Goal: Task Accomplishment & Management: Use online tool/utility

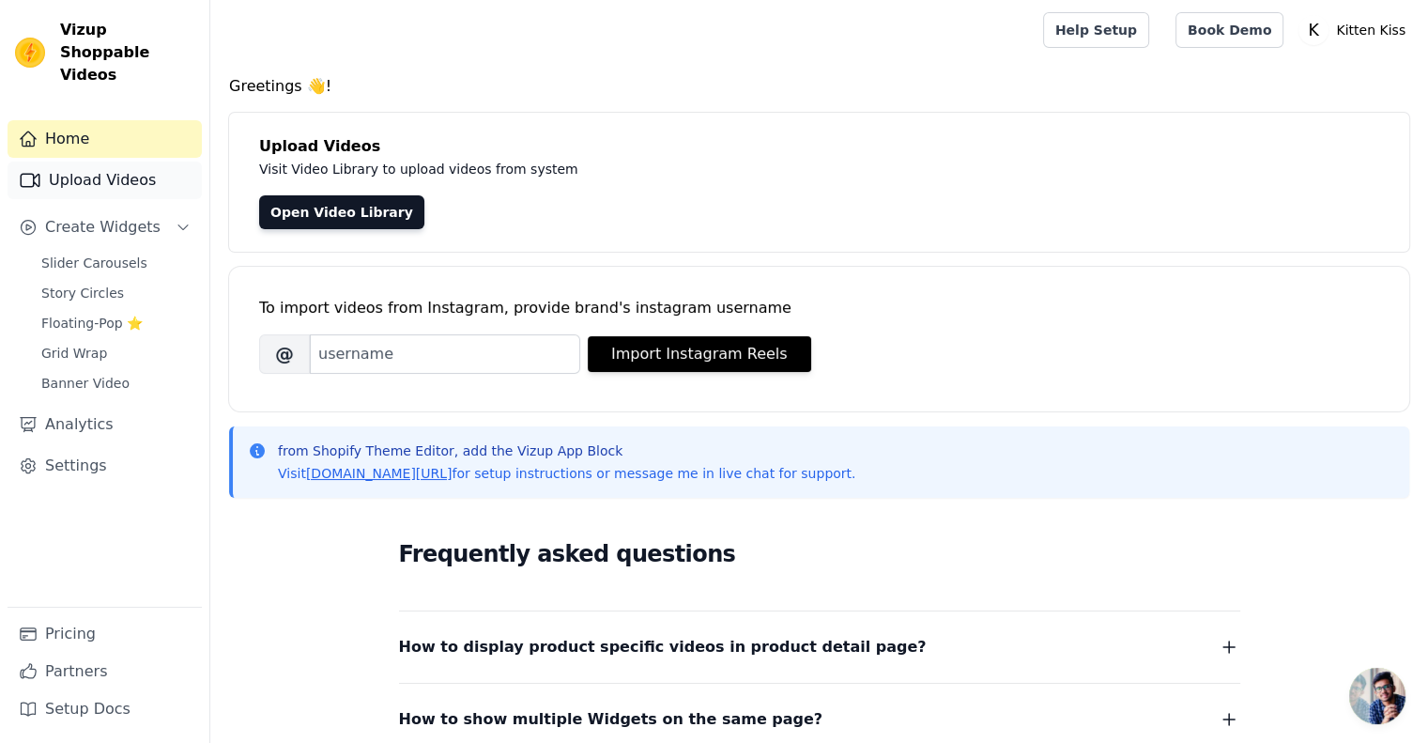
click at [116, 161] on link "Upload Videos" at bounding box center [105, 180] width 194 height 38
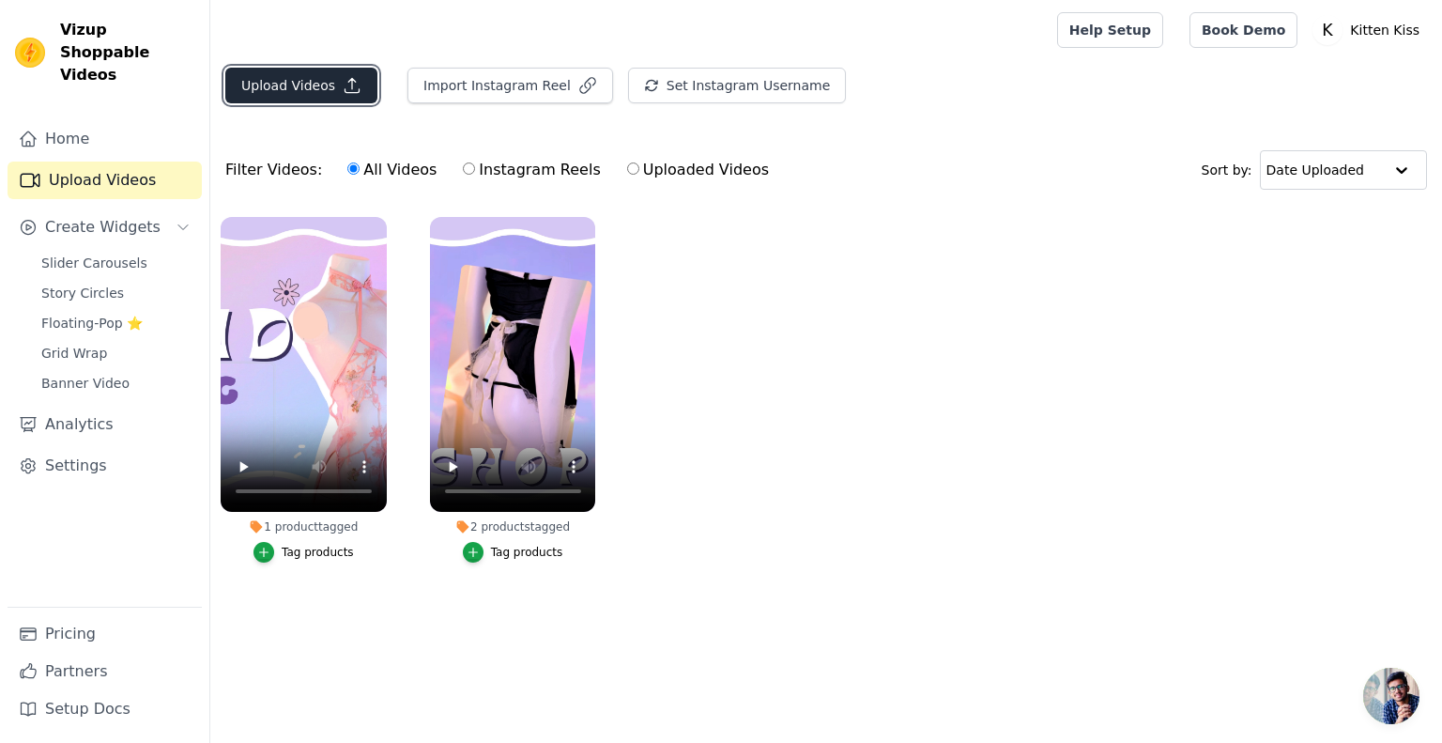
click at [322, 78] on button "Upload Videos" at bounding box center [301, 86] width 152 height 36
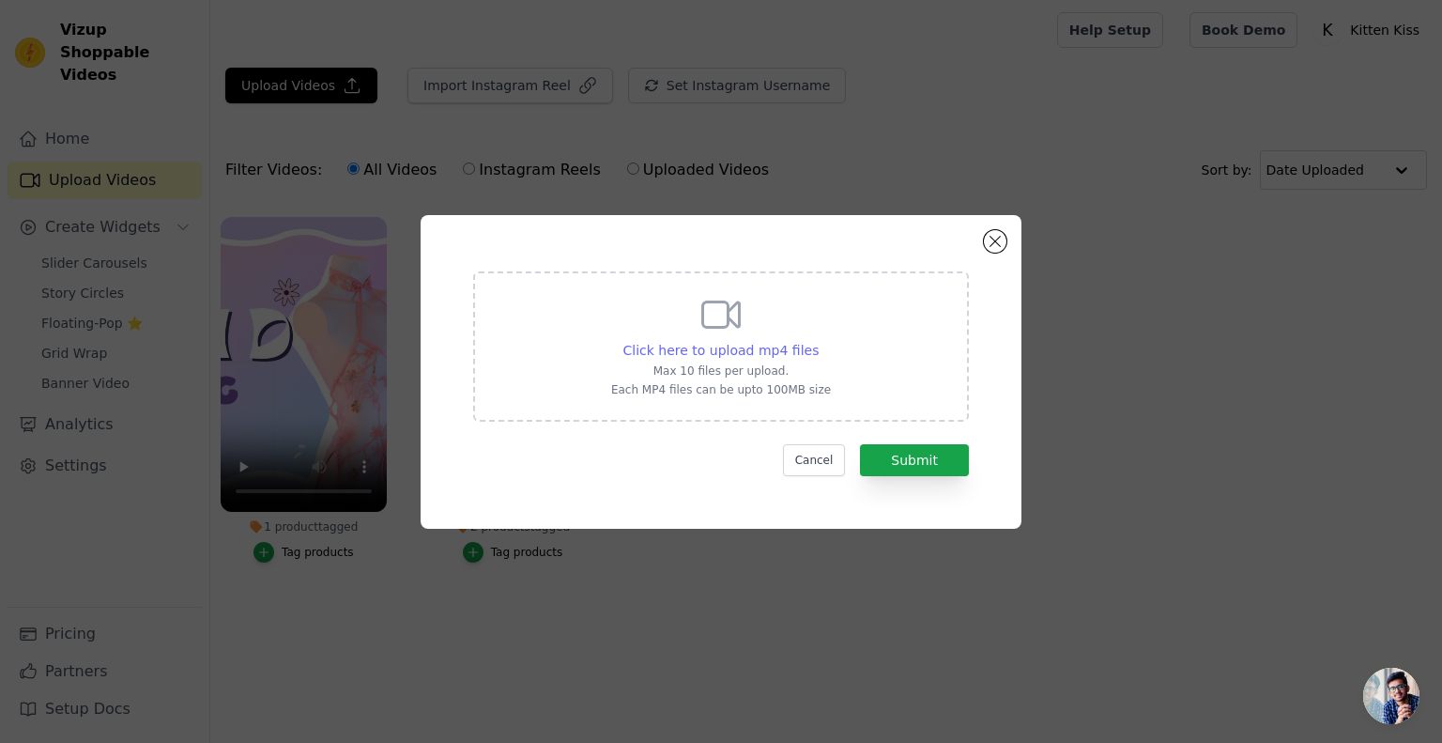
click at [745, 352] on span "Click here to upload mp4 files" at bounding box center [721, 350] width 196 height 15
click at [818, 341] on input "Click here to upload mp4 files Max 10 files per upload. Each MP4 files can be u…" at bounding box center [818, 340] width 1 height 1
click at [743, 351] on span "Click here to upload mp4 files" at bounding box center [721, 350] width 196 height 15
click at [818, 341] on input "Click here to upload mp4 files Max 10 files per upload. Each MP4 files can be u…" at bounding box center [818, 340] width 1 height 1
type input "C:\fakepath\DIGICO-1 SHOPIFY BANNERS 的複本 (5).mp4"
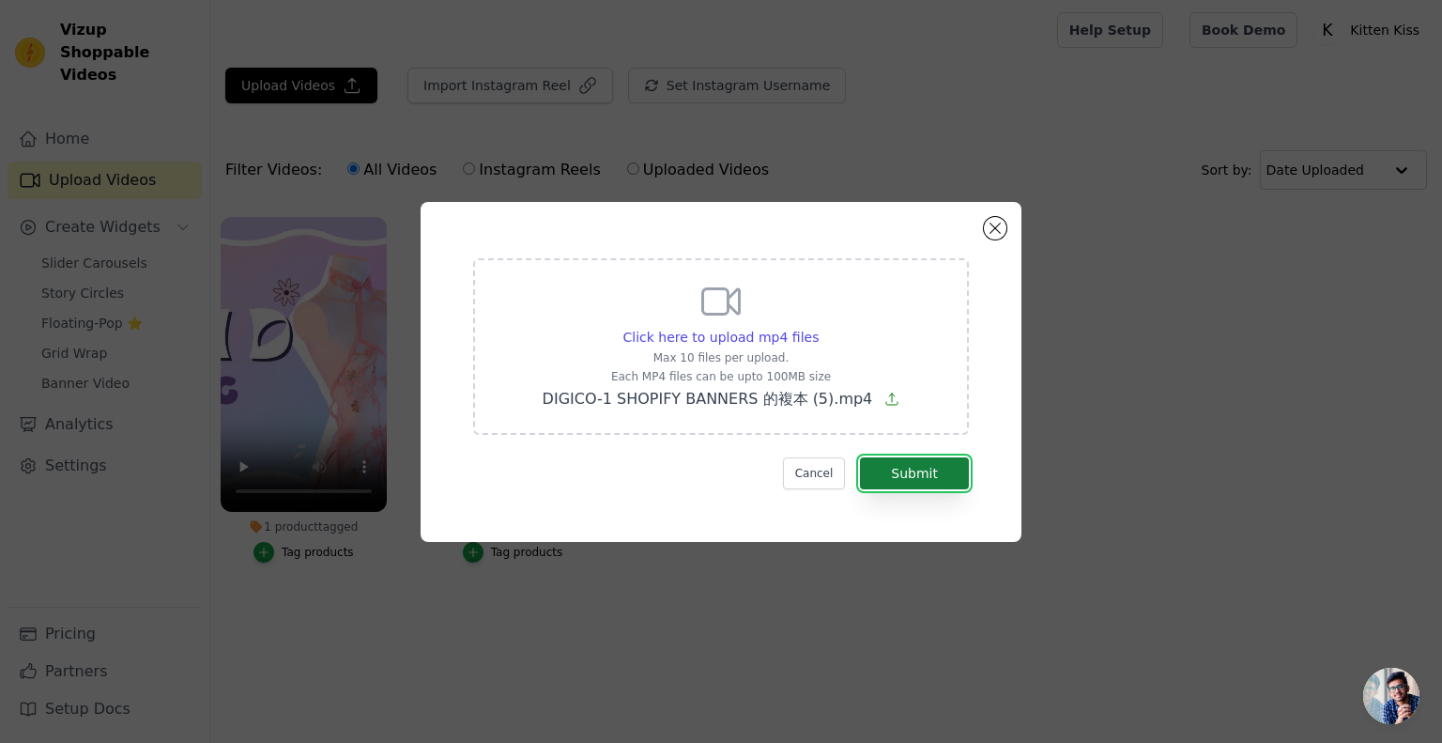
click at [935, 475] on button "Submit" at bounding box center [914, 473] width 109 height 32
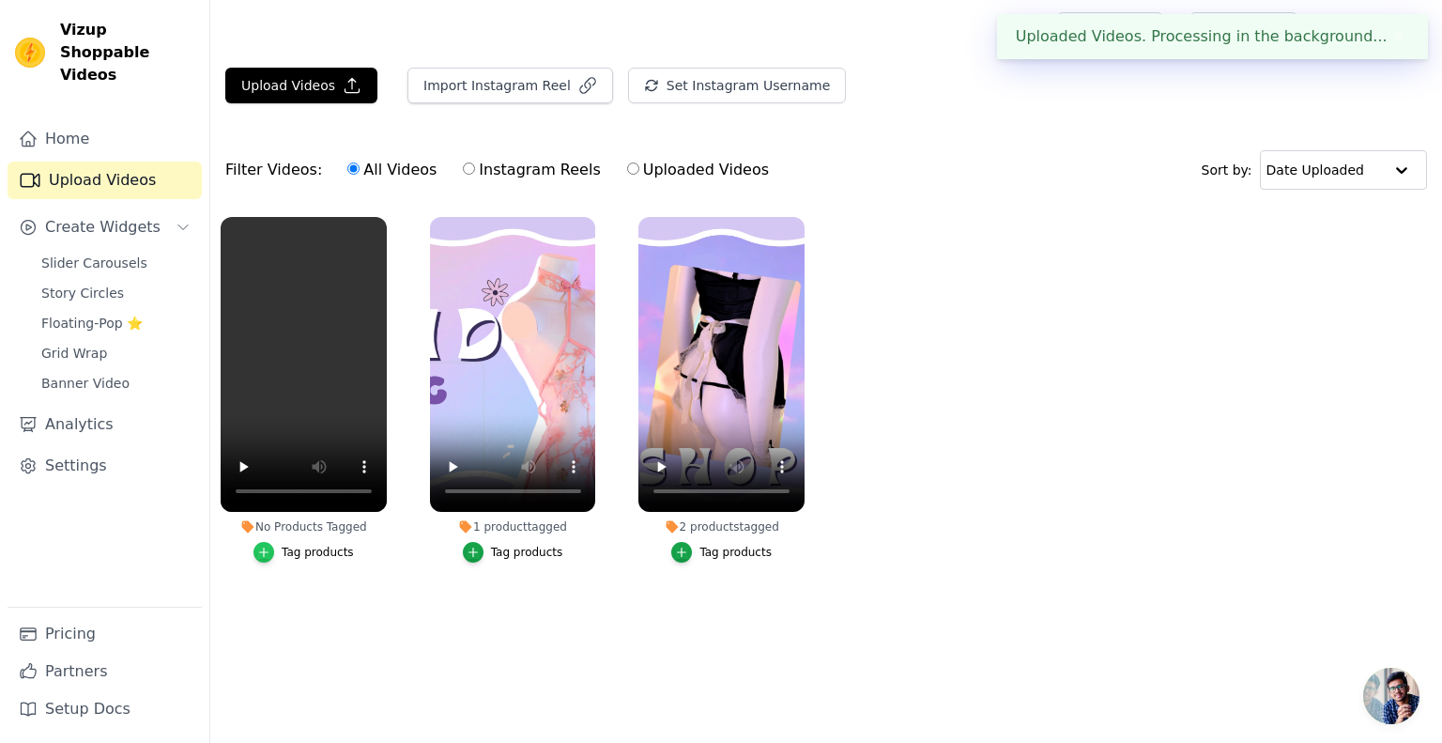
click at [265, 550] on icon "button" at bounding box center [263, 551] width 13 height 13
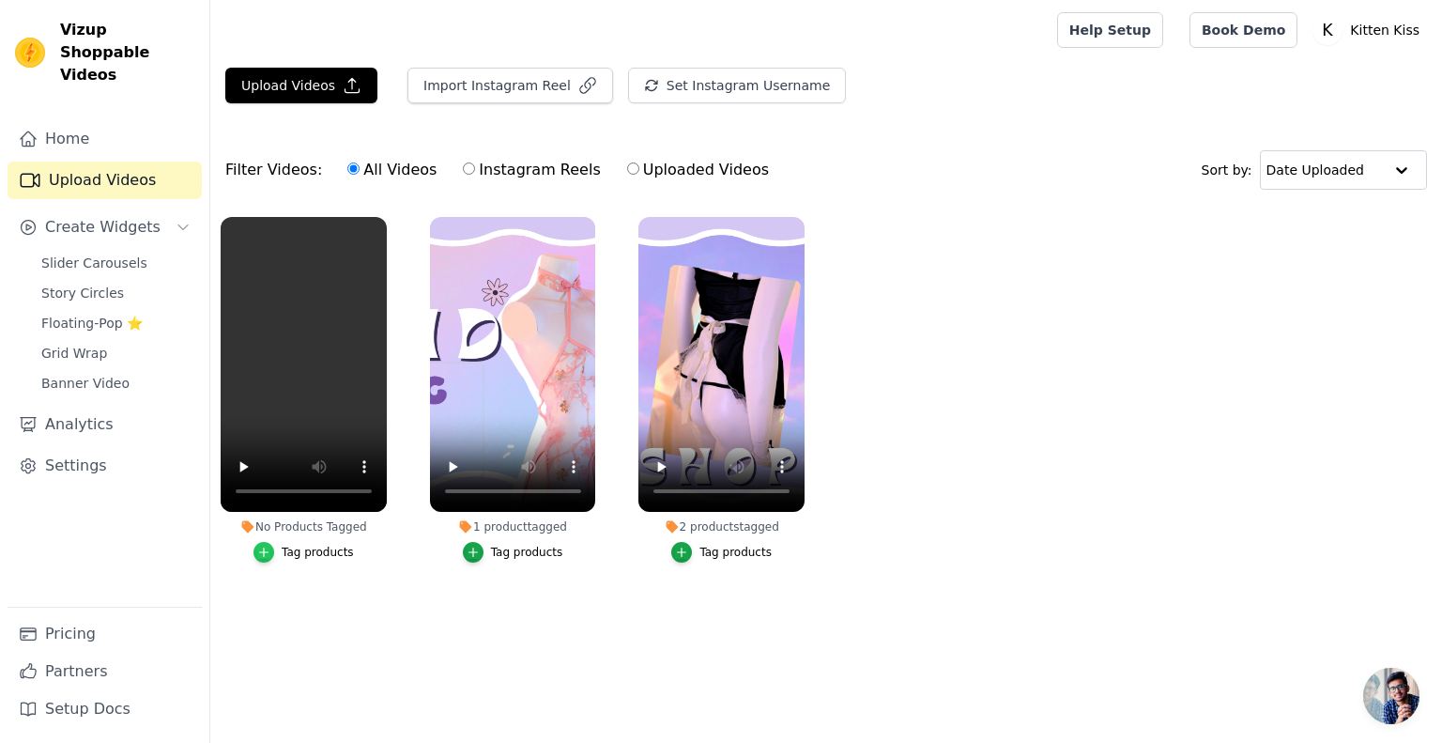
click at [268, 557] on icon "button" at bounding box center [263, 551] width 13 height 13
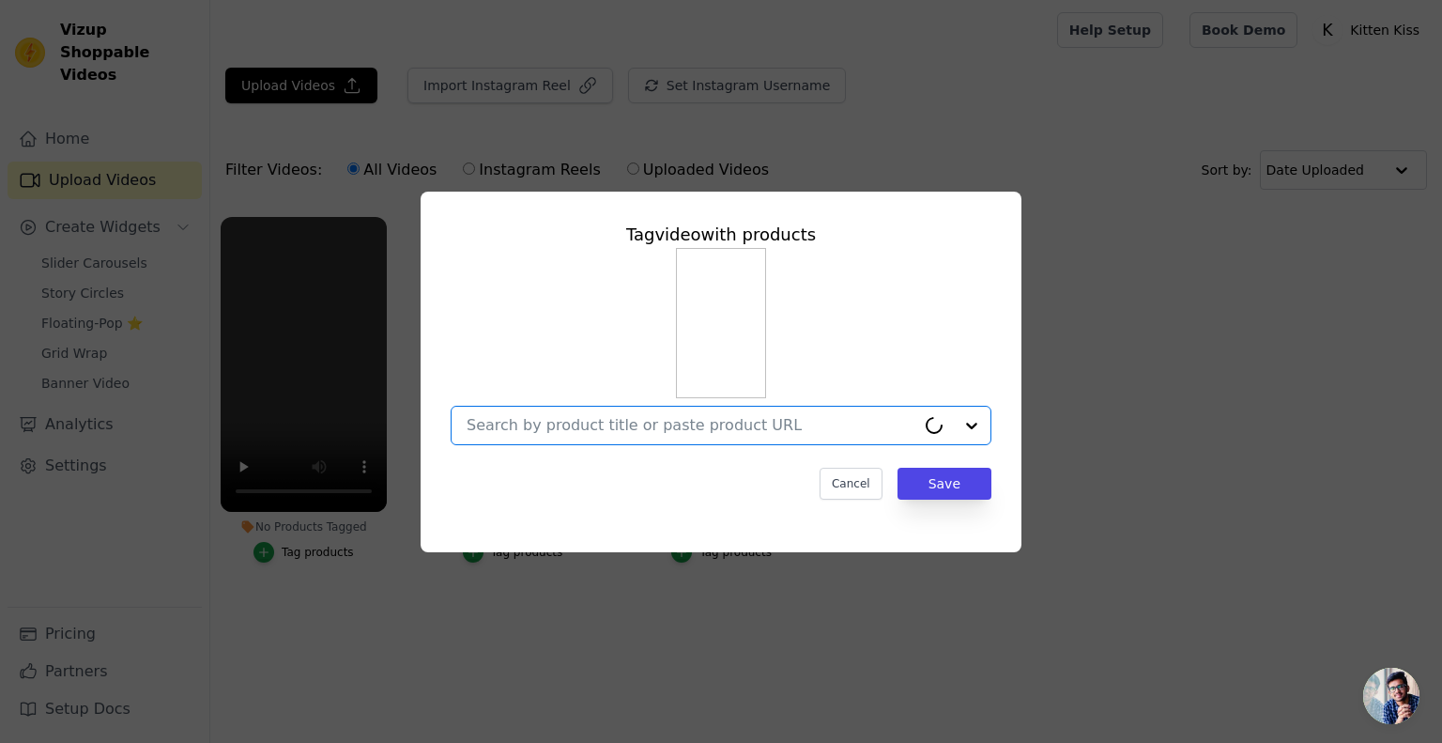
click at [657, 424] on input "No Products Tagged Tag video with products Option undefined, selected. Select i…" at bounding box center [691, 425] width 449 height 18
click at [561, 425] on input "No Products Tagged Tag video with products Option undefined, selected. Select i…" at bounding box center [710, 425] width 486 height 18
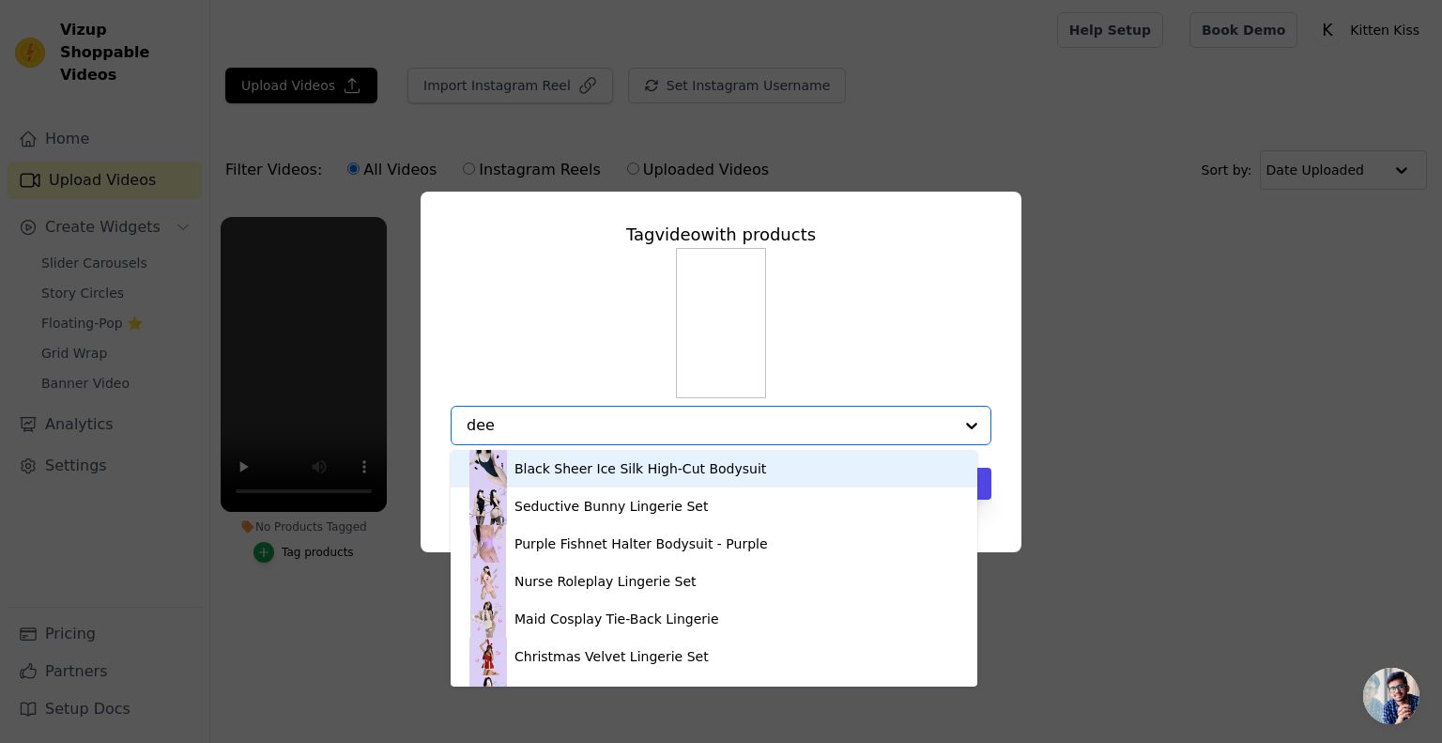
type input "deer"
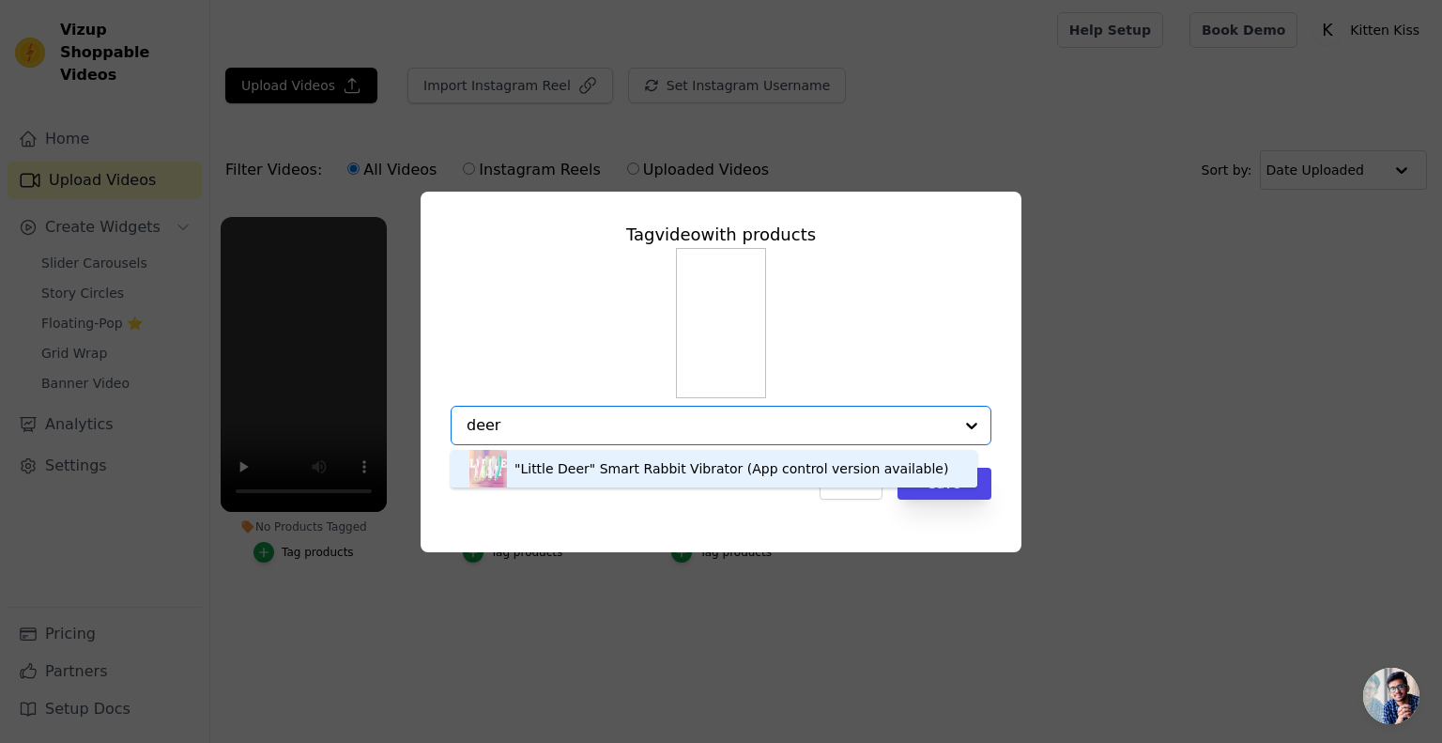
click at [623, 468] on div ""Little Deer" Smart Rabbit Vibrator (App control version available)" at bounding box center [732, 468] width 434 height 19
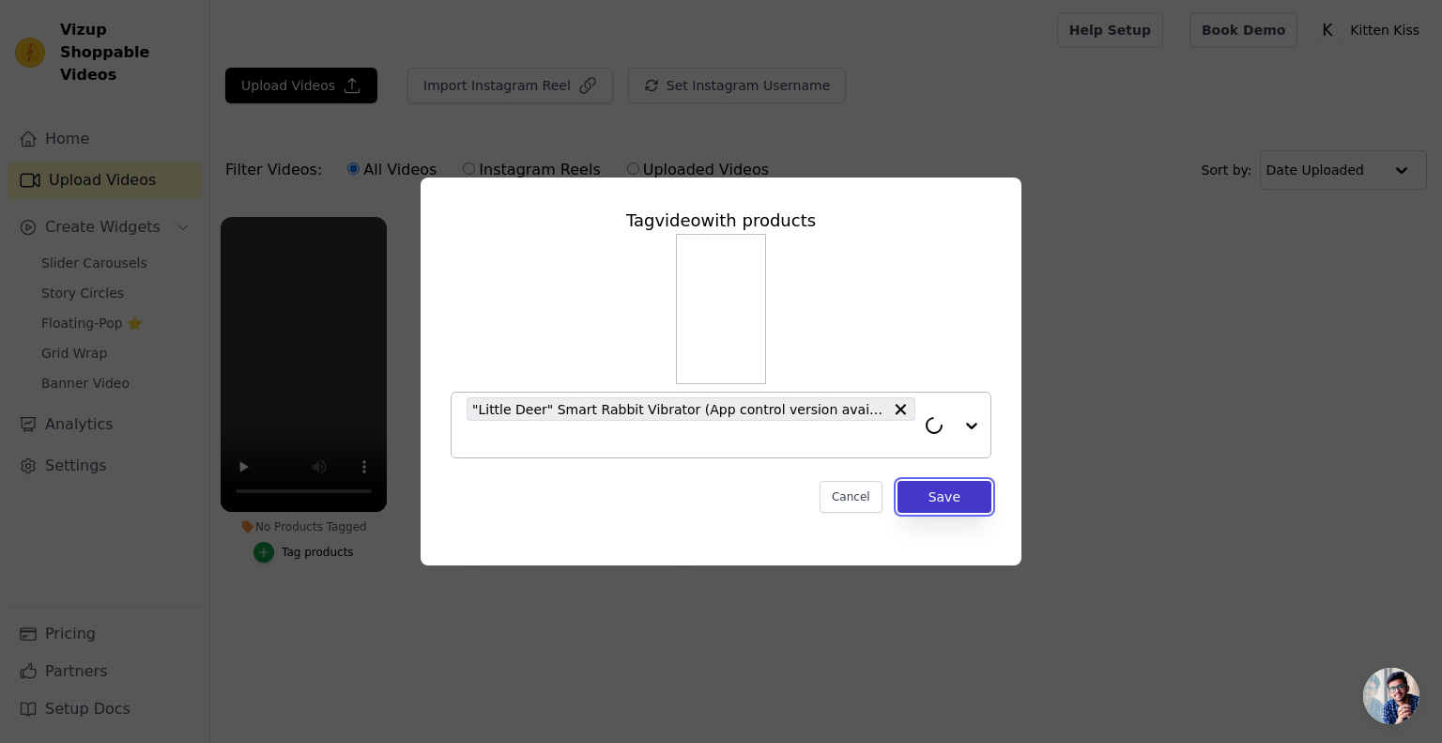
click at [949, 501] on button "Save" at bounding box center [945, 497] width 94 height 32
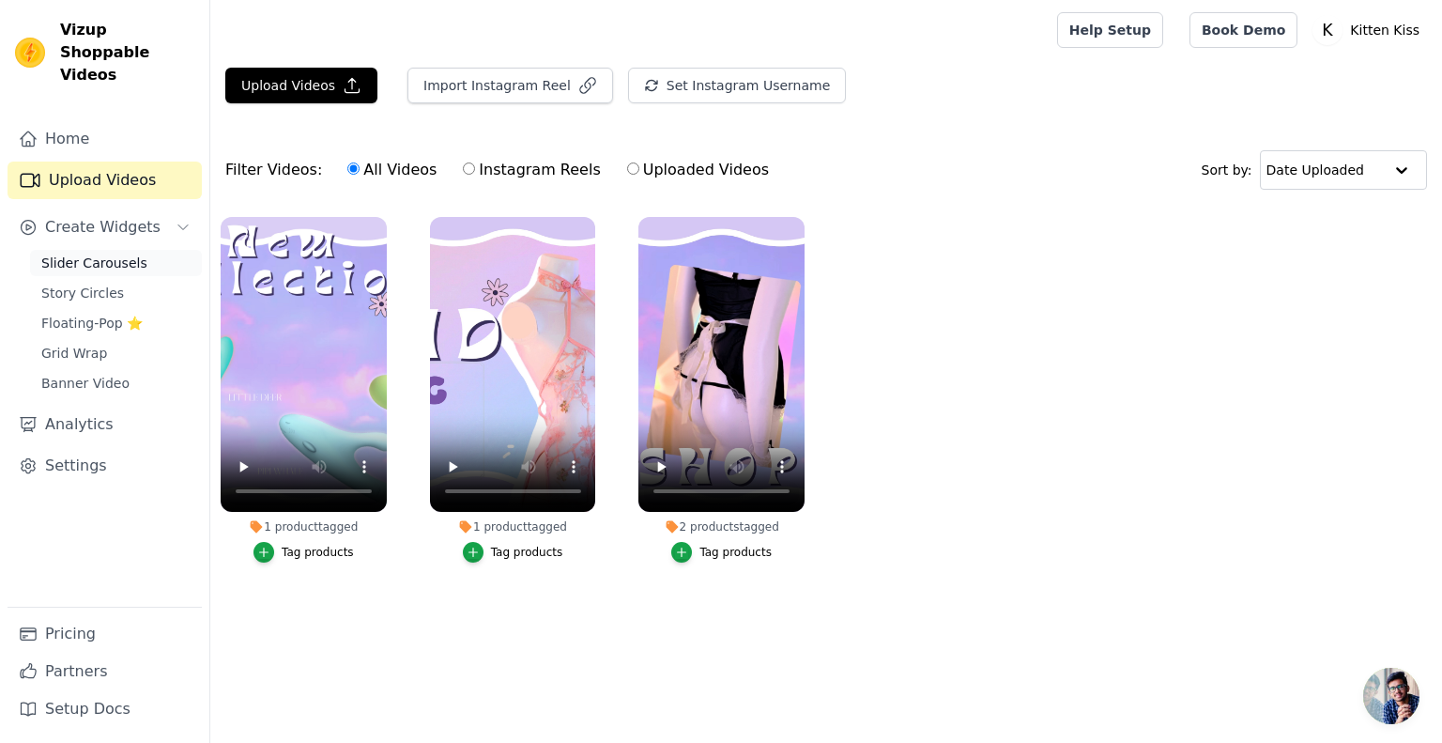
click at [104, 251] on link "Slider Carousels" at bounding box center [116, 263] width 172 height 26
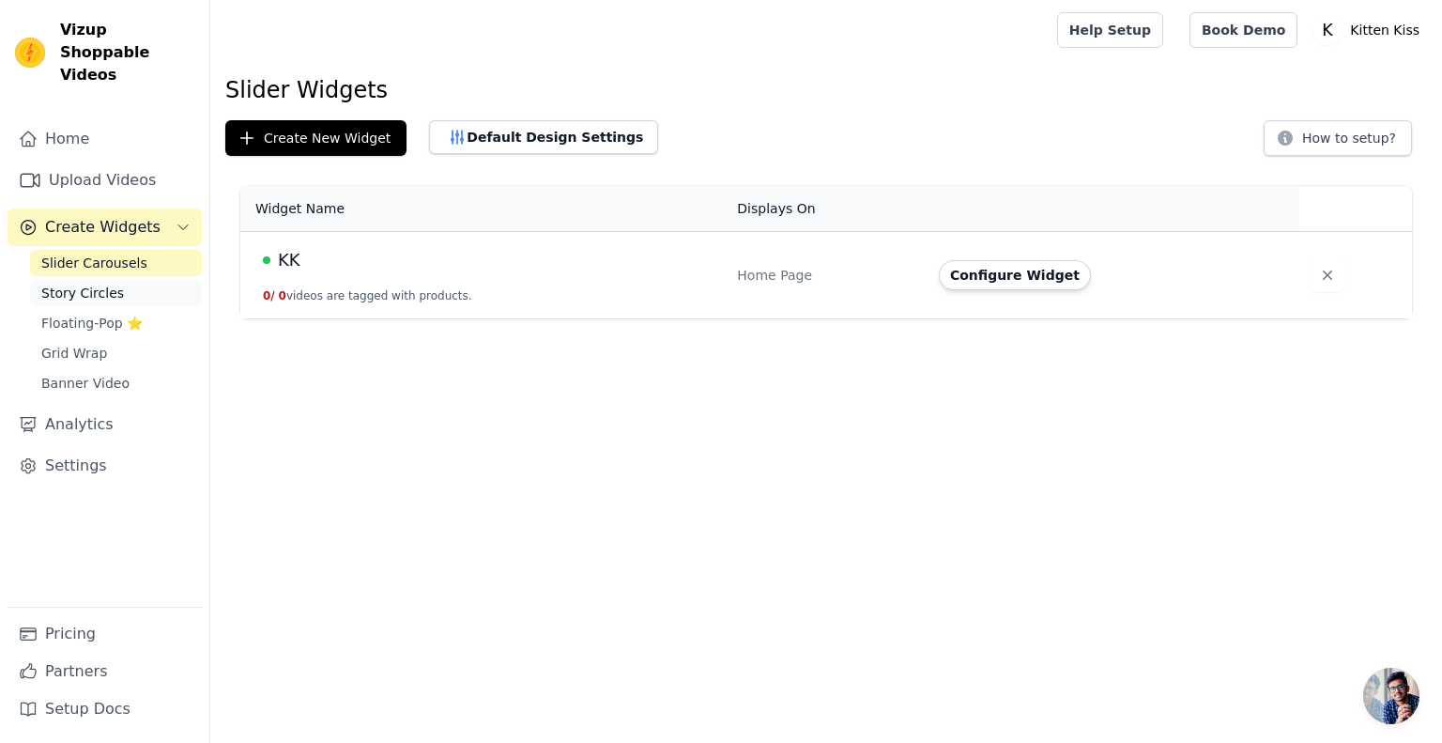
click at [83, 284] on span "Story Circles" at bounding box center [82, 293] width 83 height 19
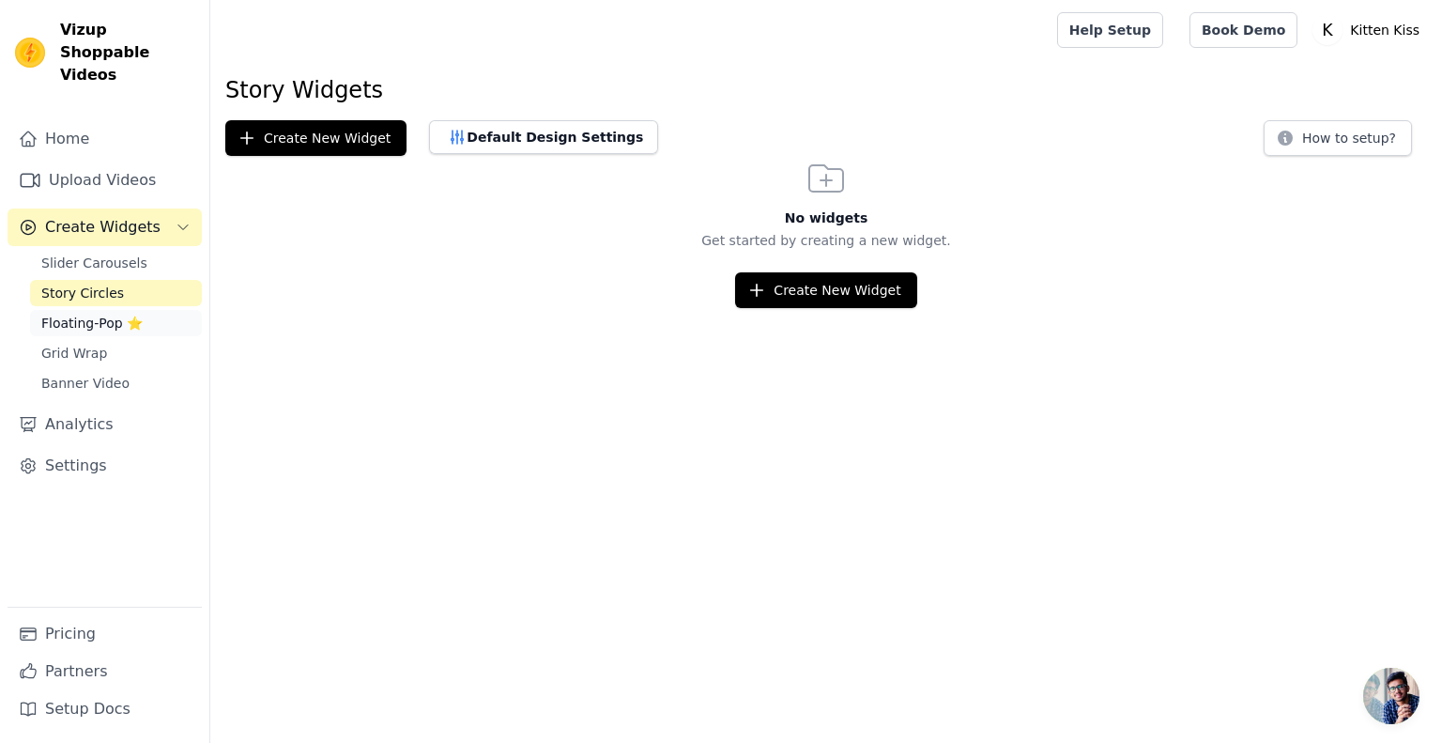
click at [79, 314] on span "Floating-Pop ⭐" at bounding box center [91, 323] width 101 height 19
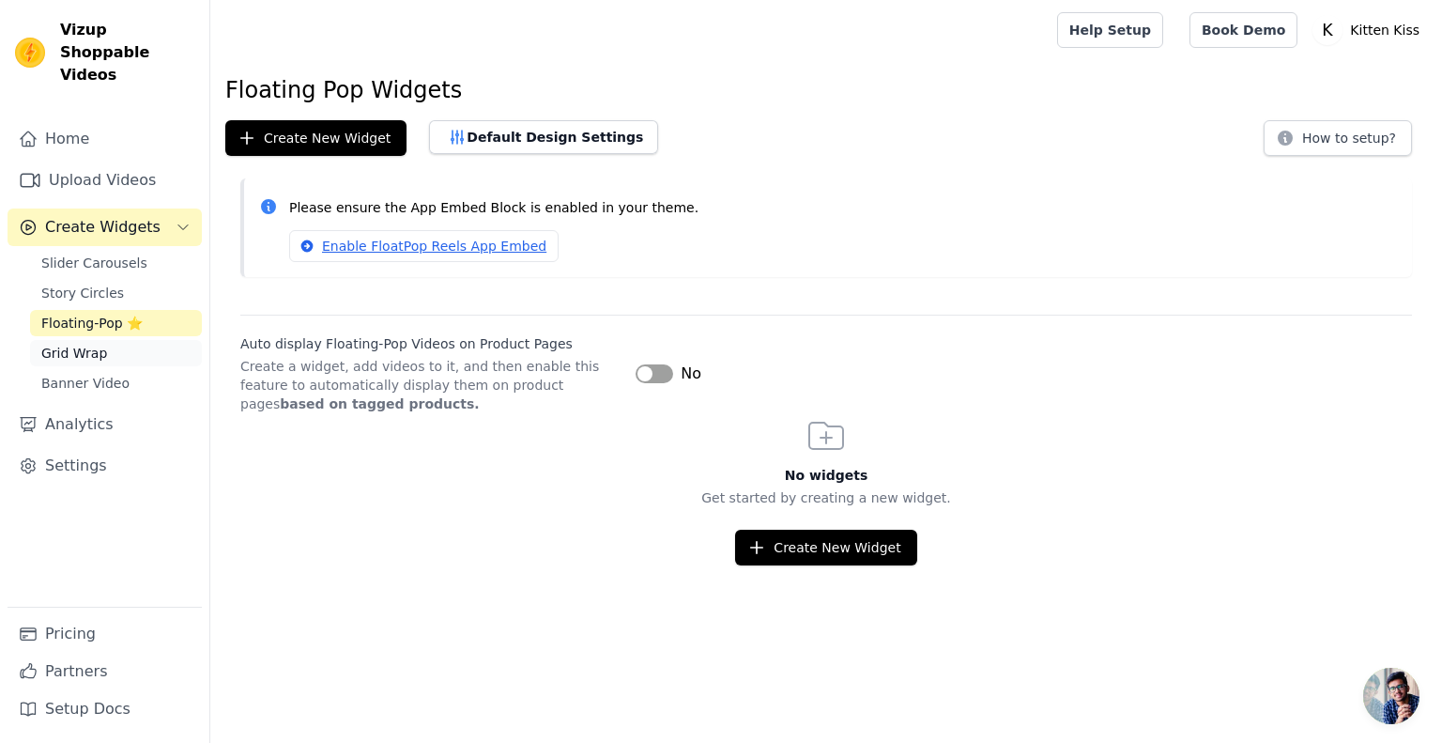
click at [74, 344] on span "Grid Wrap" at bounding box center [74, 353] width 66 height 19
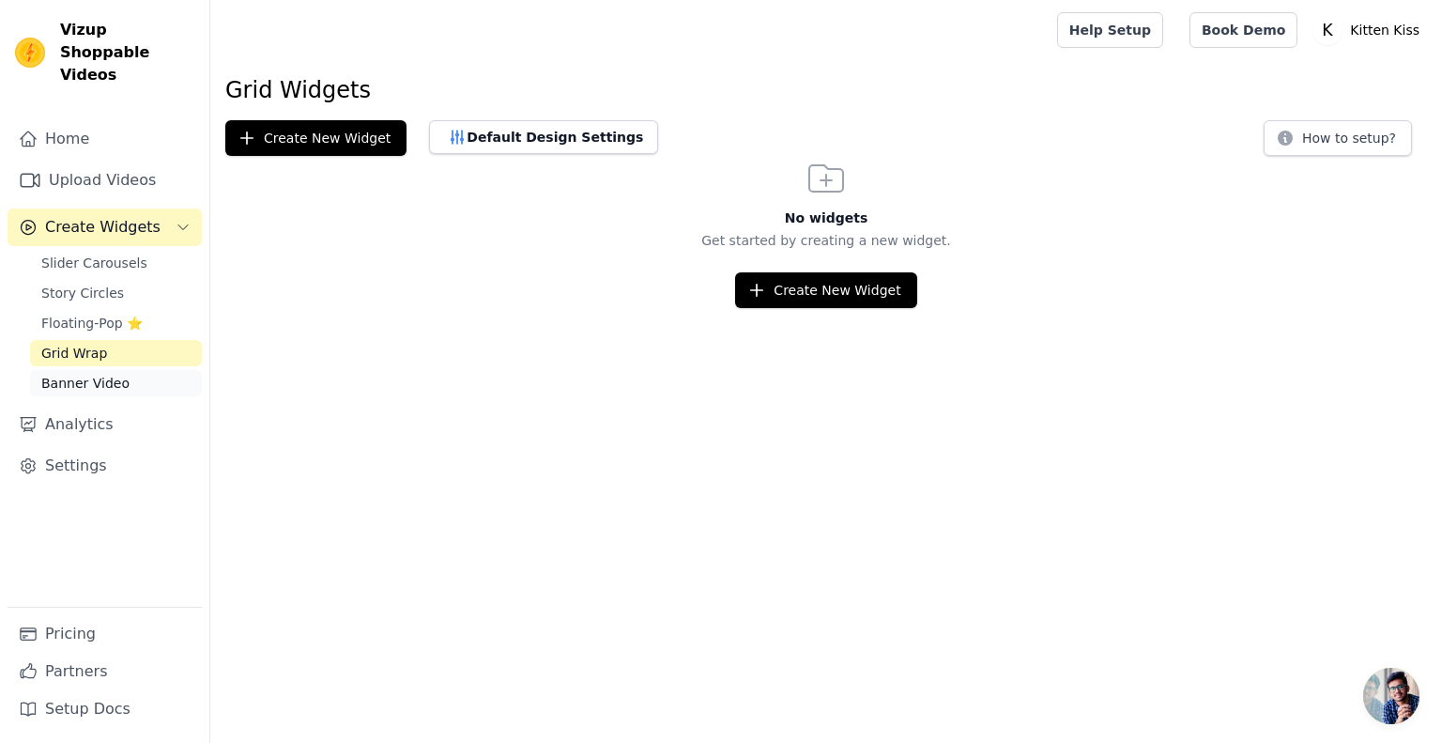
click at [97, 374] on span "Banner Video" at bounding box center [85, 383] width 88 height 19
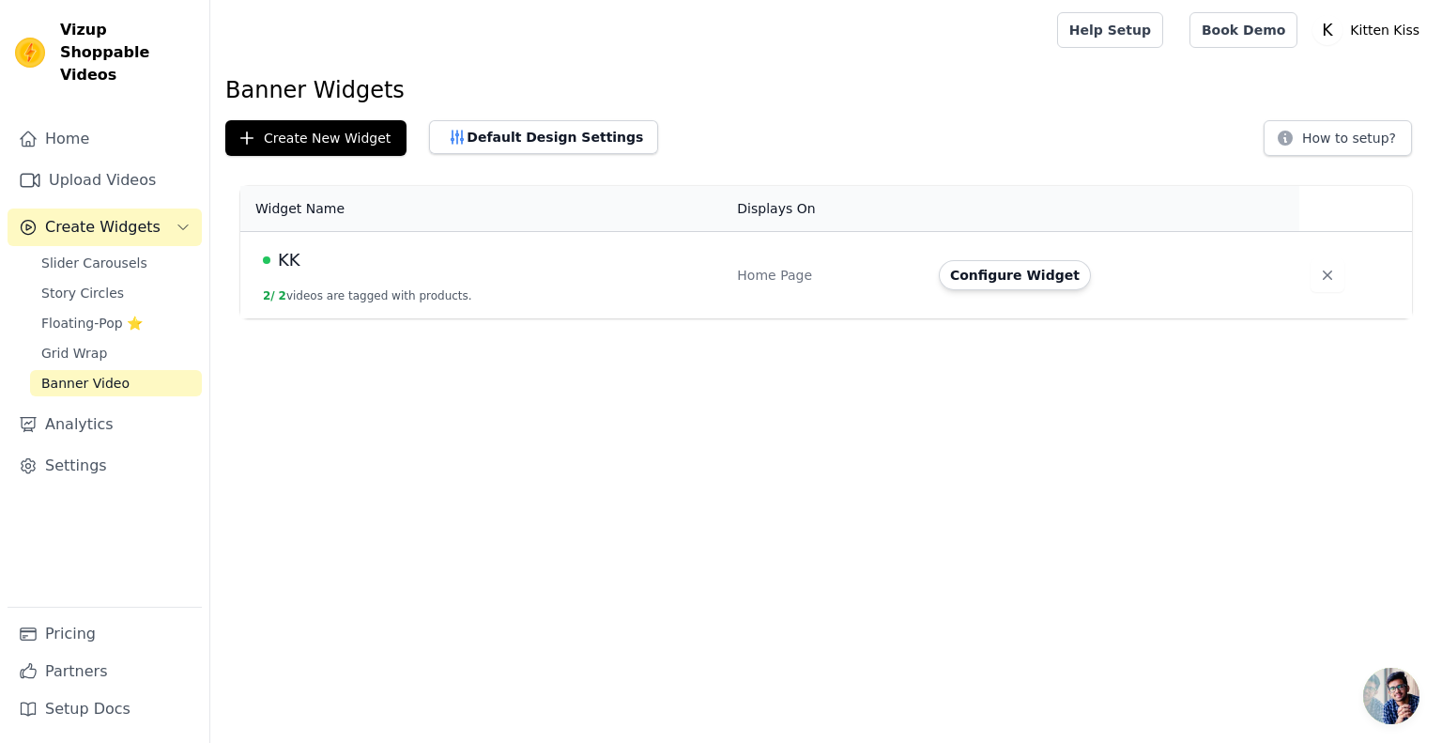
click at [283, 258] on span "KK" at bounding box center [289, 260] width 23 height 26
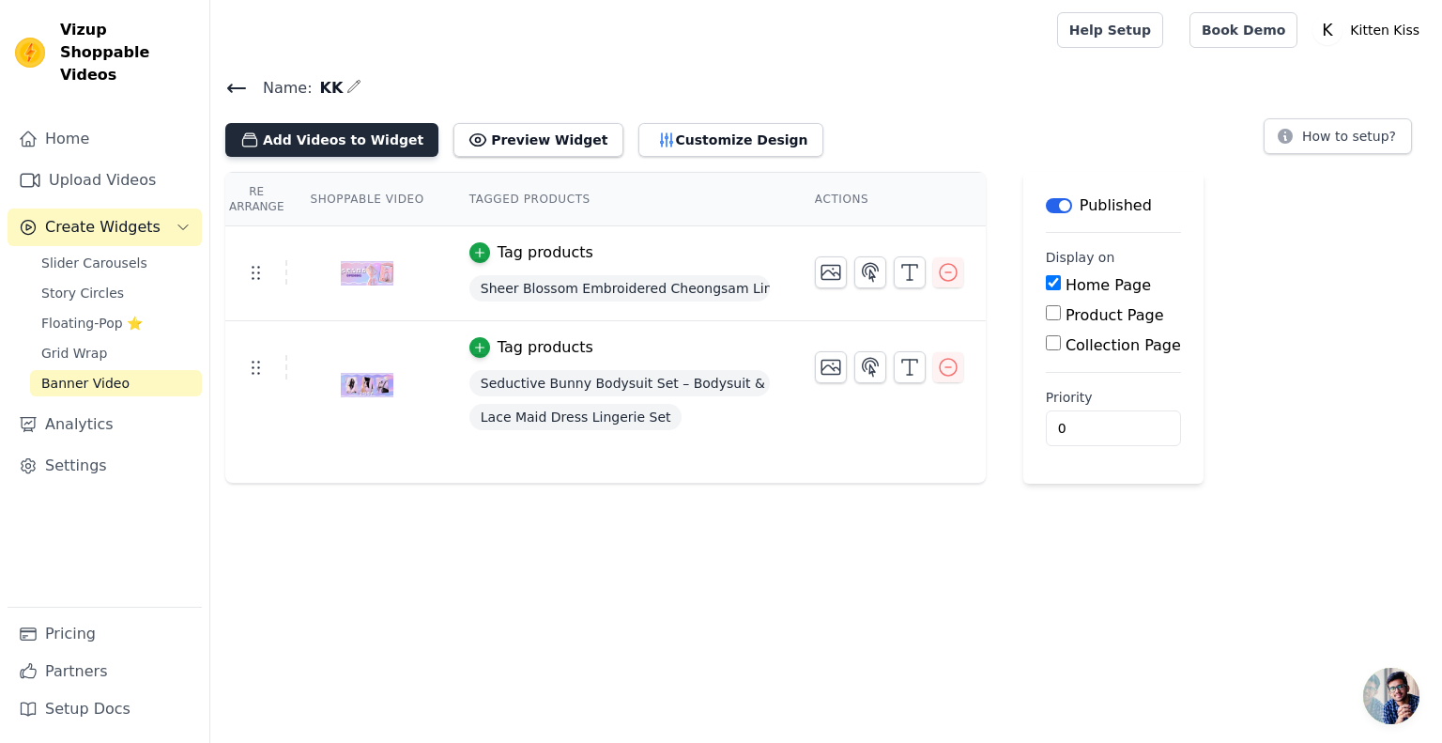
click at [363, 137] on button "Add Videos to Widget" at bounding box center [331, 140] width 213 height 34
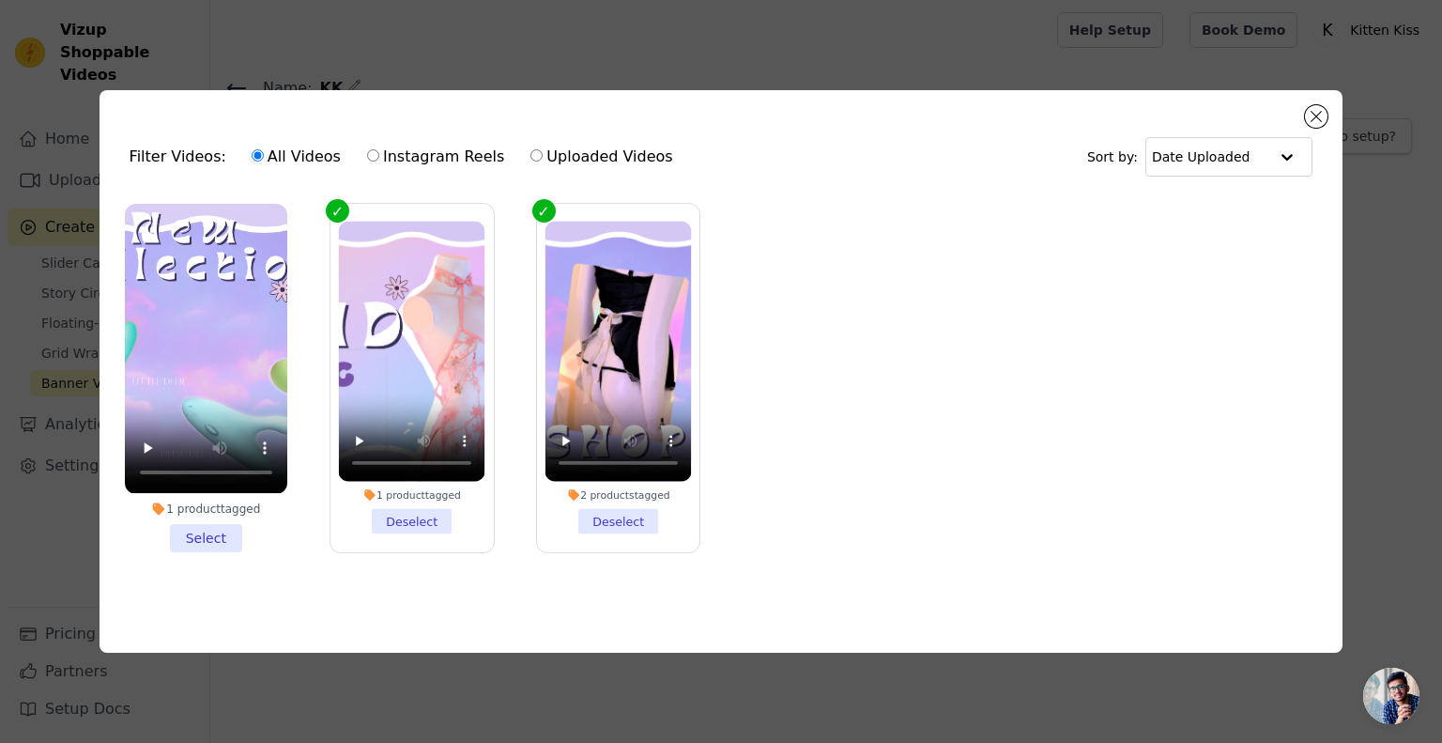
click at [198, 534] on li "1 product tagged Select" at bounding box center [206, 377] width 162 height 347
click at [0, 0] on input "1 product tagged Select" at bounding box center [0, 0] width 0 height 0
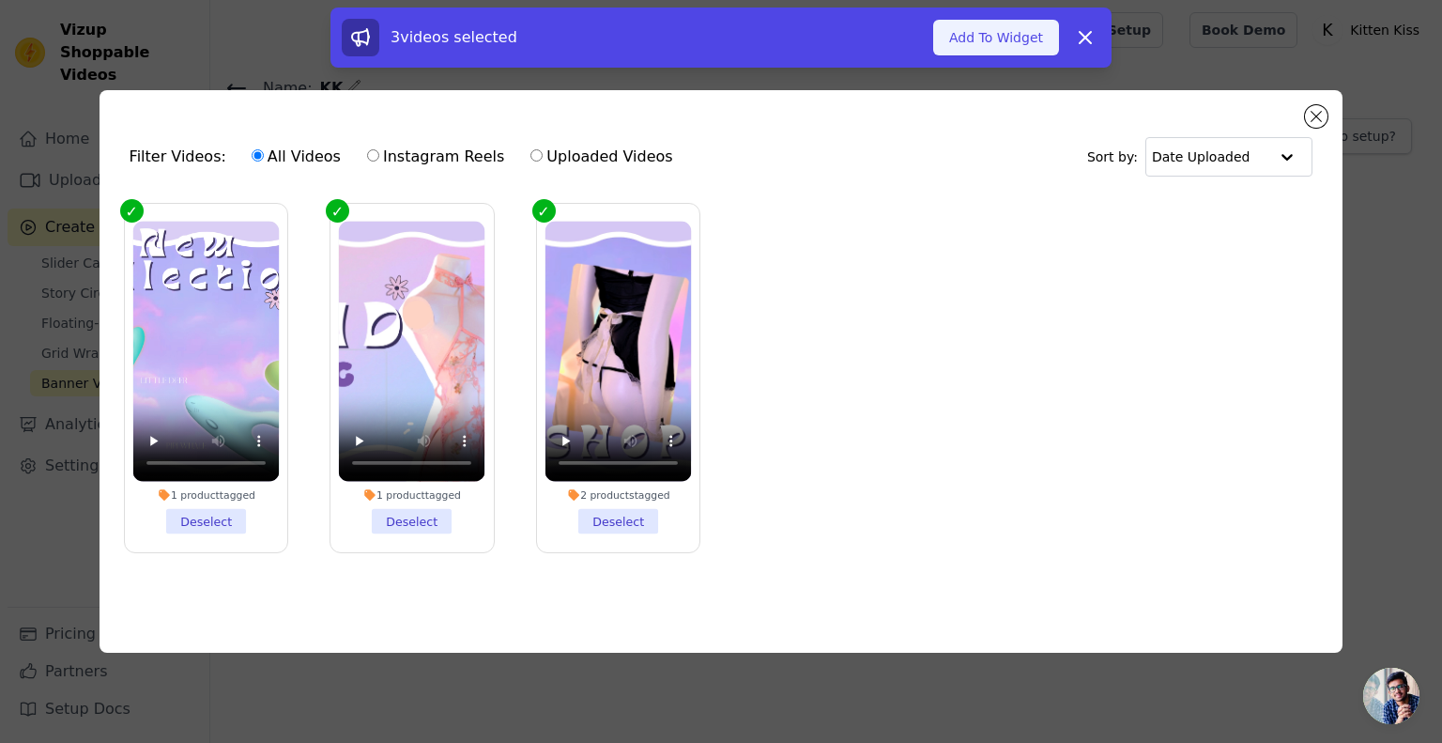
click at [1018, 44] on button "Add To Widget" at bounding box center [996, 38] width 126 height 36
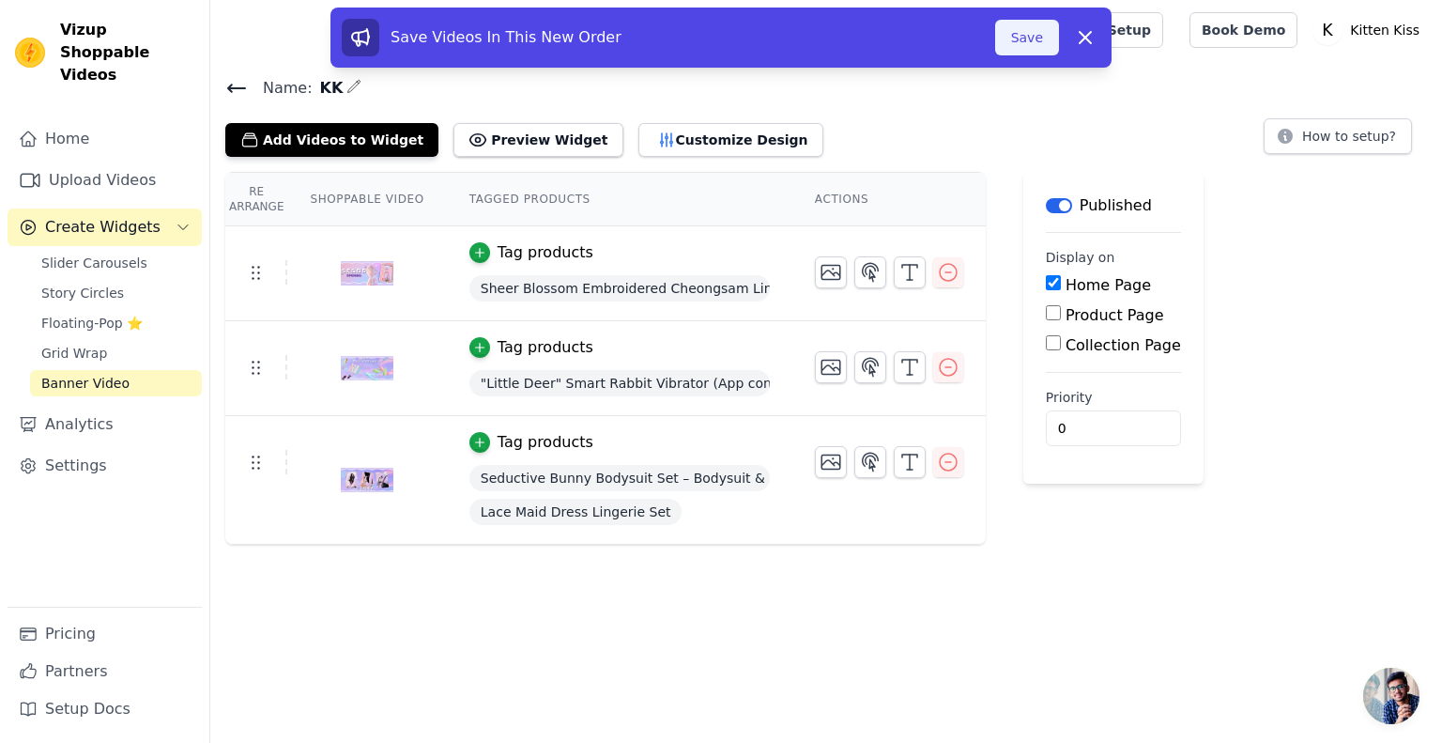
click at [1028, 52] on button "Save" at bounding box center [1027, 38] width 64 height 36
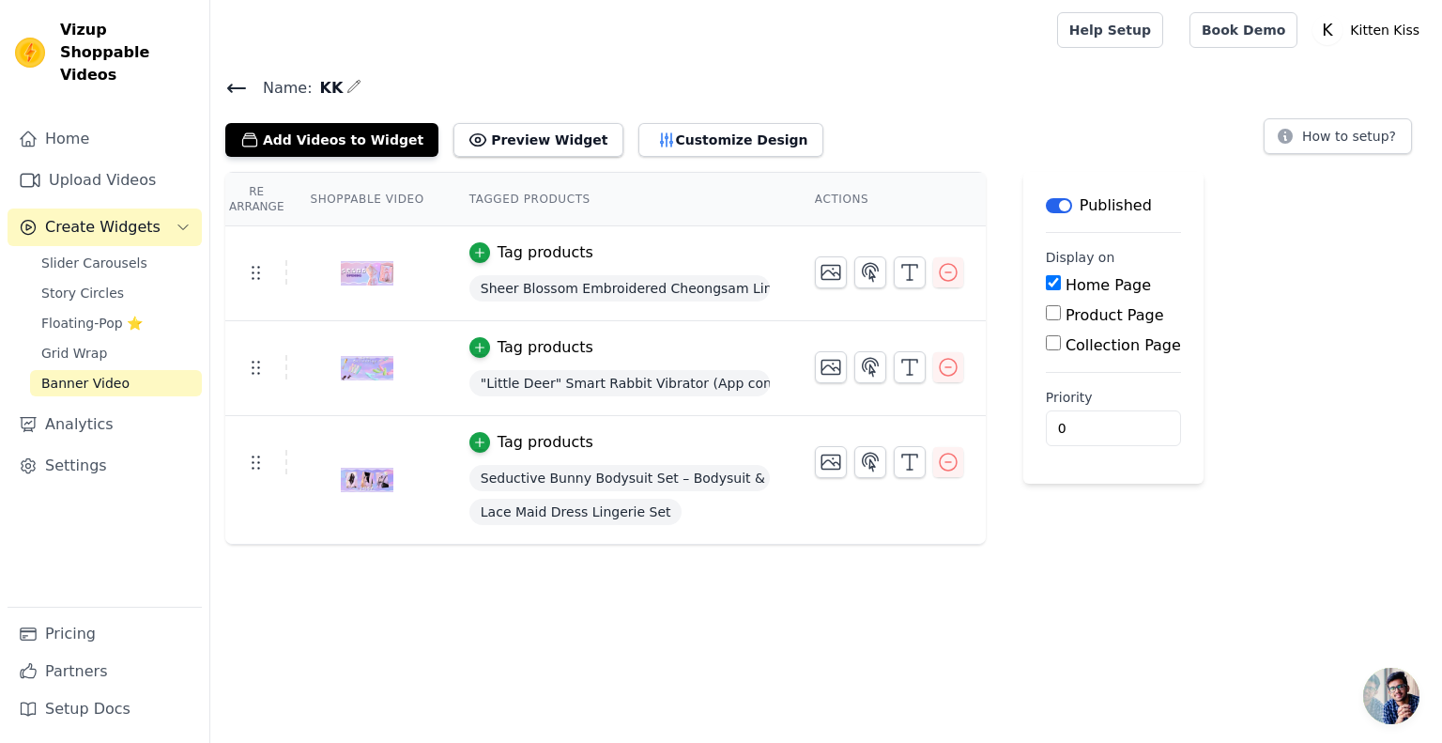
click at [1046, 348] on input "Collection Page" at bounding box center [1053, 342] width 15 height 15
checkbox input "true"
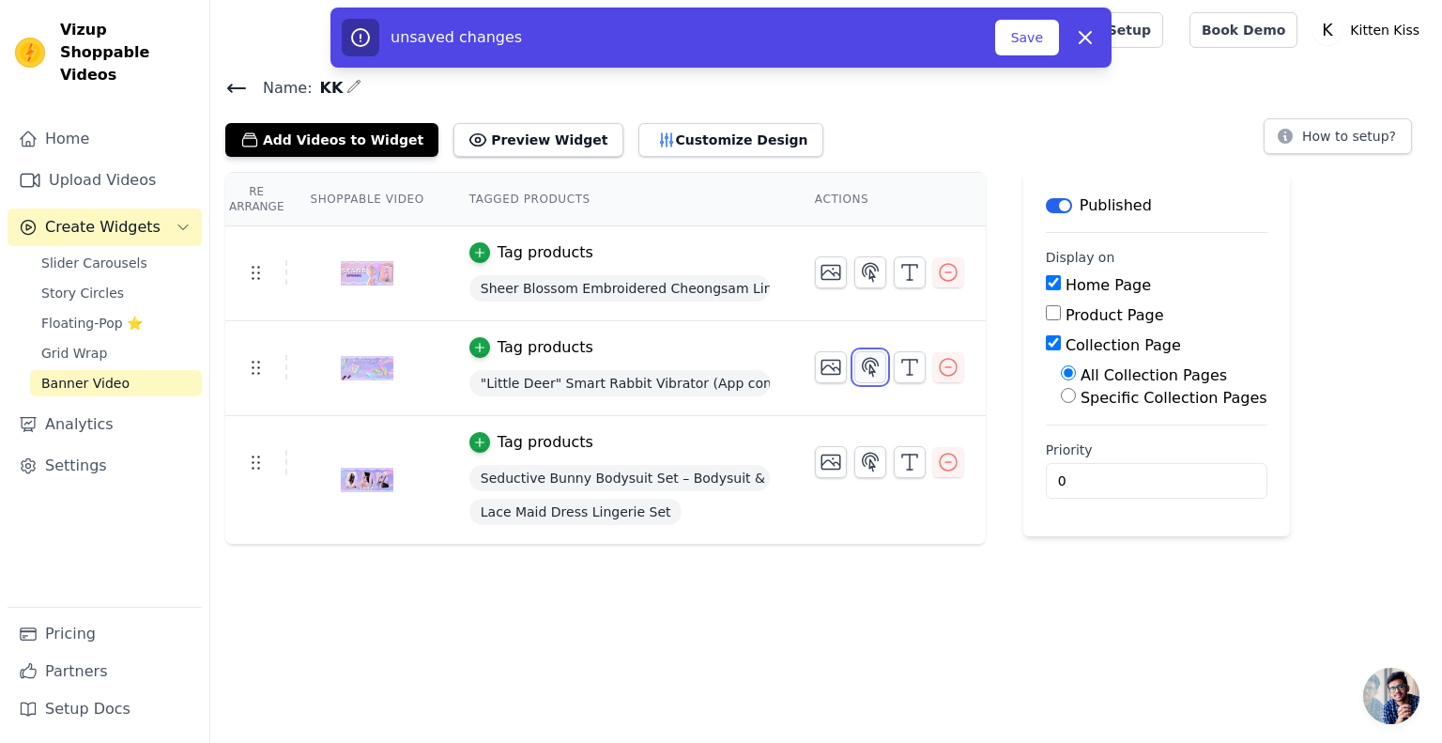
click at [859, 367] on icon "button" at bounding box center [870, 367] width 23 height 23
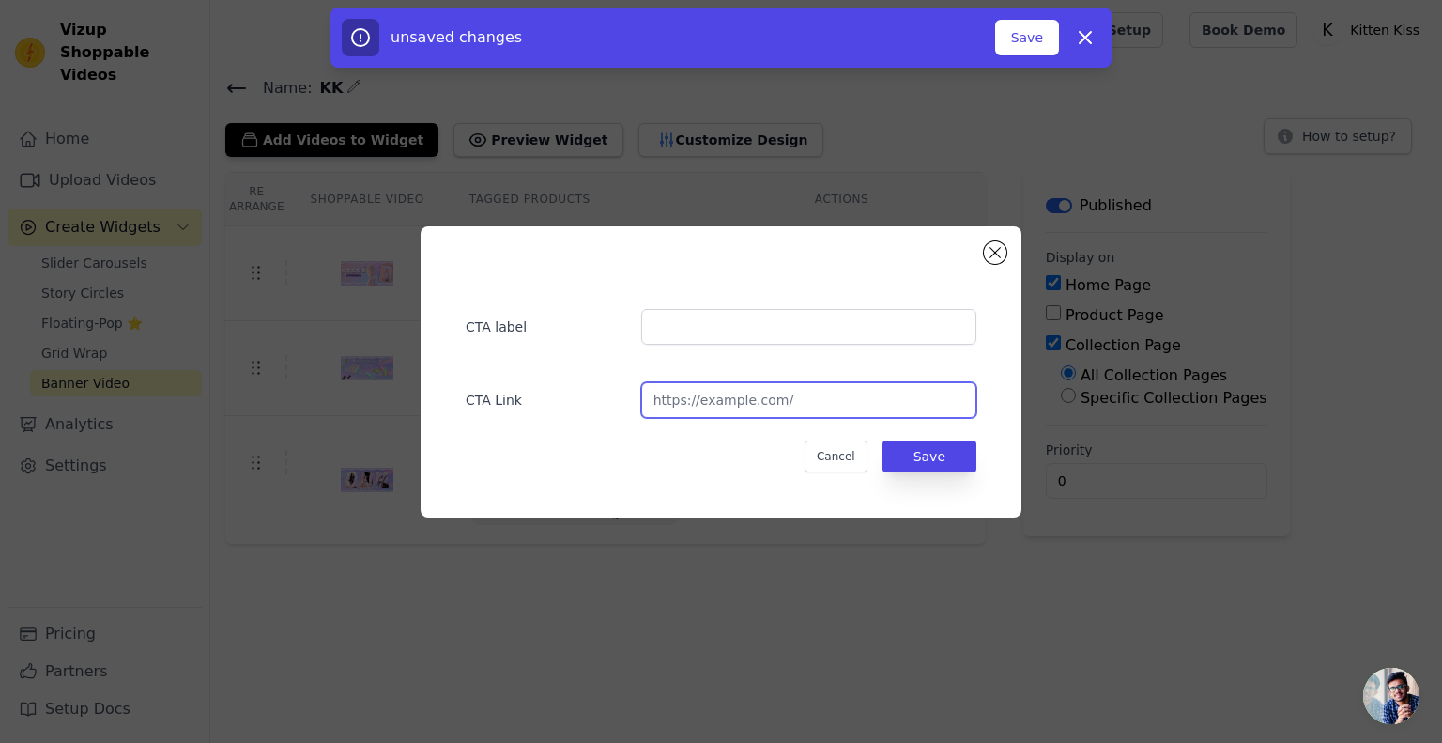
click at [692, 403] on input "url" at bounding box center [808, 400] width 335 height 36
paste input "https://kittenkiss.store/collections/pleasure-toys"
type input "https://kittenkiss.store/collections/pleasure-toys"
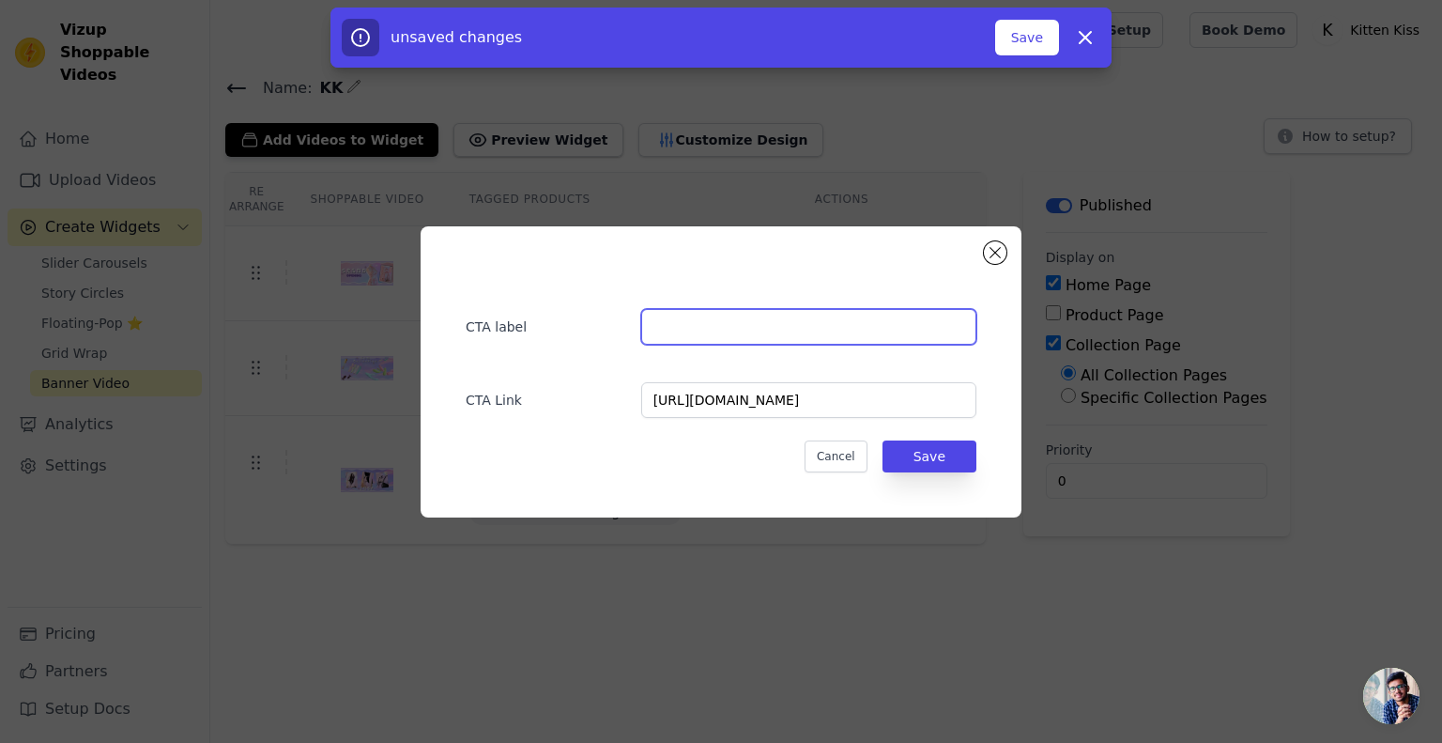
paste input "pleasure-toys"
click at [778, 326] on input "pleasure-toys" at bounding box center [808, 327] width 335 height 36
click at [657, 326] on input "pleasure-toys" at bounding box center [808, 327] width 335 height 36
click at [710, 330] on input "Pleasure-toys" at bounding box center [808, 327] width 335 height 36
type input "Pleasure-Toys"
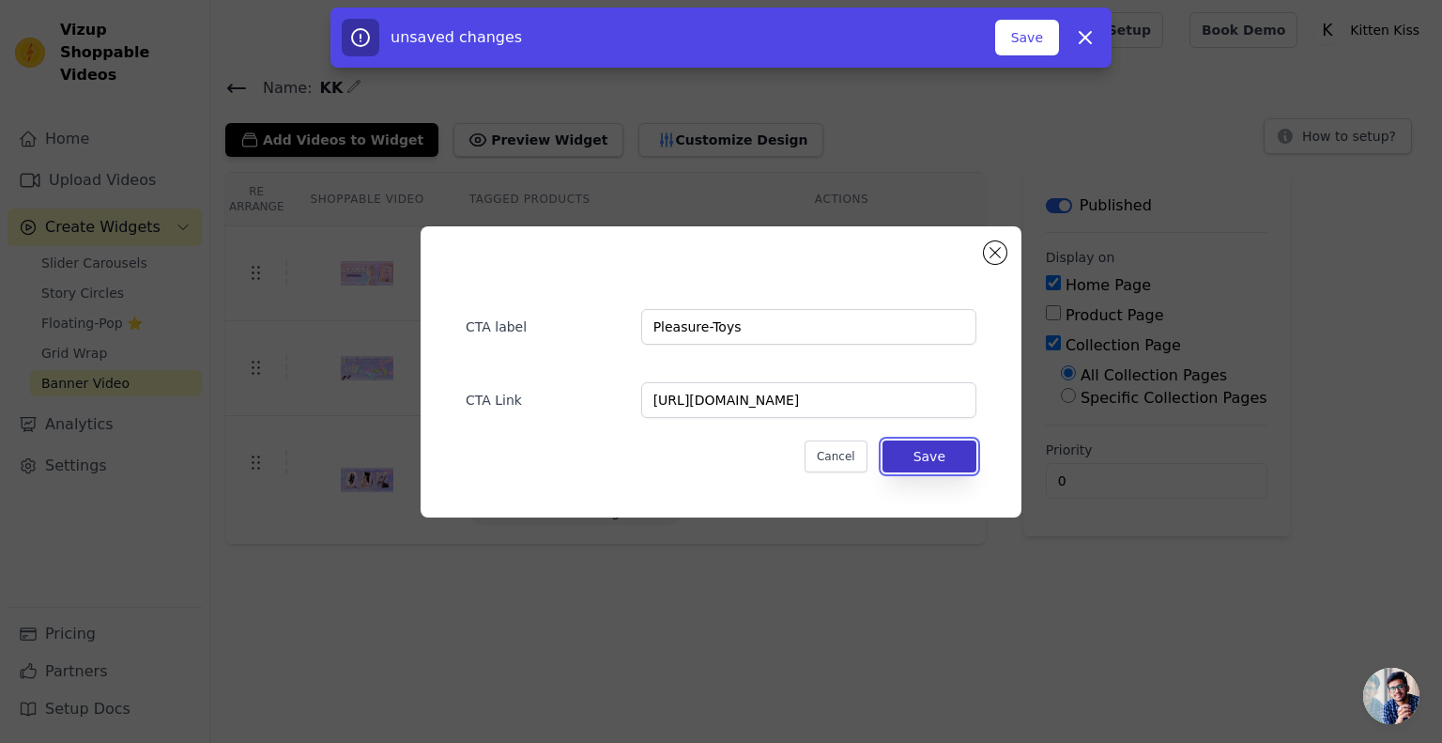
click at [909, 448] on button "Save" at bounding box center [930, 456] width 94 height 32
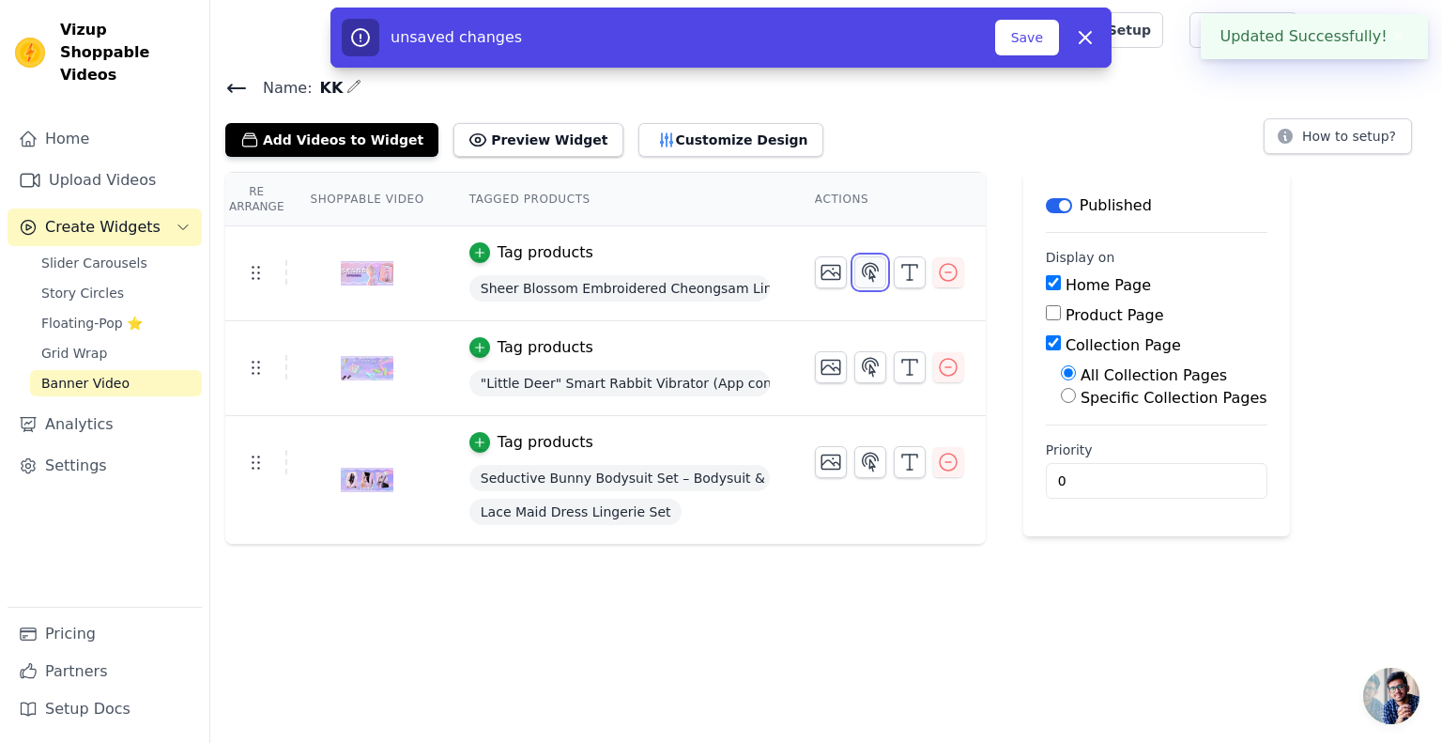
click at [863, 269] on icon "button" at bounding box center [871, 272] width 16 height 18
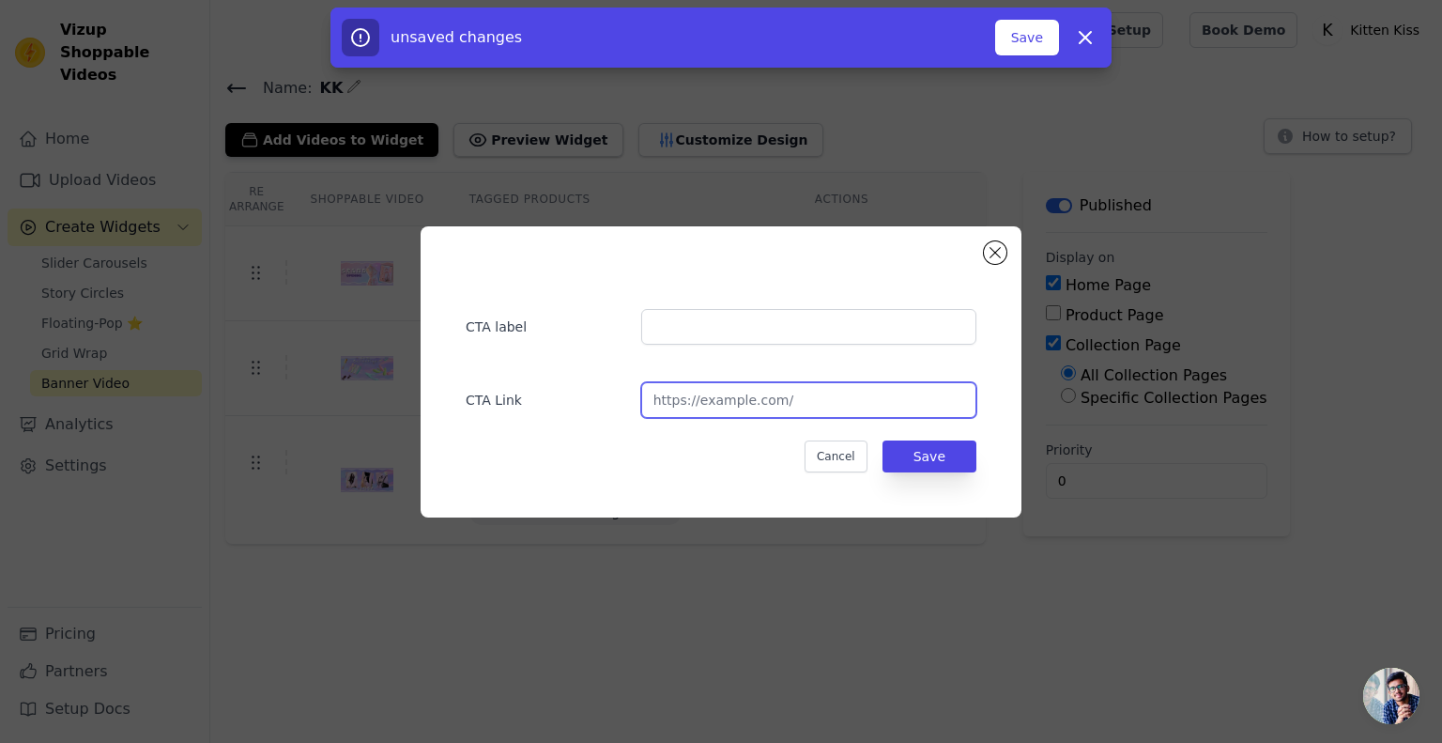
paste input "https://kittenkiss.store/collections/lingerie"
click at [737, 390] on input "https://kittenkiss.store/collections/lingerie" at bounding box center [808, 400] width 335 height 36
type input "https://kittenkiss.store/collections/lingerie"
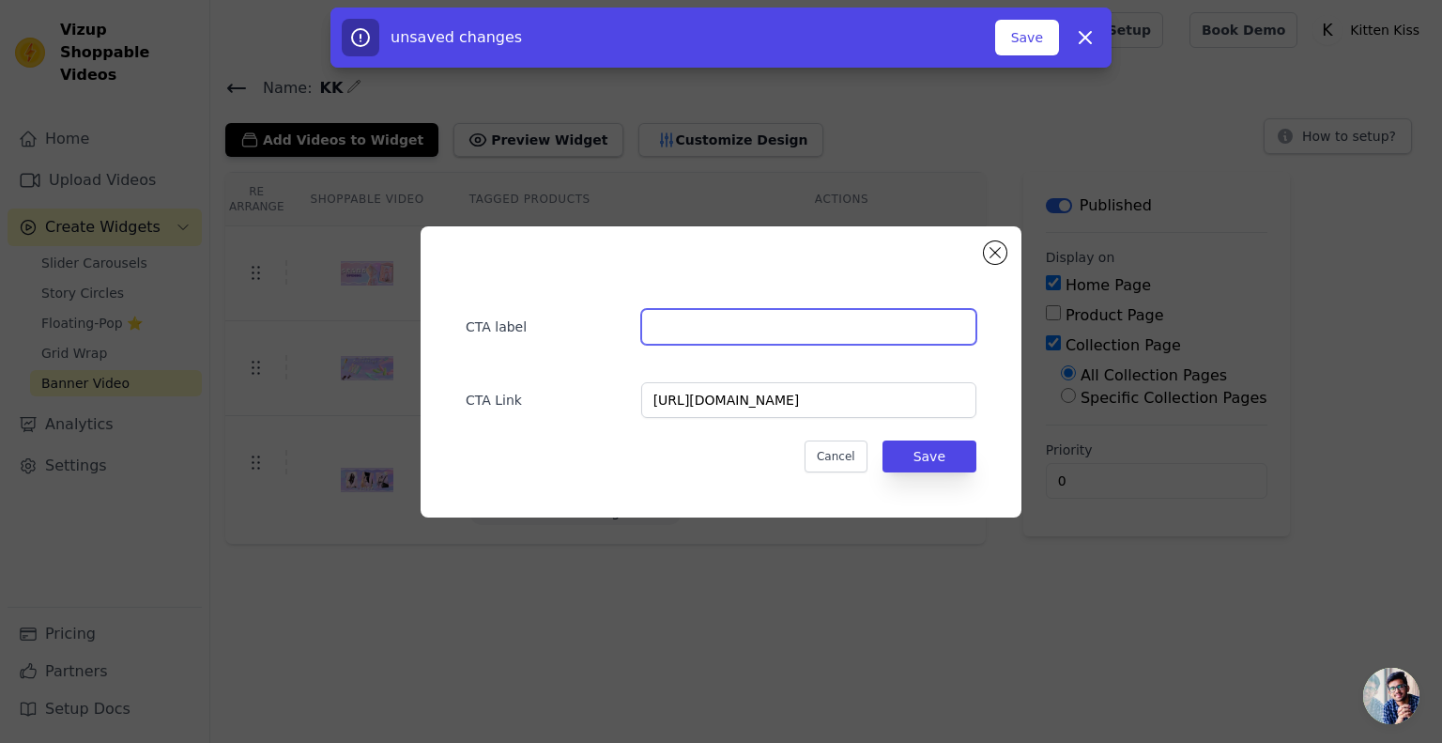
click at [815, 328] on input "text" at bounding box center [808, 327] width 335 height 36
paste input "lingerie"
click at [656, 330] on input "lingerie" at bounding box center [808, 327] width 335 height 36
type input "Lingerie"
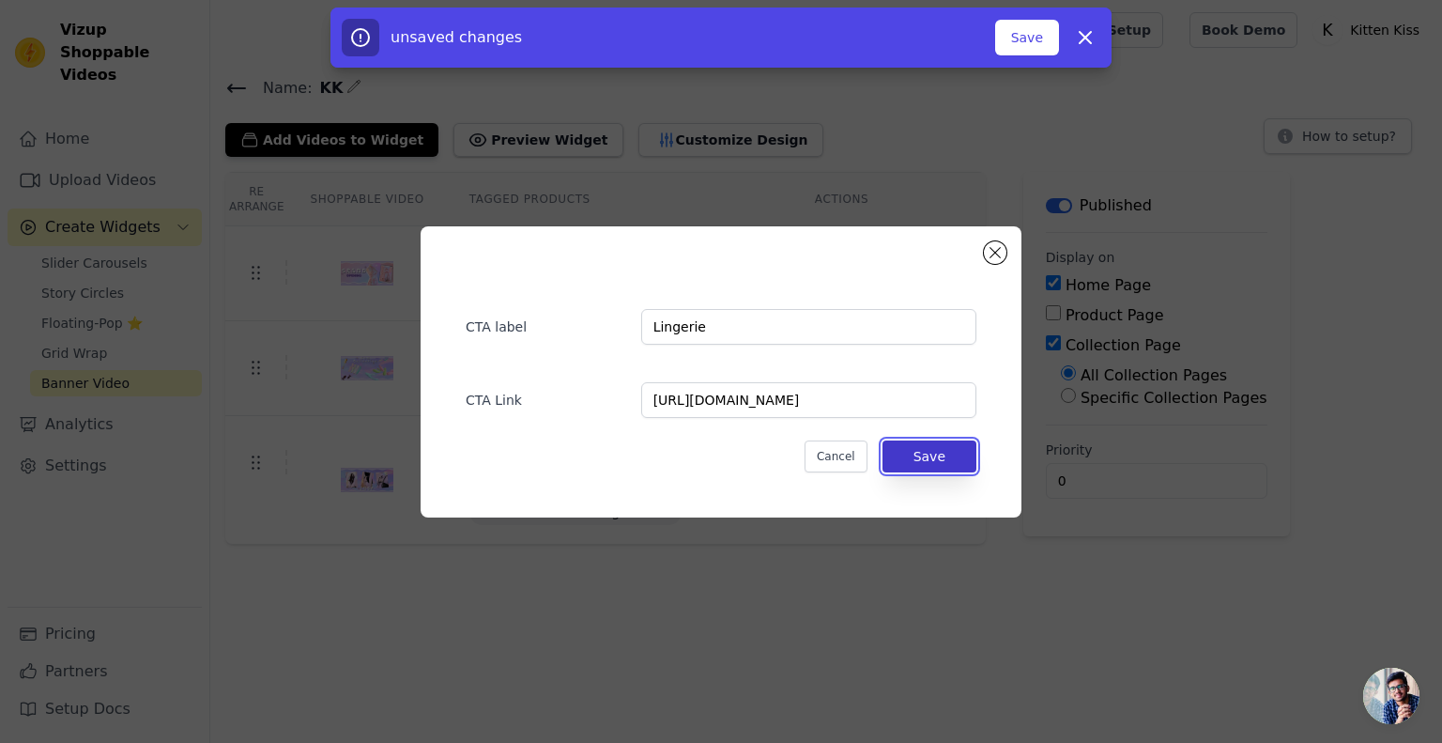
click at [920, 450] on button "Save" at bounding box center [930, 456] width 94 height 32
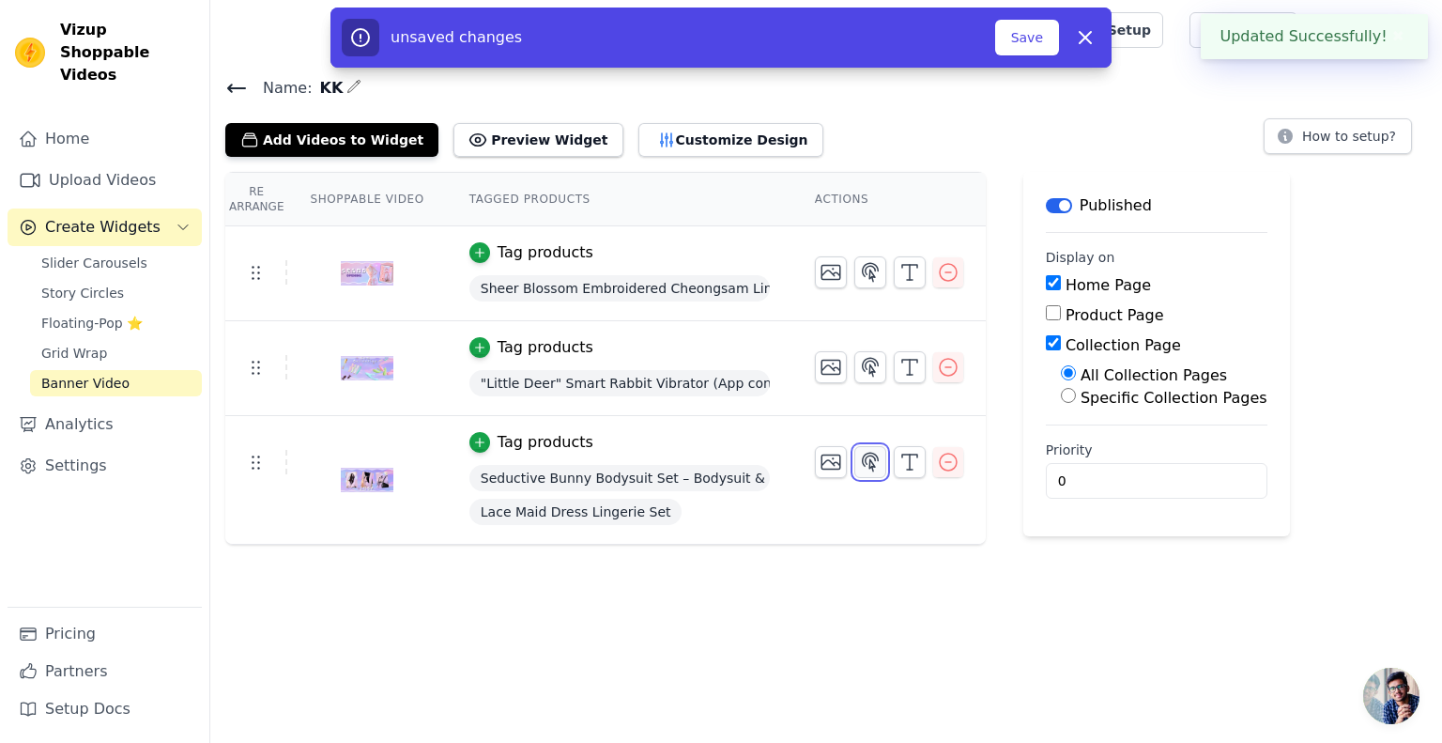
click at [859, 467] on icon "button" at bounding box center [870, 462] width 23 height 23
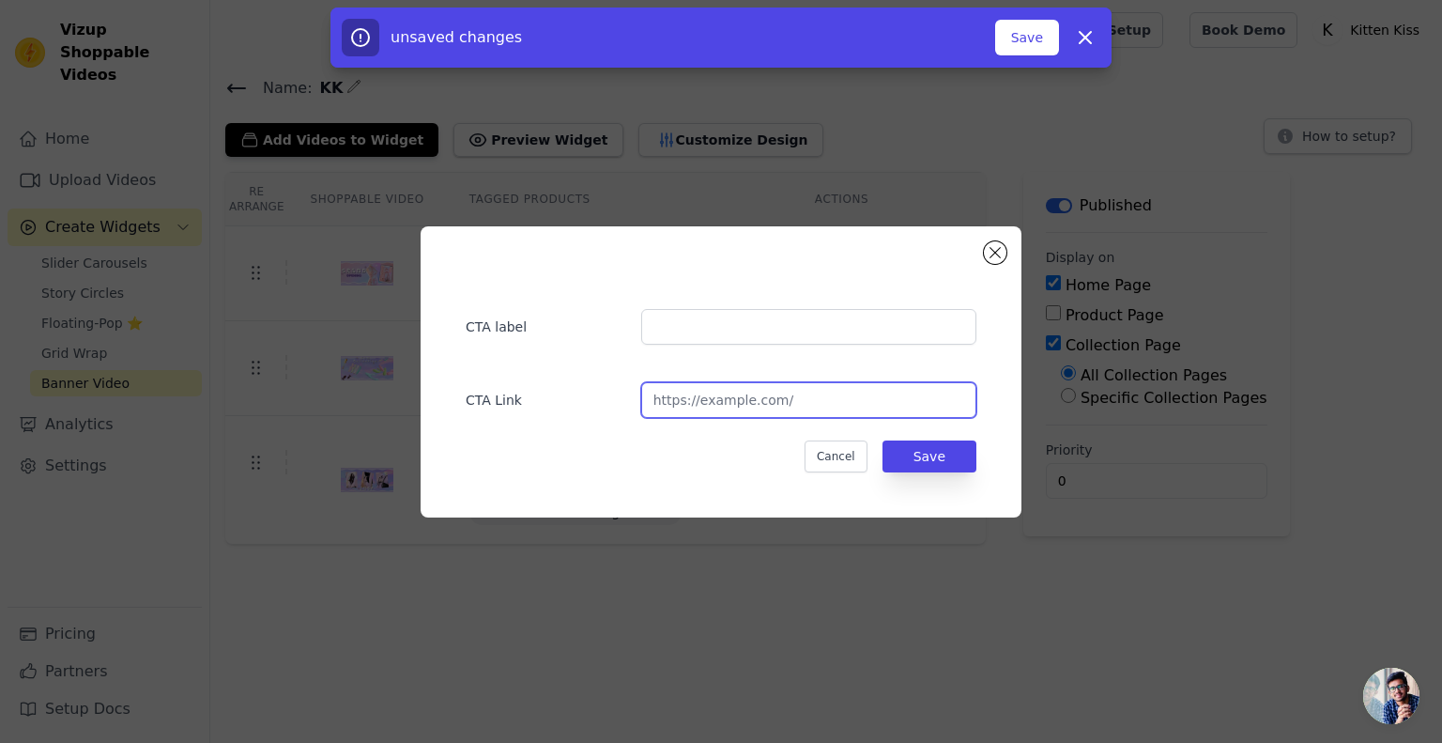
paste input "lingerie"
type input "lingerie"
click at [802, 406] on input "lingerie" at bounding box center [808, 400] width 335 height 36
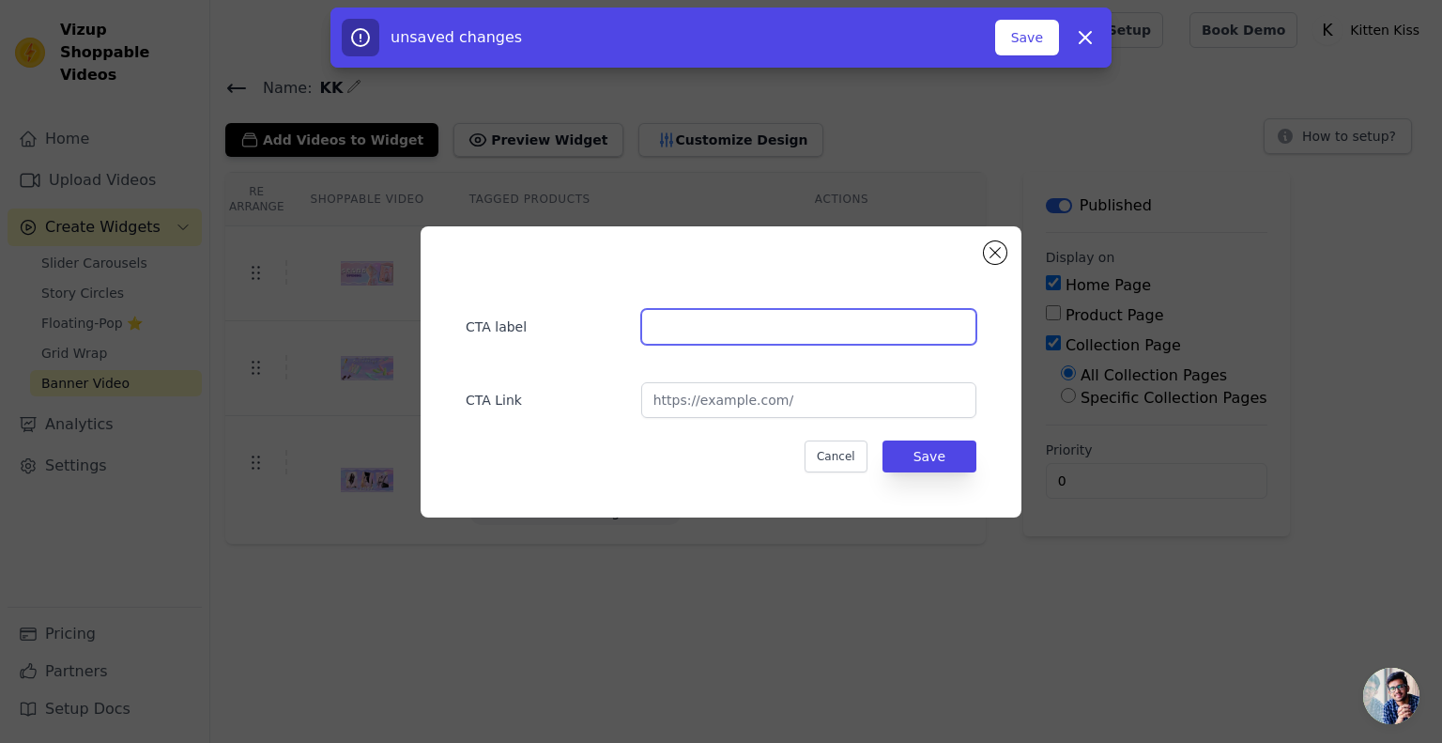
paste input "lingerie"
click at [744, 337] on input "lingerie" at bounding box center [808, 327] width 335 height 36
type input "Lingerie"
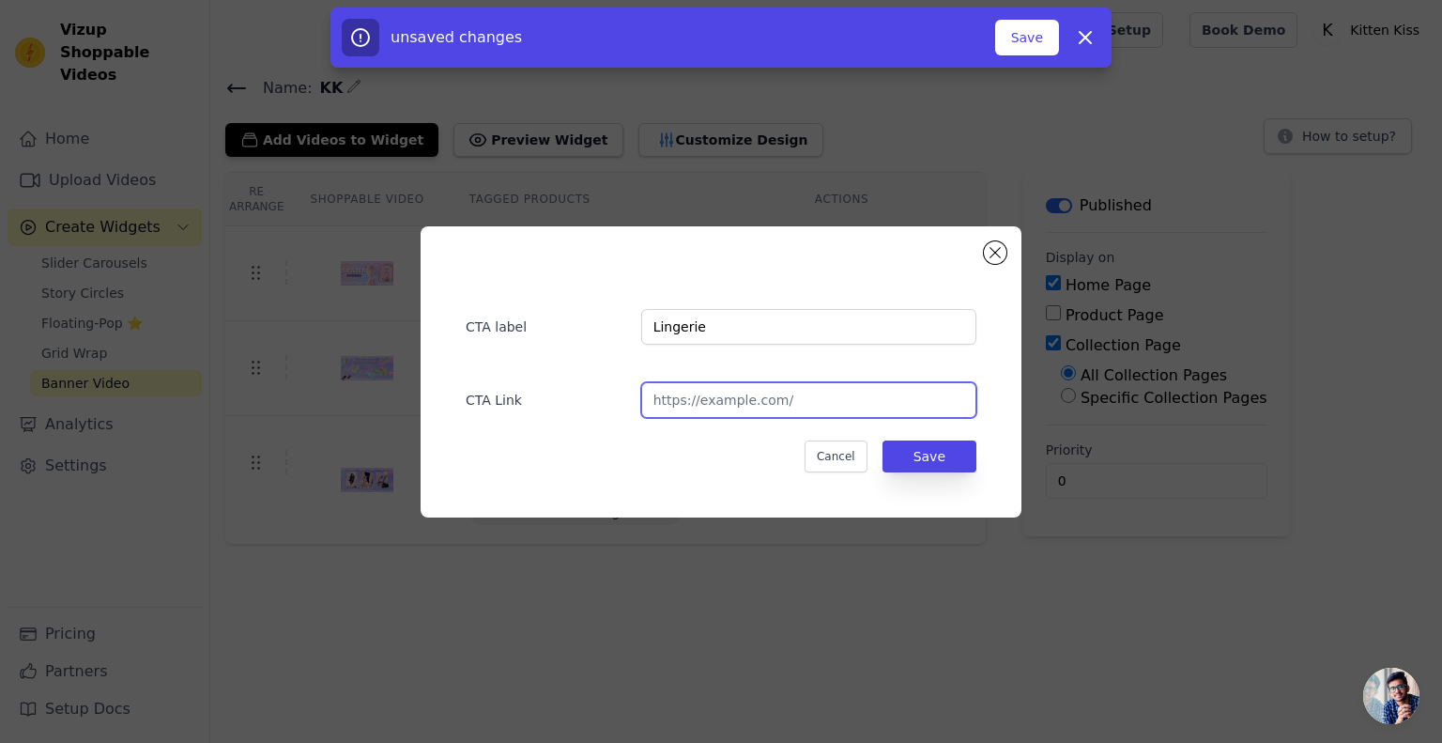
paste input "https://kittenkiss.store/collections/animal-style"
click at [741, 393] on input "https://kittenkiss.store/collections/animal-style" at bounding box center [808, 400] width 335 height 36
type input "https://kittenkiss.store/collections/animal-style"
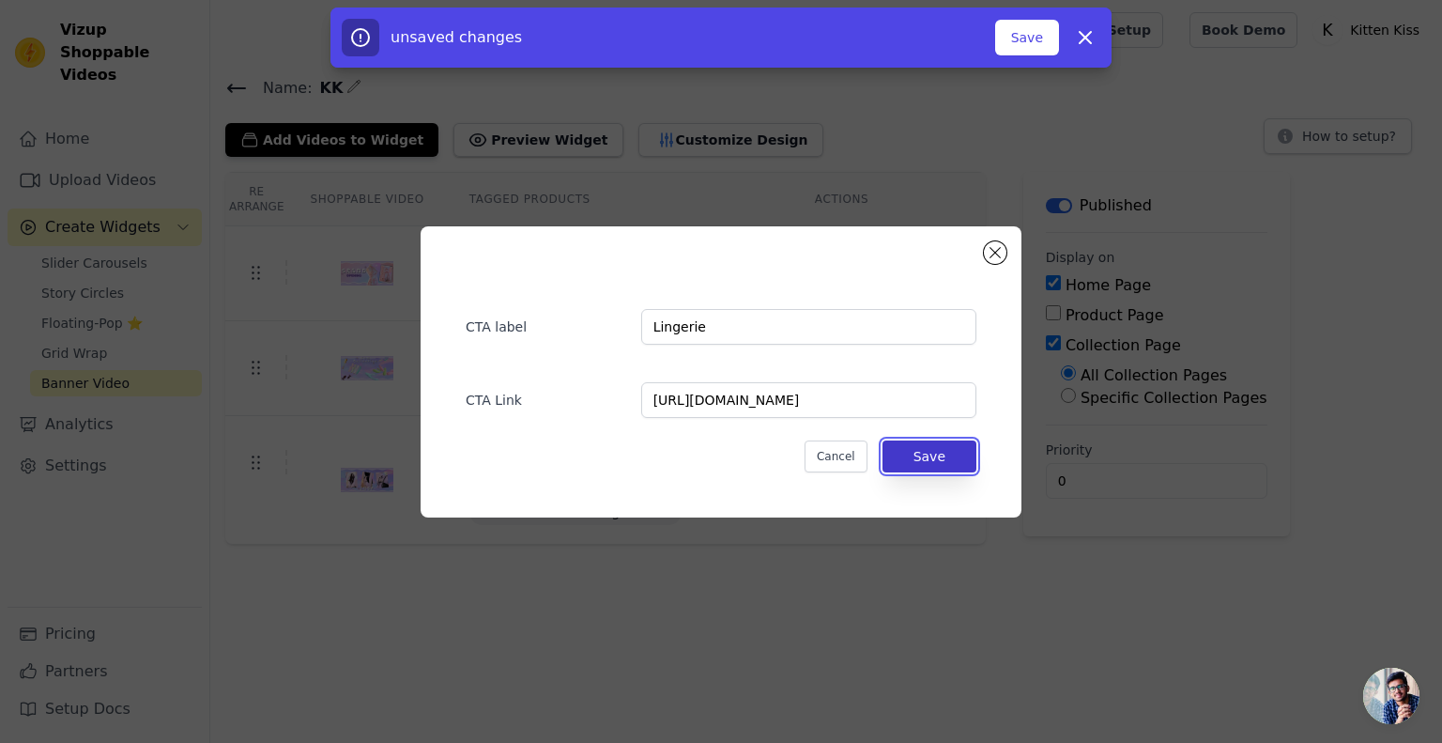
click at [965, 461] on button "Save" at bounding box center [930, 456] width 94 height 32
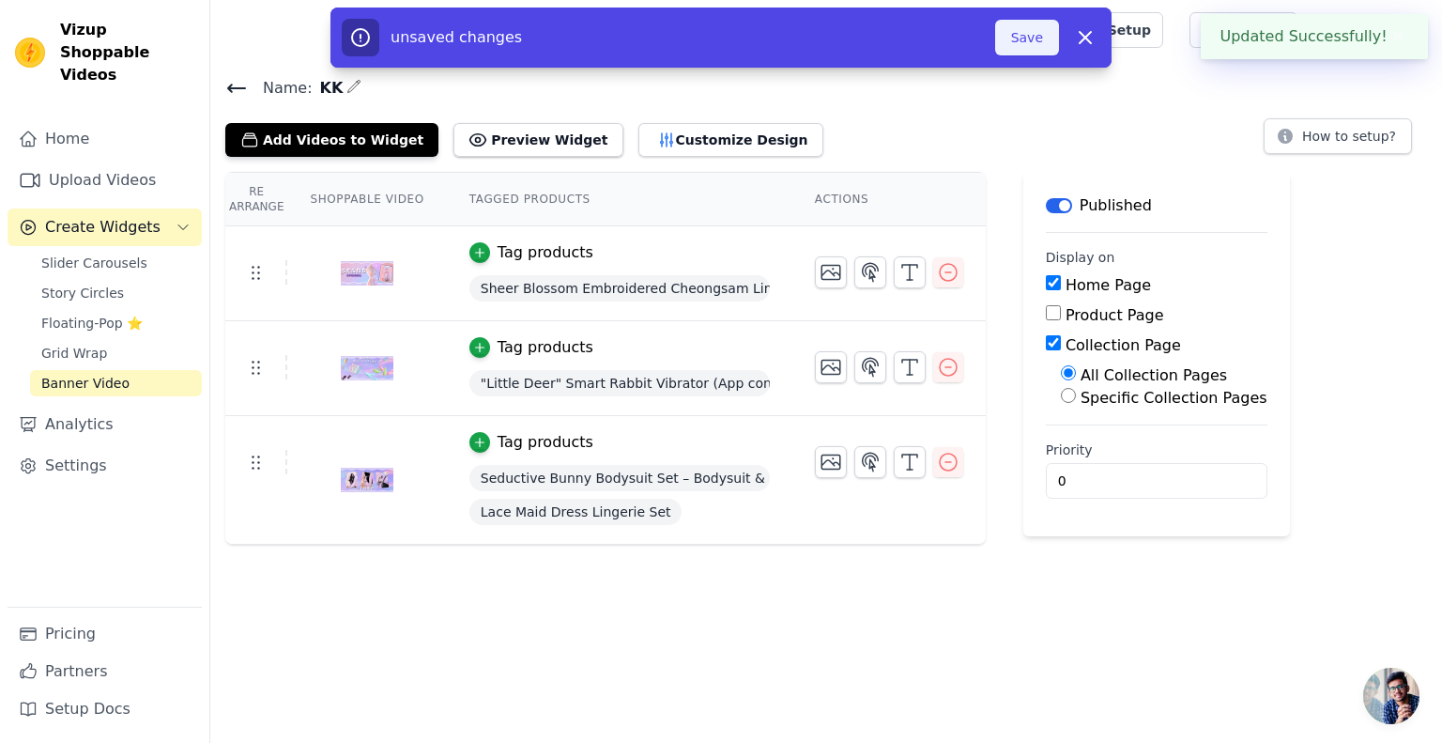
click at [1025, 47] on button "Save" at bounding box center [1027, 38] width 64 height 36
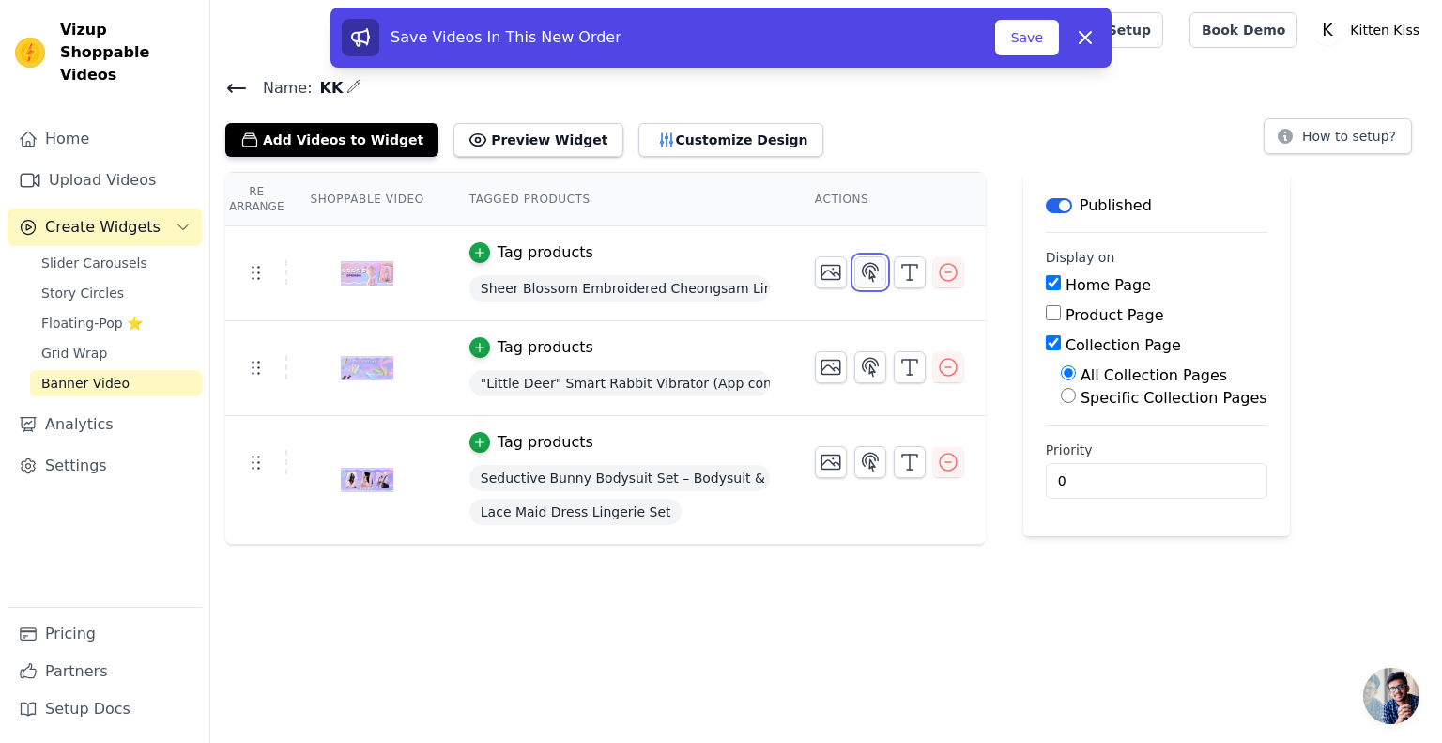
click at [859, 270] on icon "button" at bounding box center [870, 272] width 23 height 23
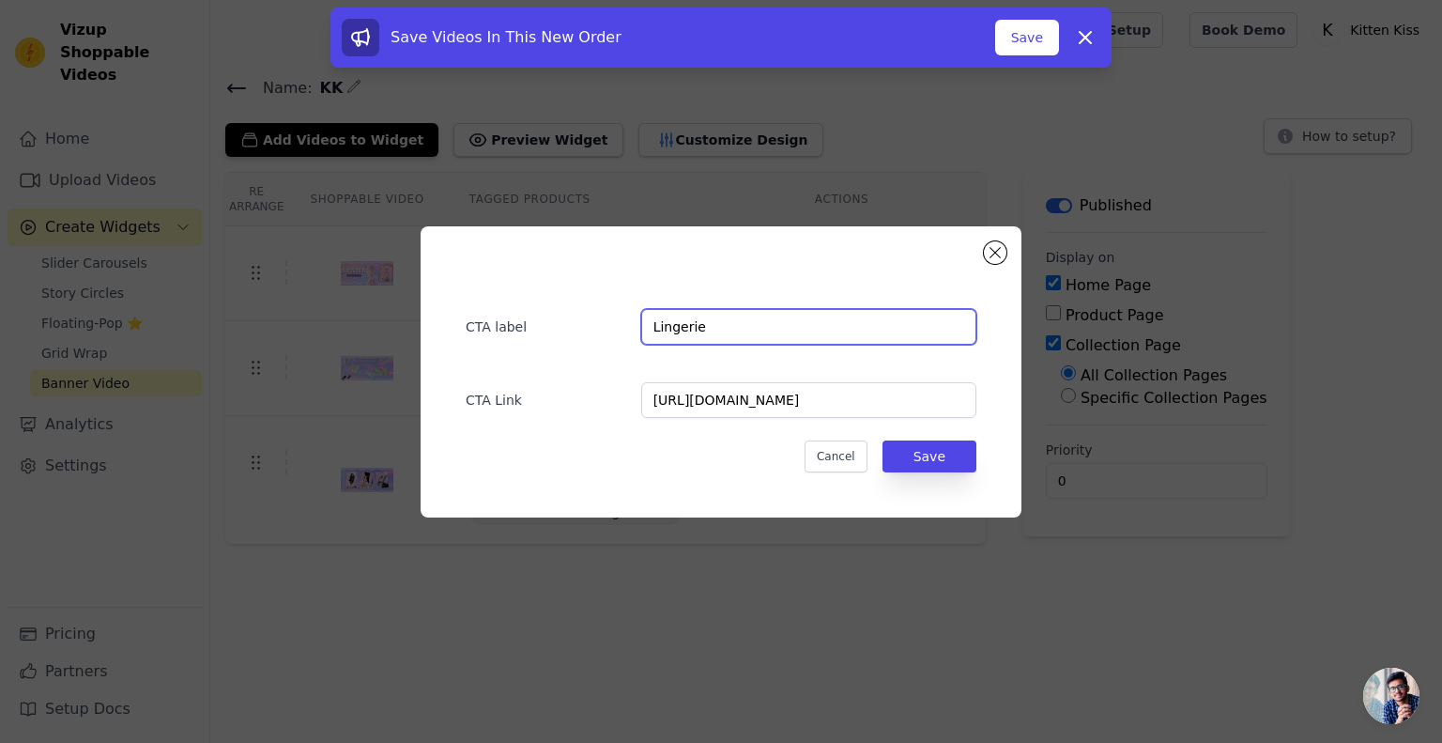
click at [715, 337] on input "Lingerie" at bounding box center [808, 327] width 335 height 36
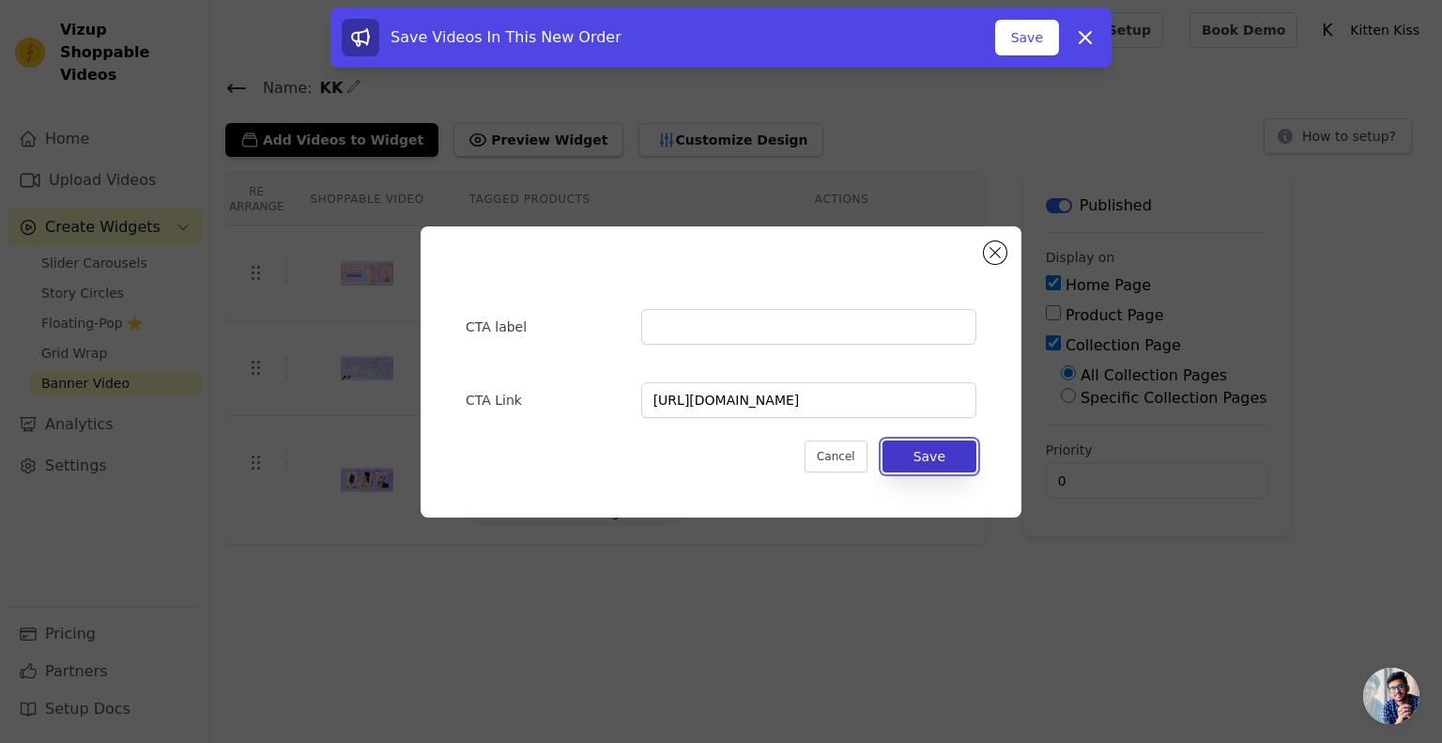
click at [910, 444] on button "Save" at bounding box center [930, 456] width 94 height 32
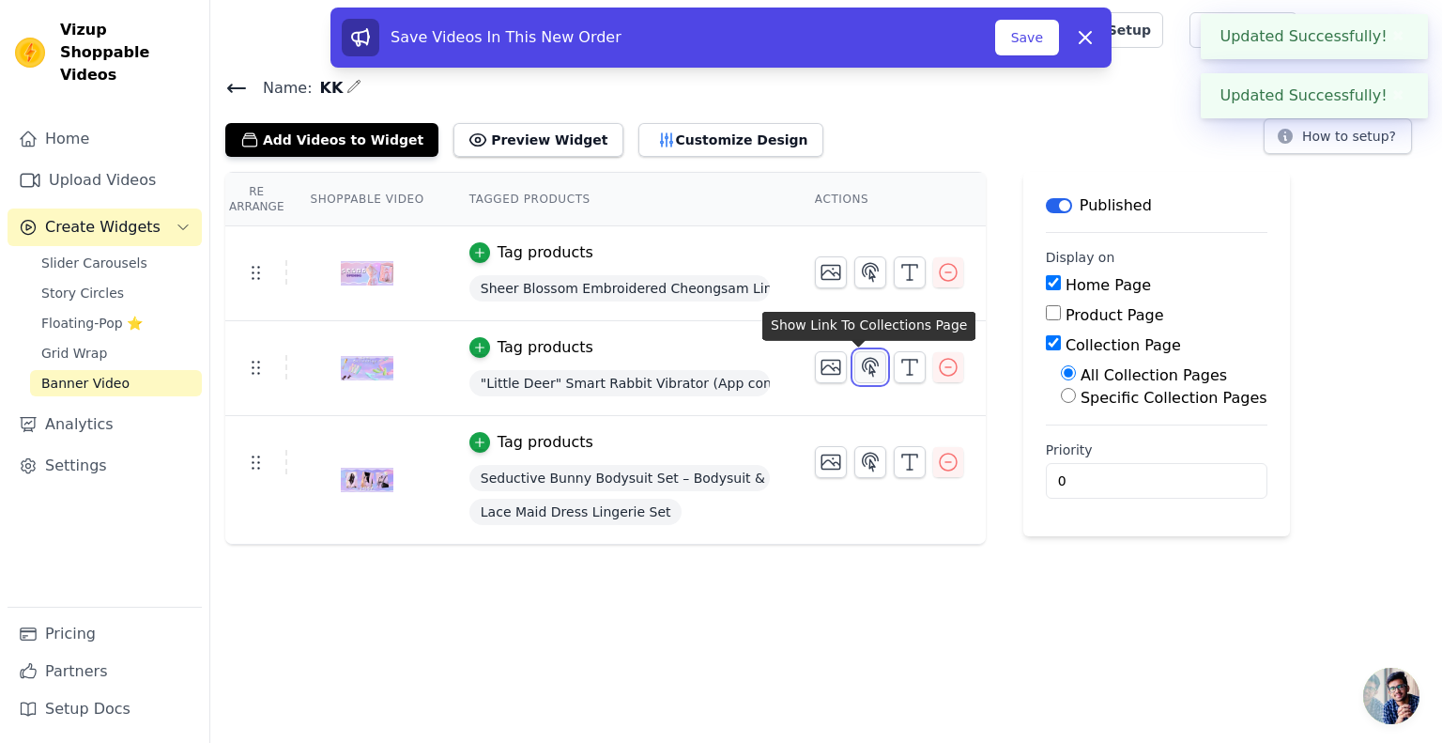
click at [863, 366] on icon "button" at bounding box center [871, 367] width 16 height 18
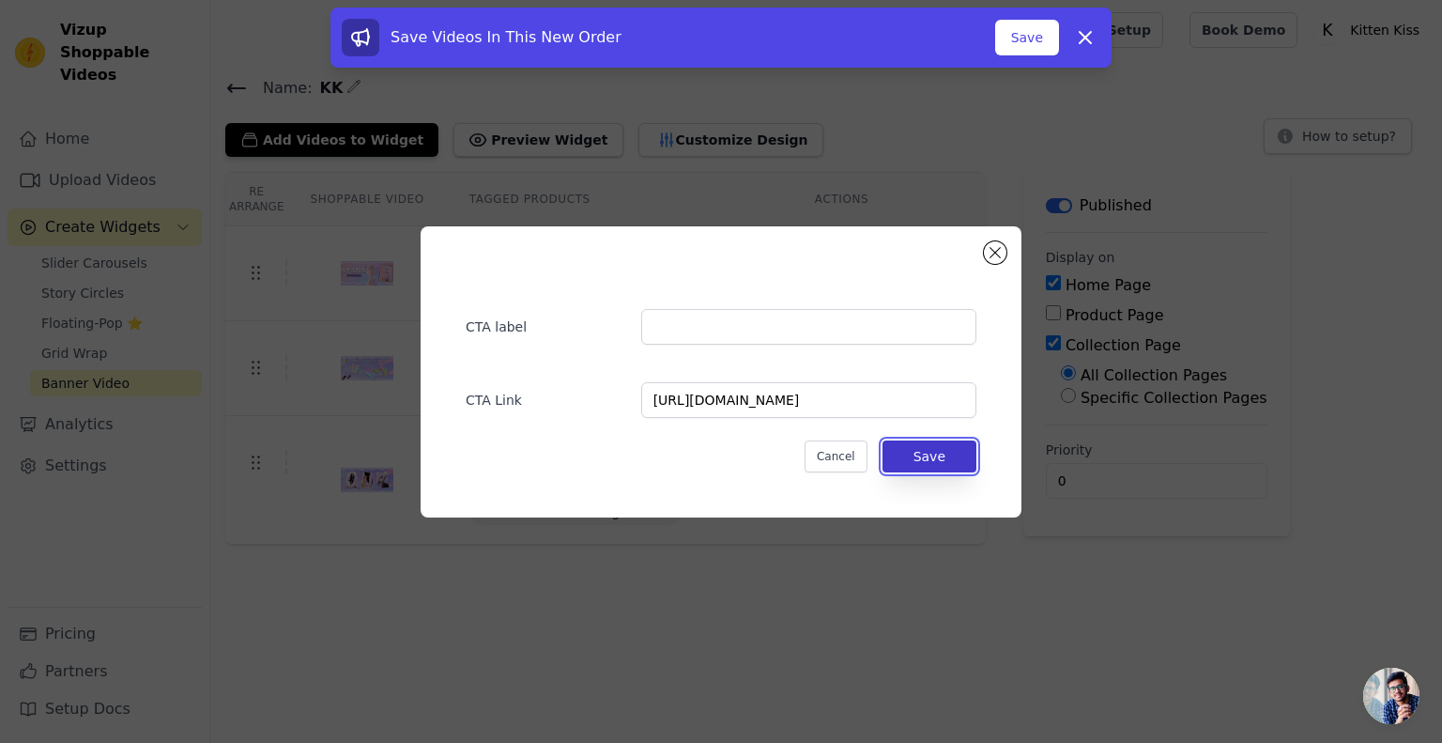
click at [931, 453] on button "Save" at bounding box center [930, 456] width 94 height 32
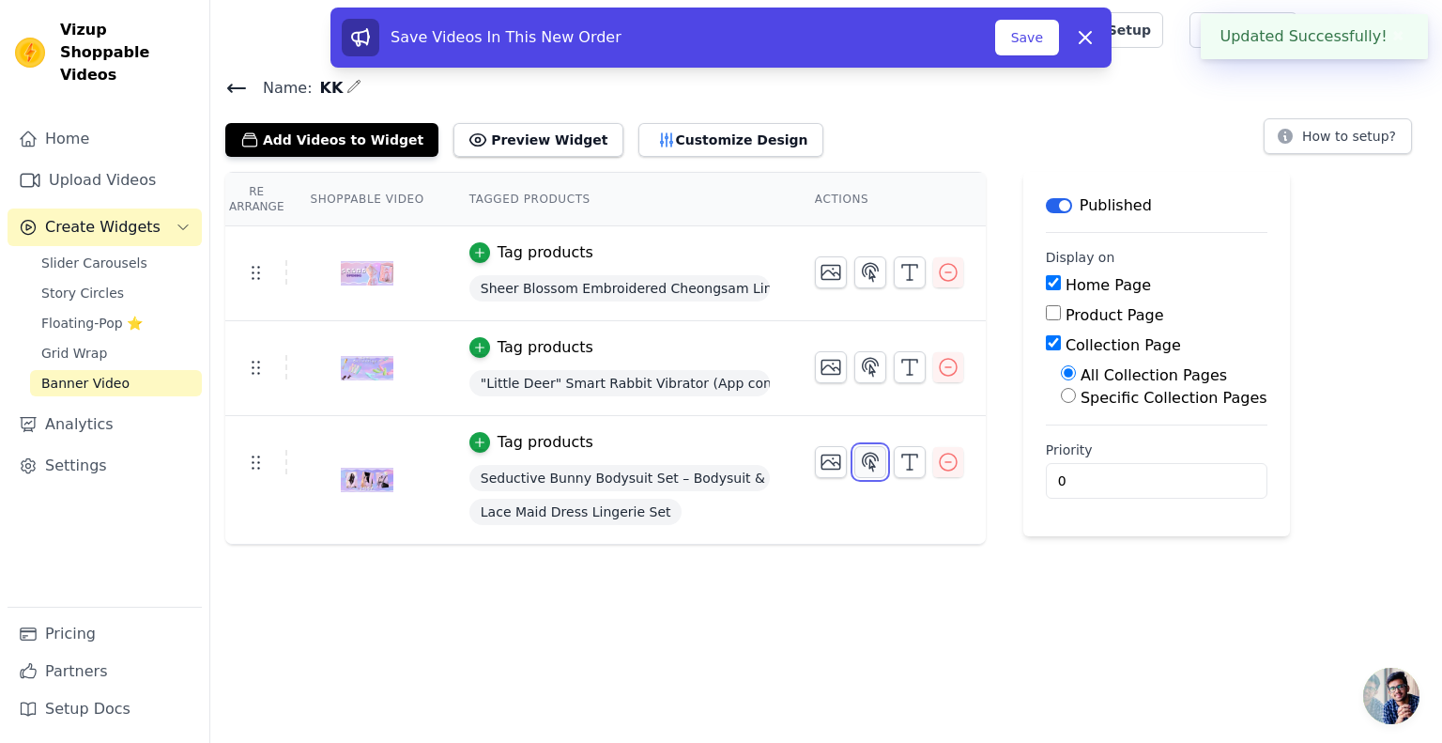
click at [859, 459] on icon "button" at bounding box center [870, 462] width 23 height 23
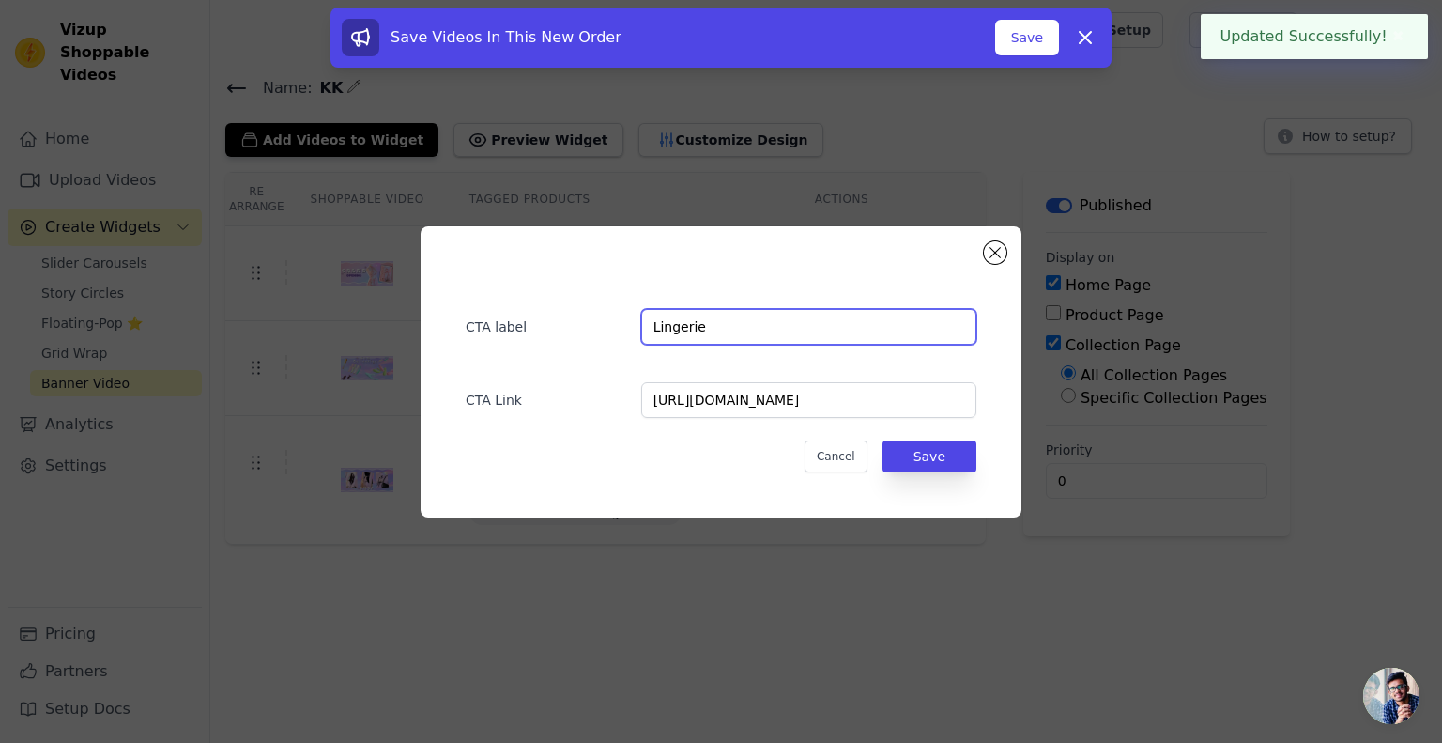
click at [791, 331] on input "Lingerie" at bounding box center [808, 327] width 335 height 36
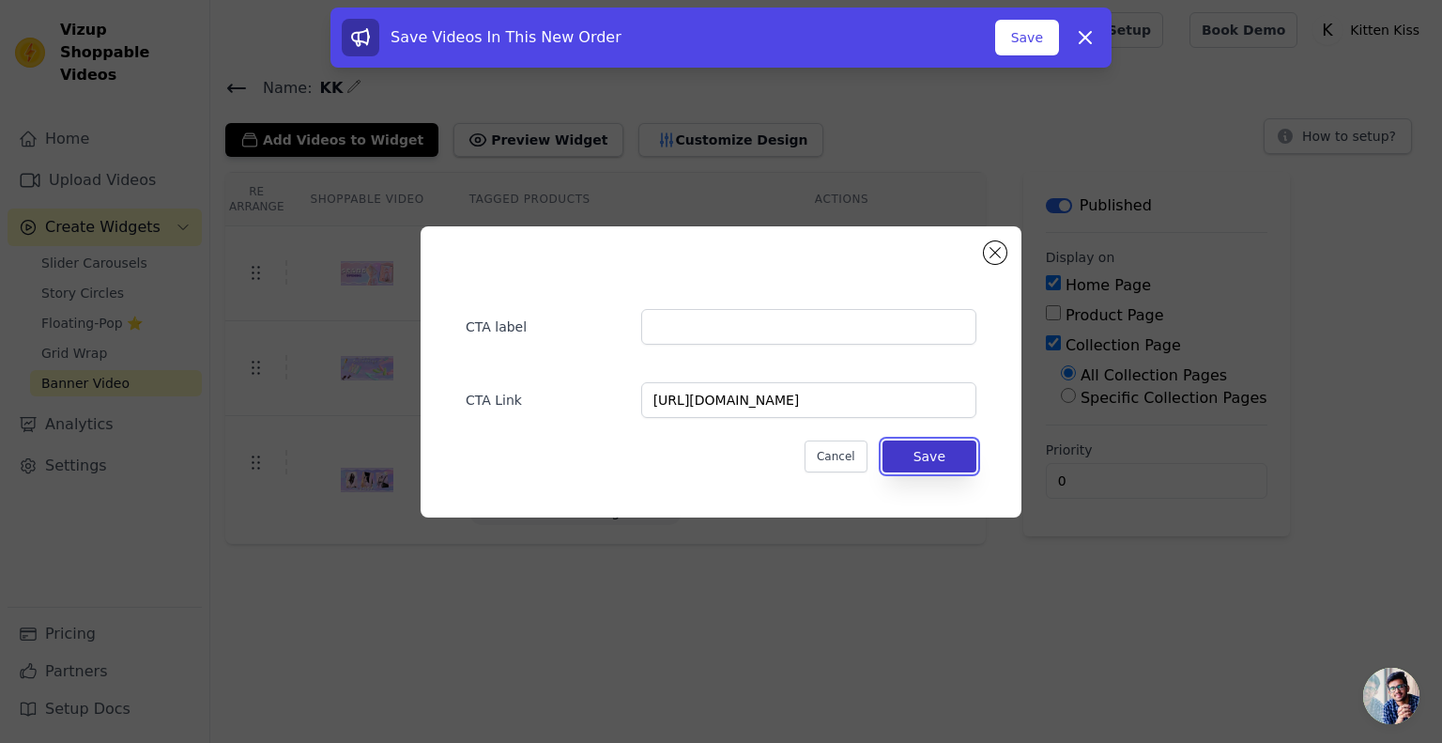
click at [919, 455] on button "Save" at bounding box center [930, 456] width 94 height 32
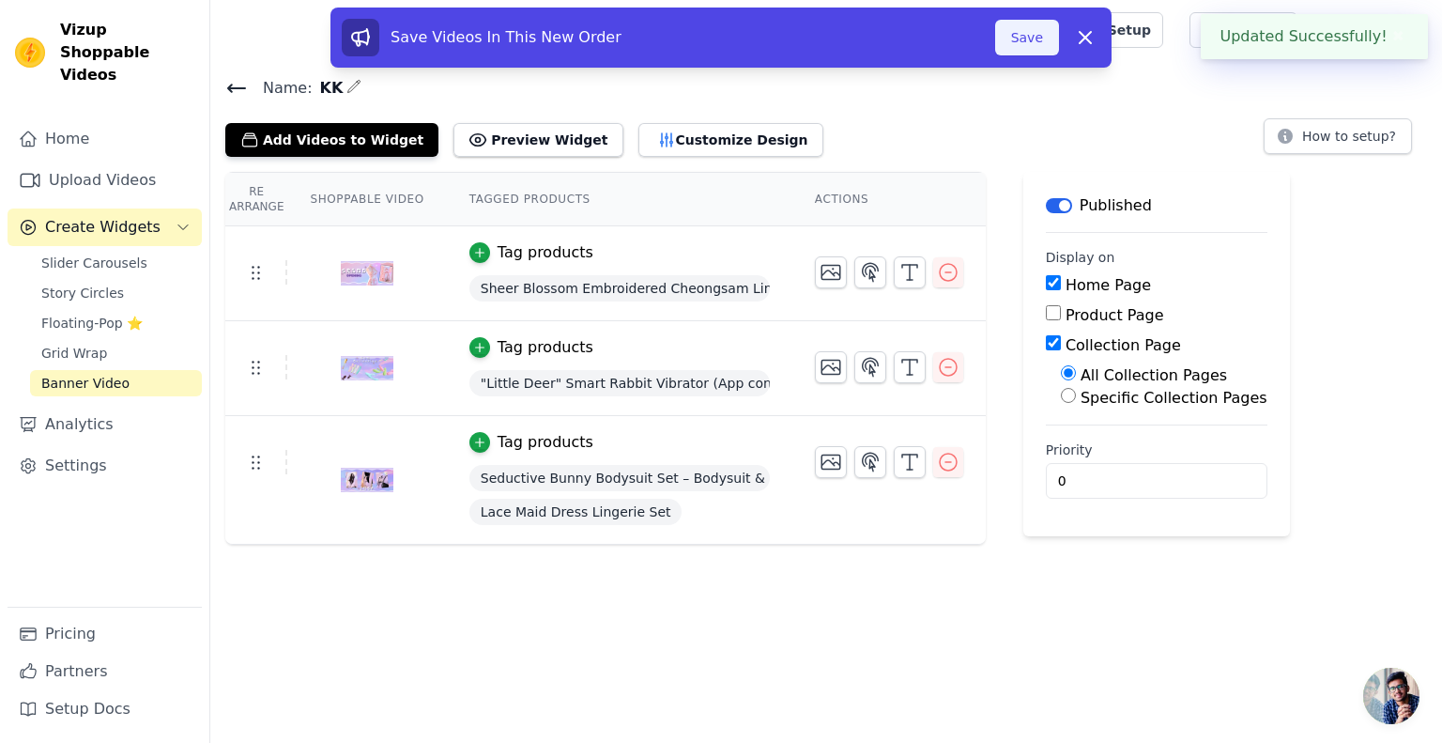
click at [1029, 40] on button "Save" at bounding box center [1027, 38] width 64 height 36
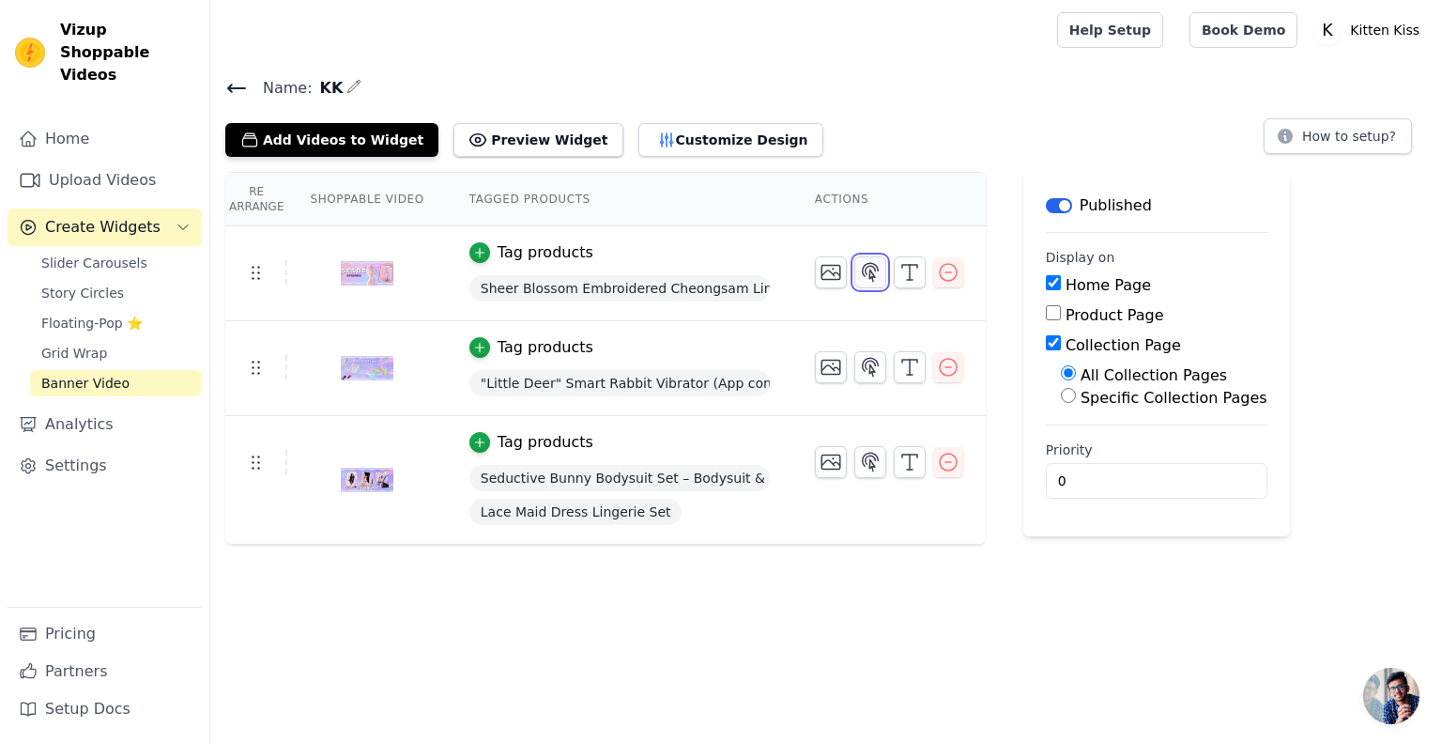
click at [864, 273] on icon "button" at bounding box center [870, 272] width 23 height 23
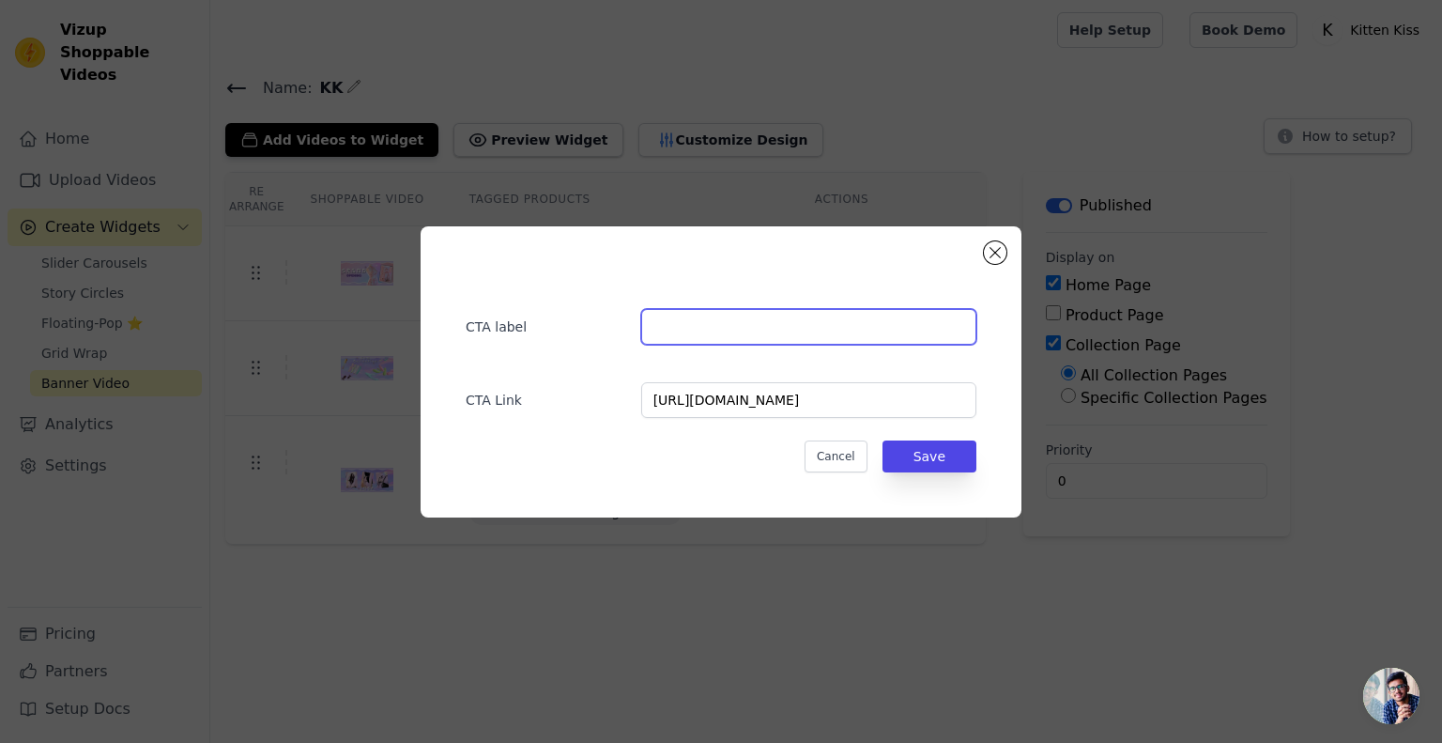
click at [725, 333] on input "text" at bounding box center [808, 327] width 335 height 36
type input "Shop Now"
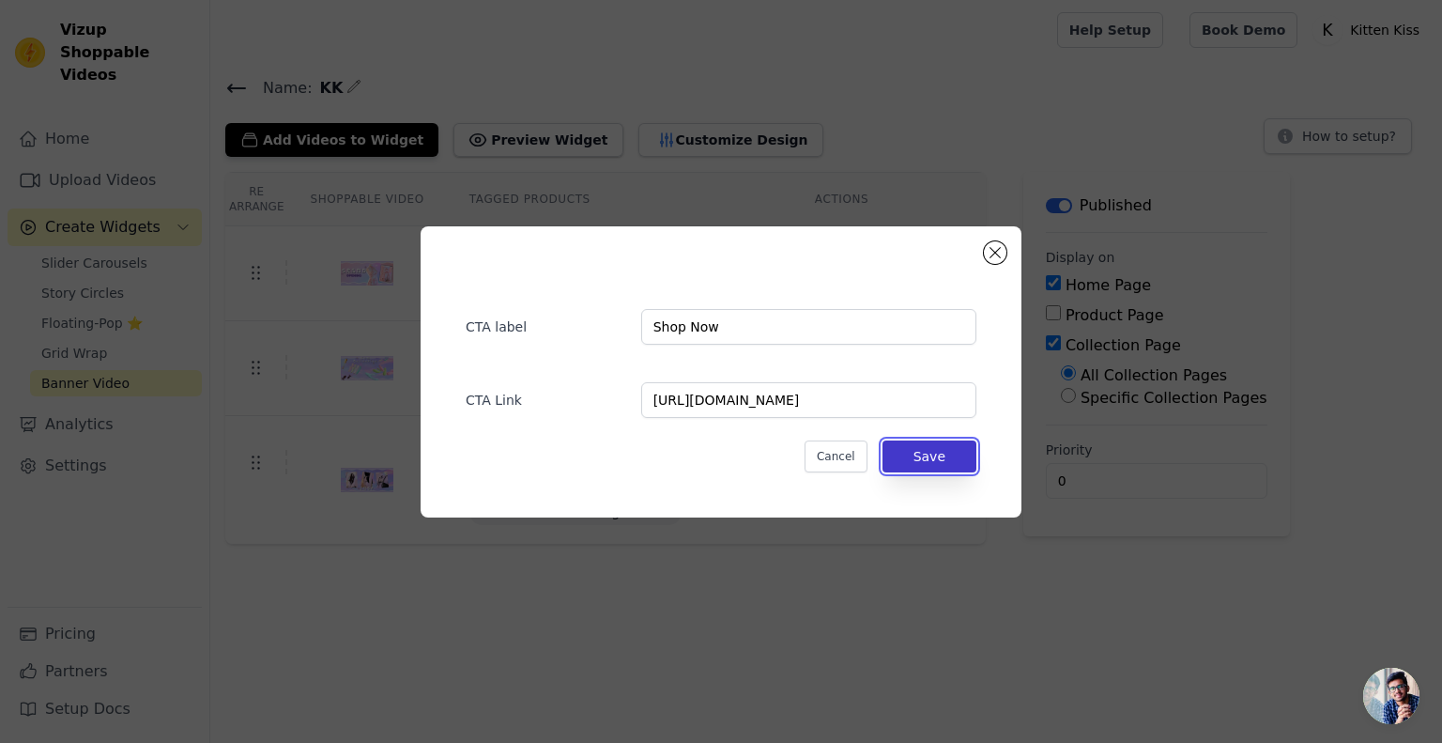
click at [948, 457] on button "Save" at bounding box center [930, 456] width 94 height 32
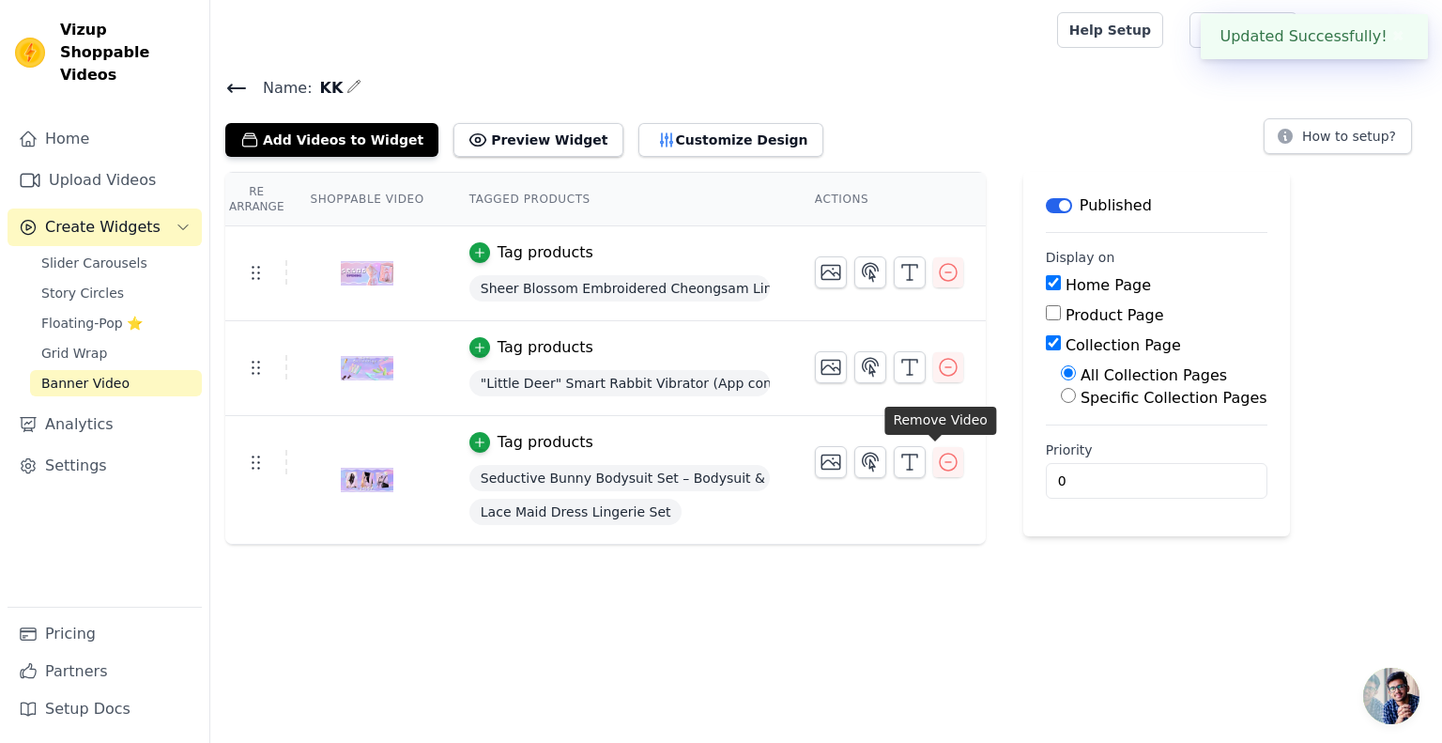
click at [927, 469] on tbody "Tag products Sheer Blossom Embroidered Cheongsam Lingerie CTA label Shop Now CT…" at bounding box center [605, 385] width 760 height 318
click at [860, 361] on icon "button" at bounding box center [870, 367] width 23 height 23
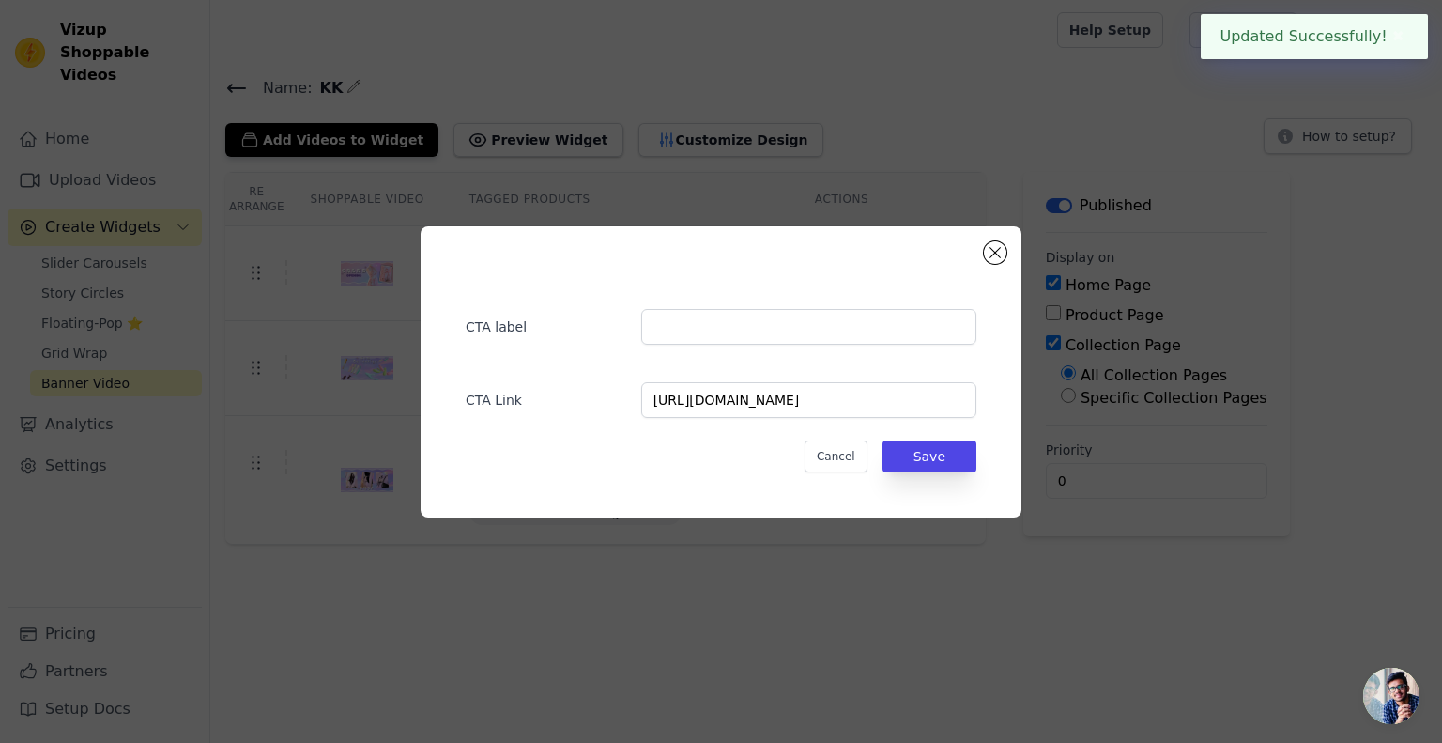
click at [854, 351] on button "button" at bounding box center [870, 367] width 32 height 32
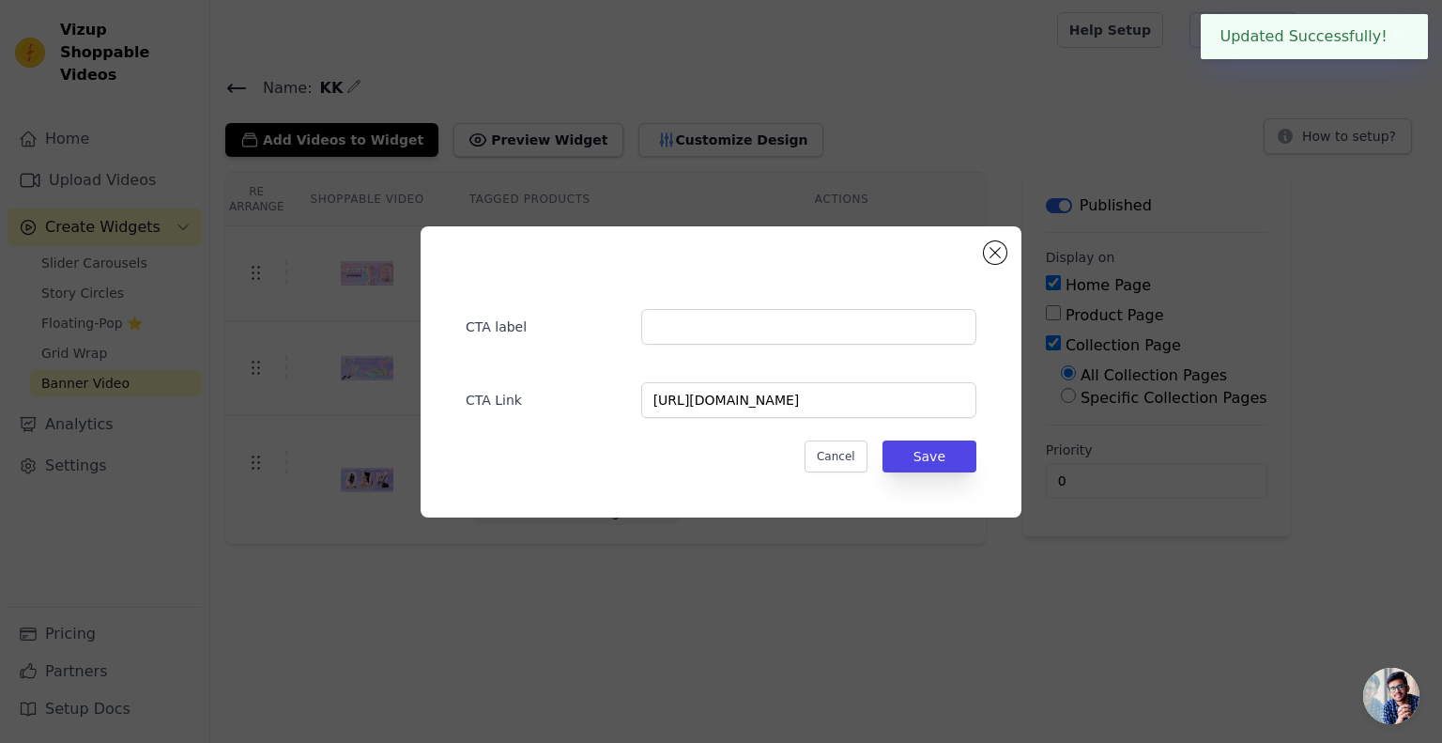
click at [854, 351] on button "button" at bounding box center [870, 367] width 32 height 32
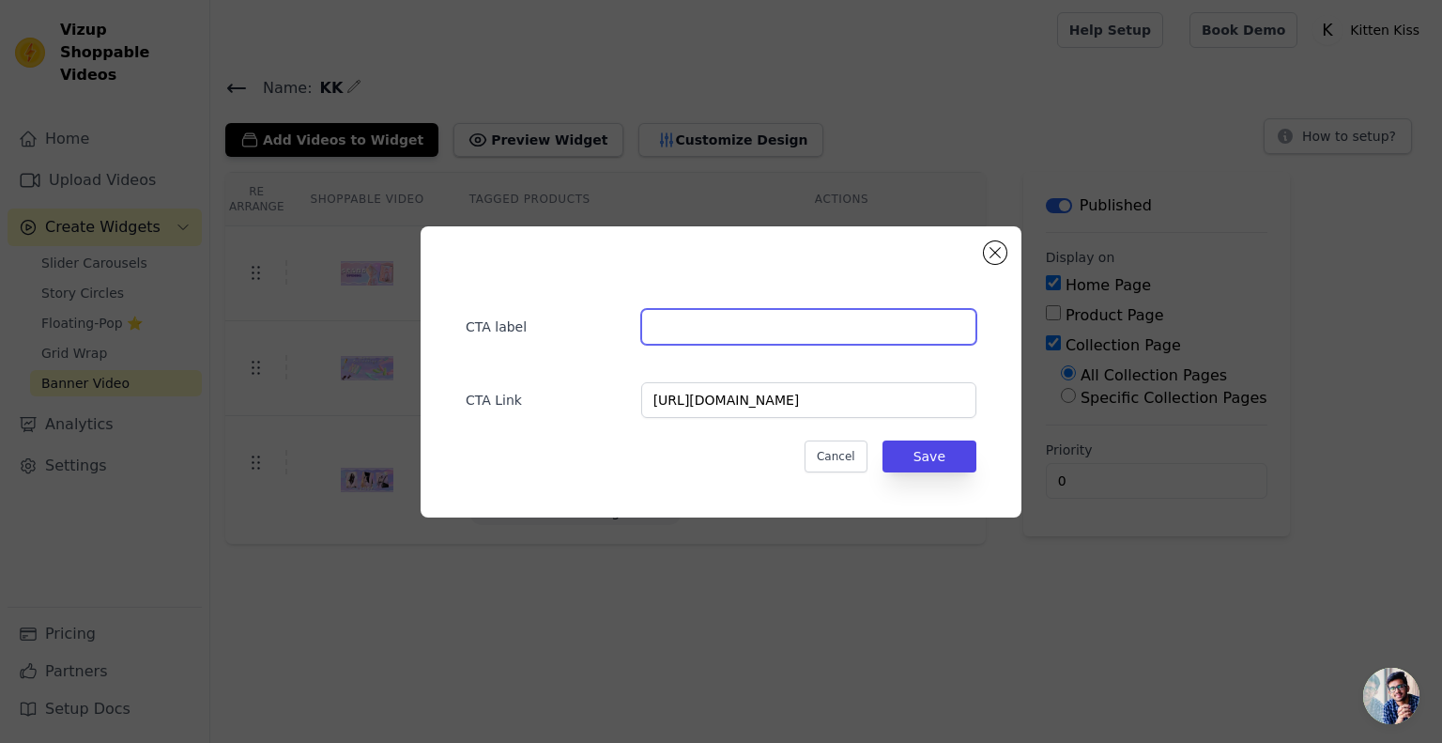
click at [700, 318] on input "text" at bounding box center [808, 327] width 335 height 36
paste input "Shop Now"
type input "Shop Now"
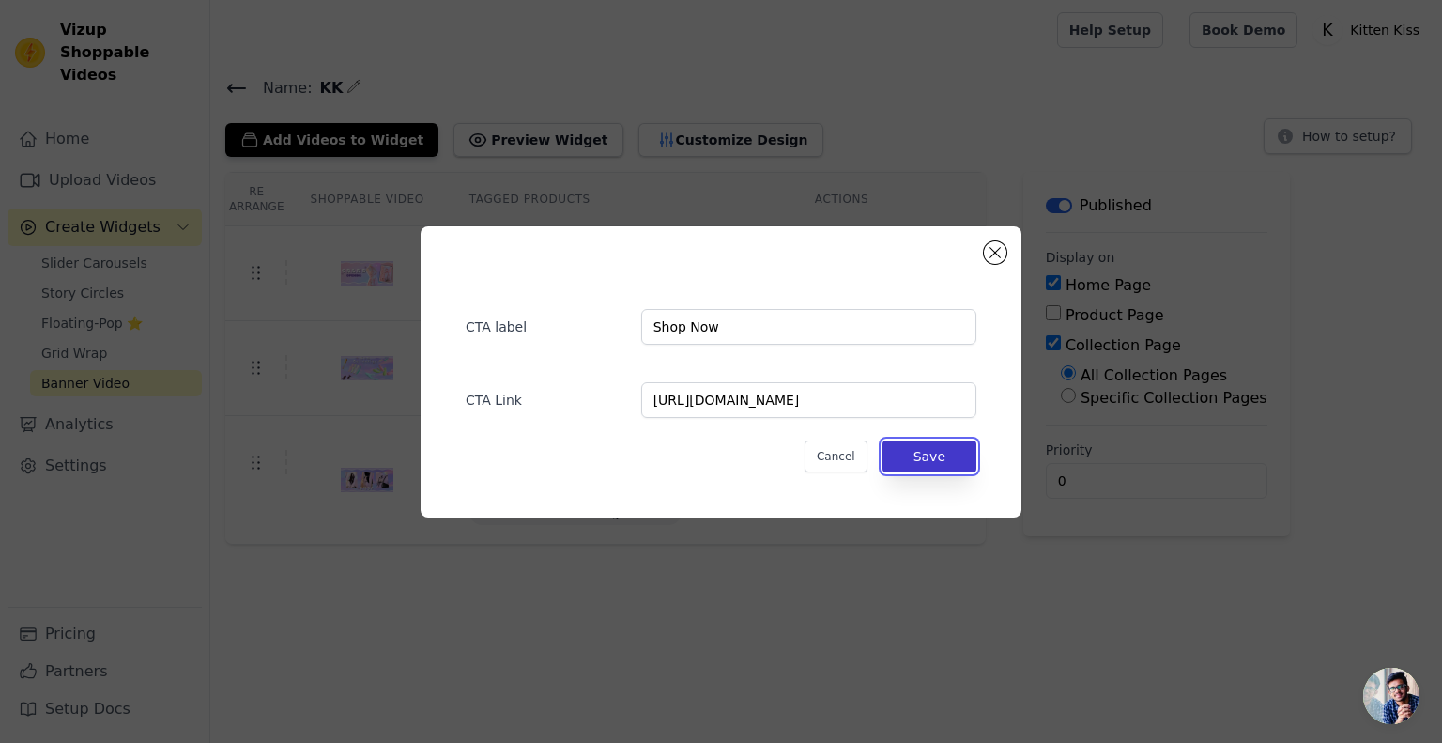
click at [950, 447] on button "Save" at bounding box center [930, 456] width 94 height 32
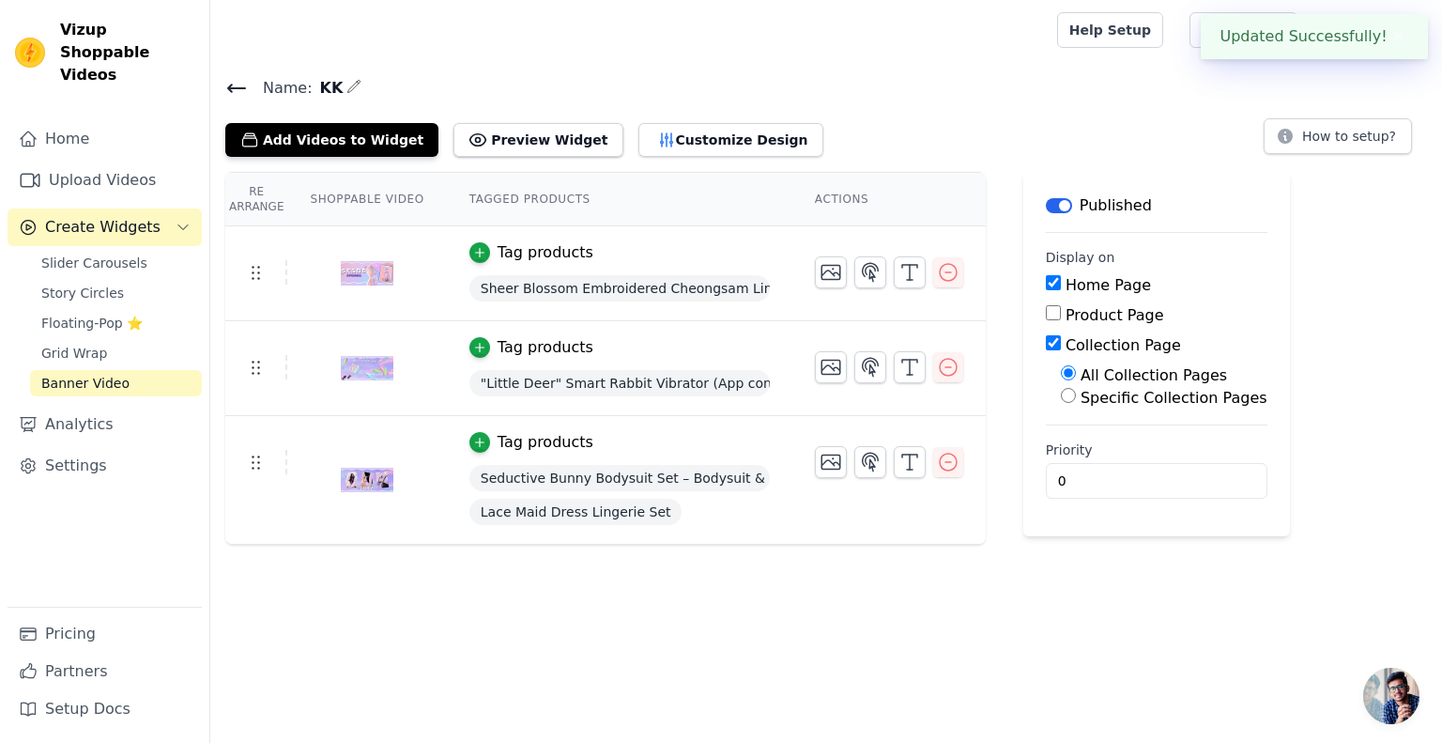
drag, startPoint x: 950, startPoint y: 447, endPoint x: 836, endPoint y: 463, distance: 115.7
click at [836, 463] on div at bounding box center [889, 462] width 148 height 32
click at [854, 463] on button "button" at bounding box center [870, 462] width 32 height 32
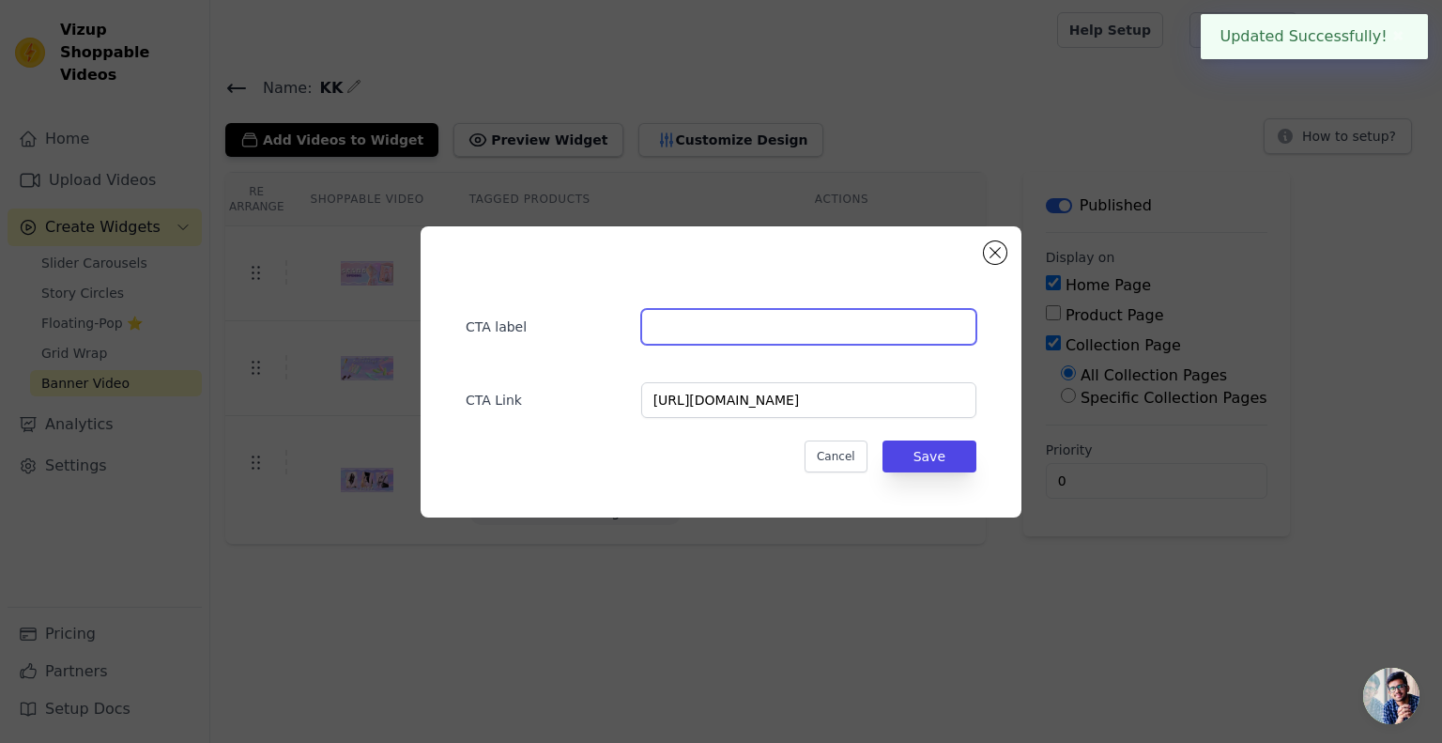
click at [784, 332] on input "text" at bounding box center [808, 327] width 335 height 36
paste input "Shop Now"
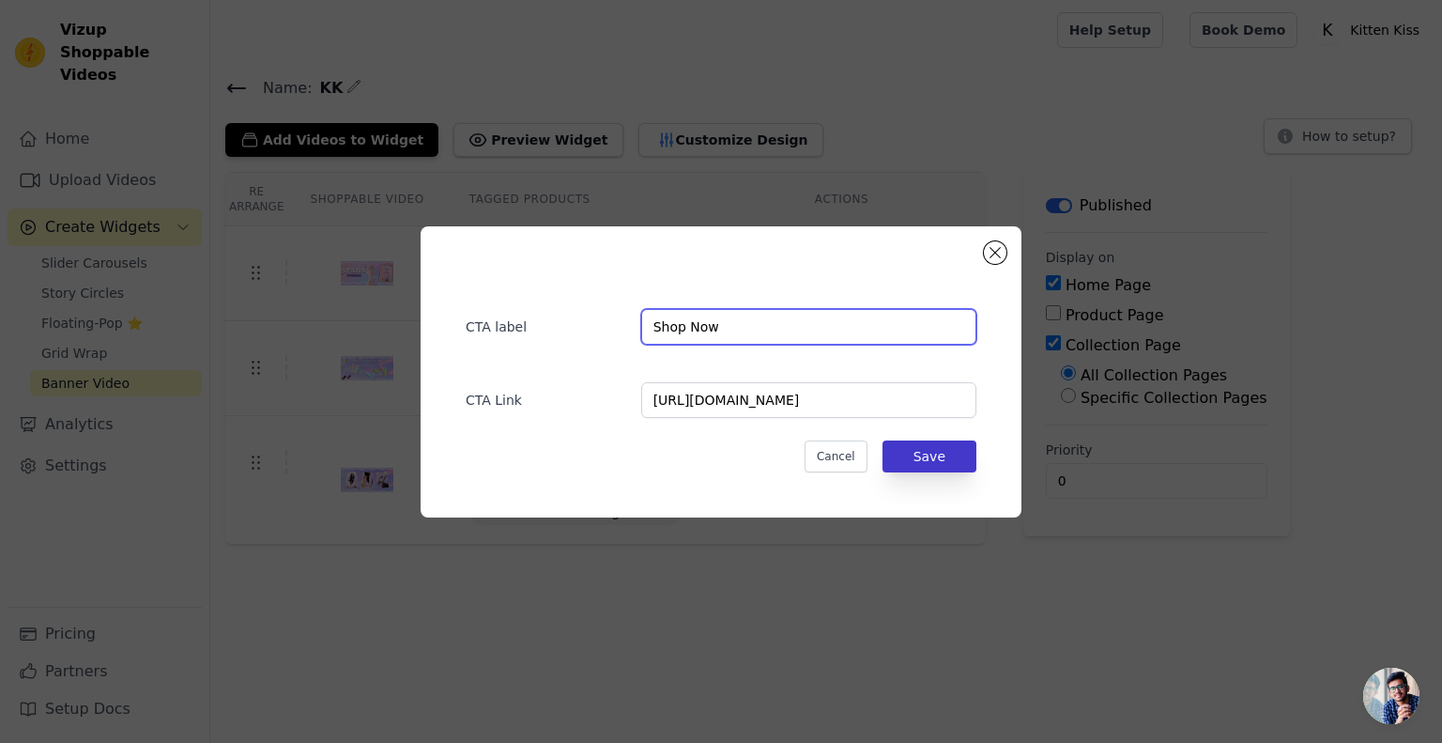
type input "Shop Now"
click at [951, 447] on button "Save" at bounding box center [930, 456] width 94 height 32
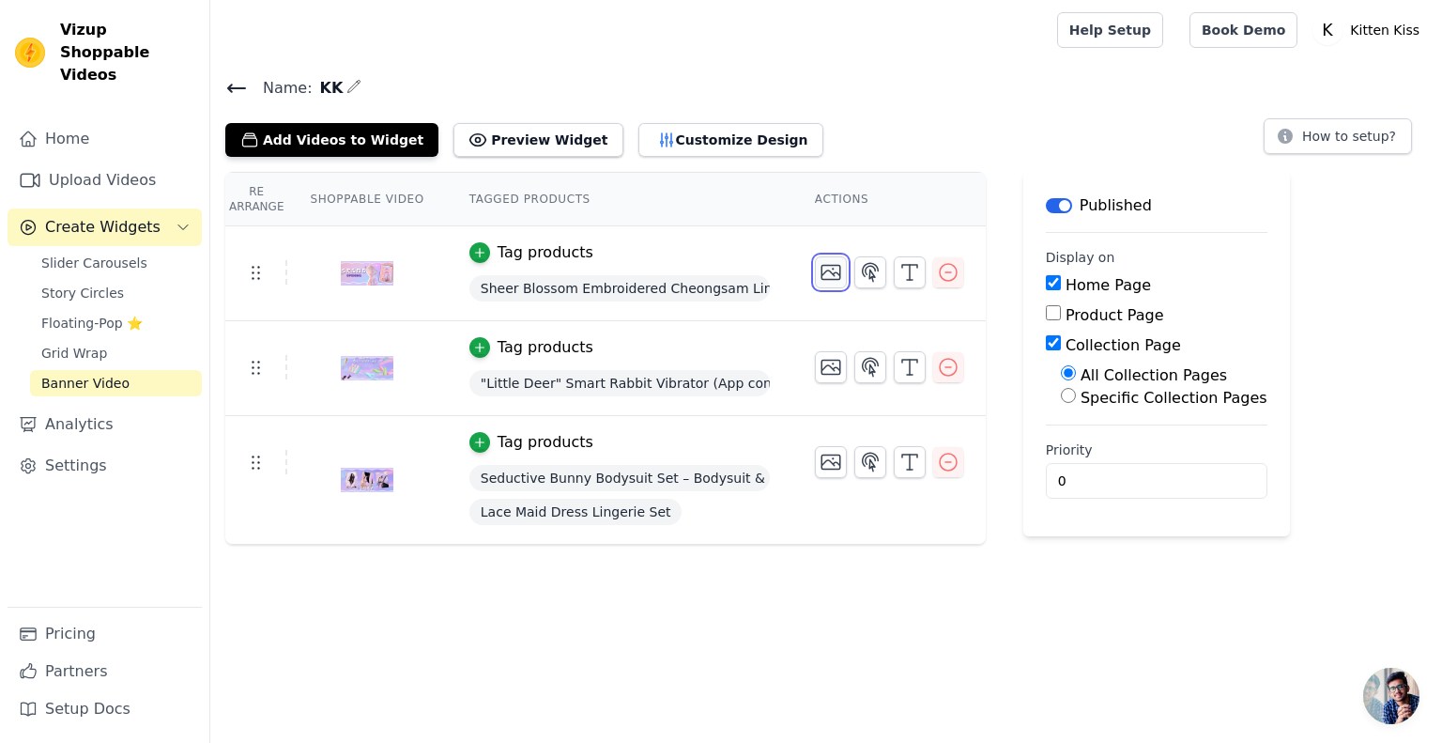
click at [820, 273] on icon "button" at bounding box center [831, 272] width 23 height 23
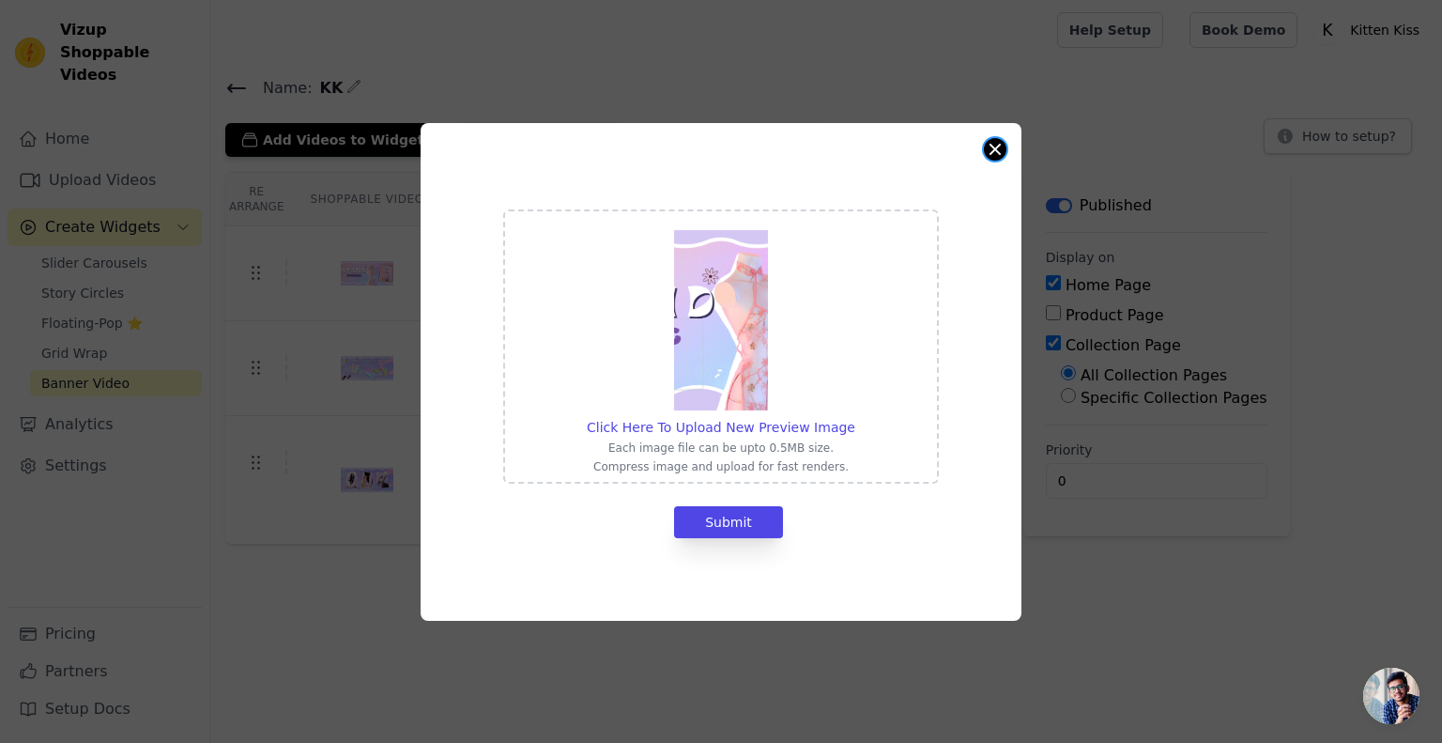
click at [999, 140] on button "Close modal" at bounding box center [995, 149] width 23 height 23
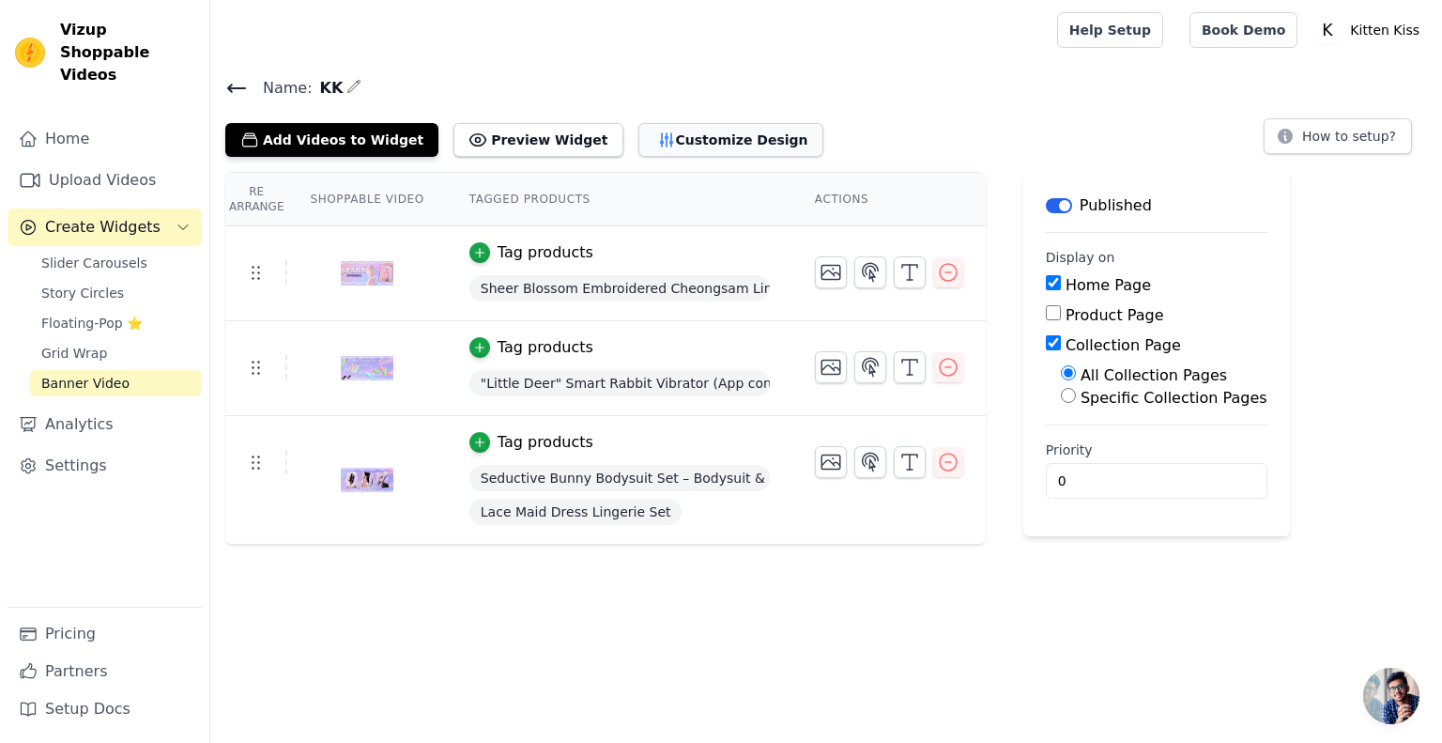
click at [657, 144] on button "Customize Design" at bounding box center [730, 140] width 185 height 34
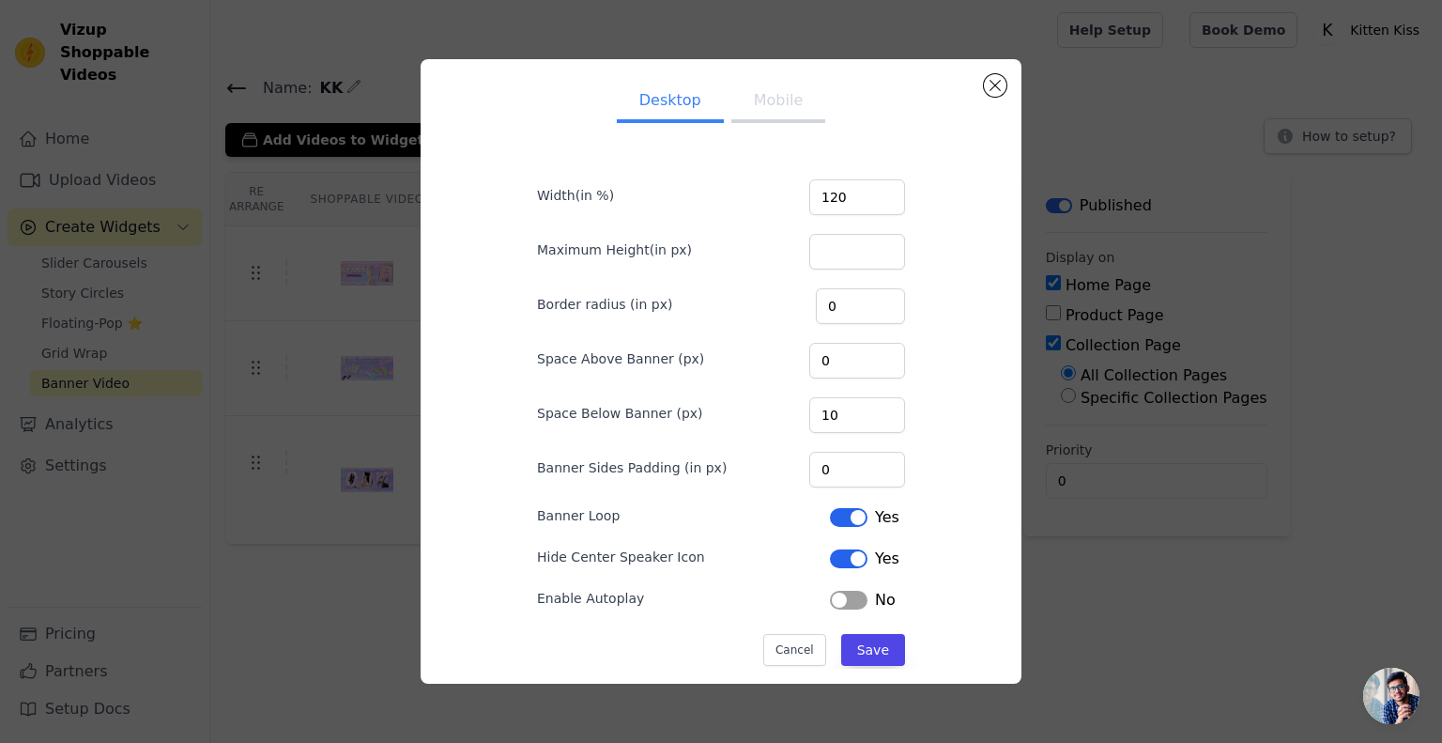
scroll to position [24, 0]
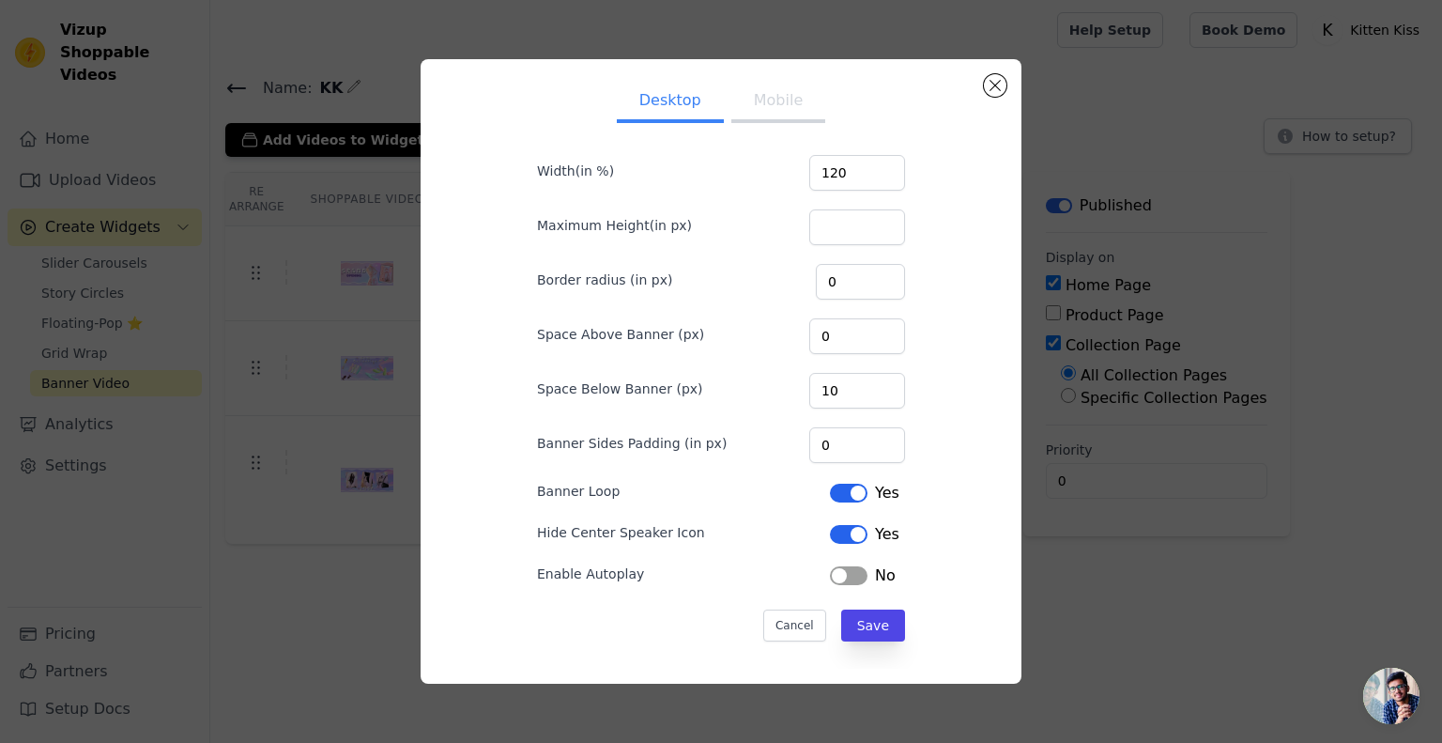
click at [845, 577] on button "Label" at bounding box center [849, 575] width 38 height 19
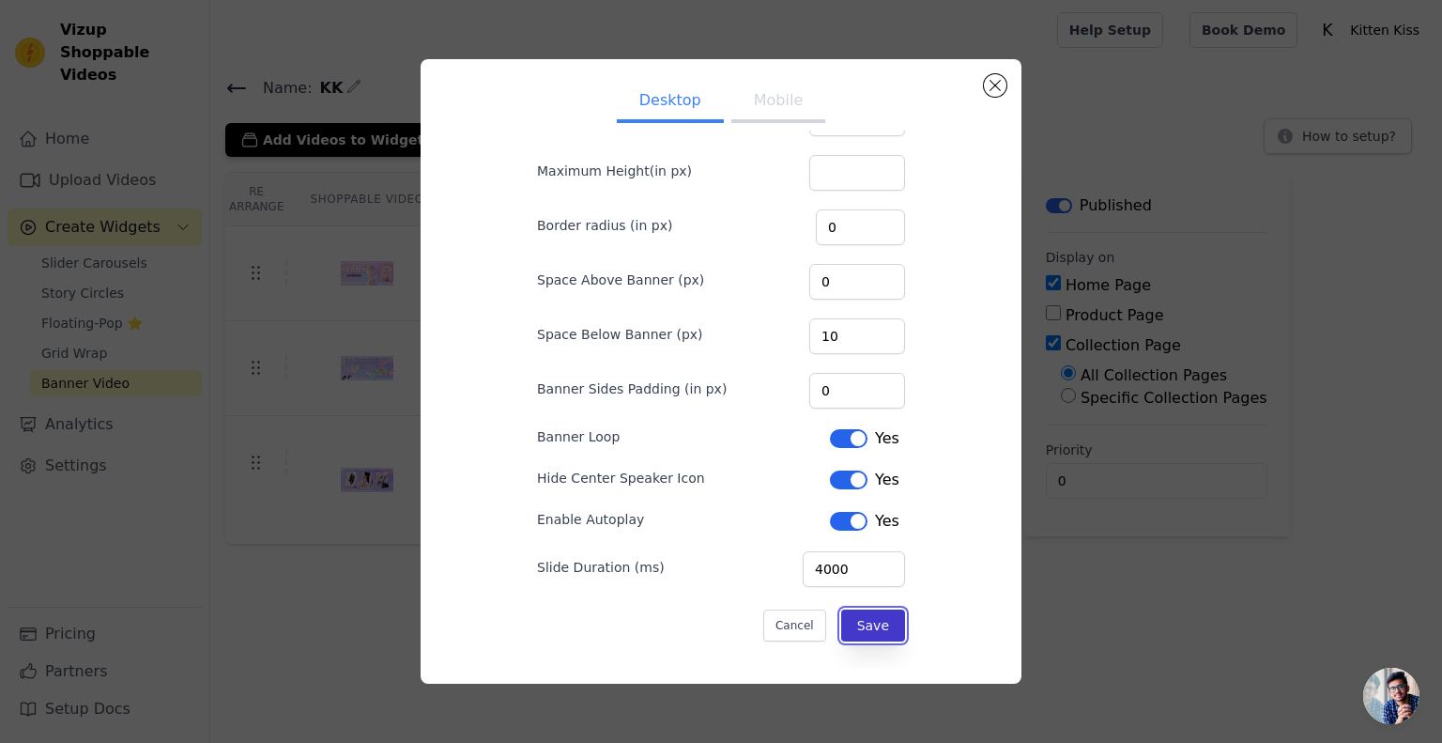
click at [864, 621] on button "Save" at bounding box center [873, 625] width 64 height 32
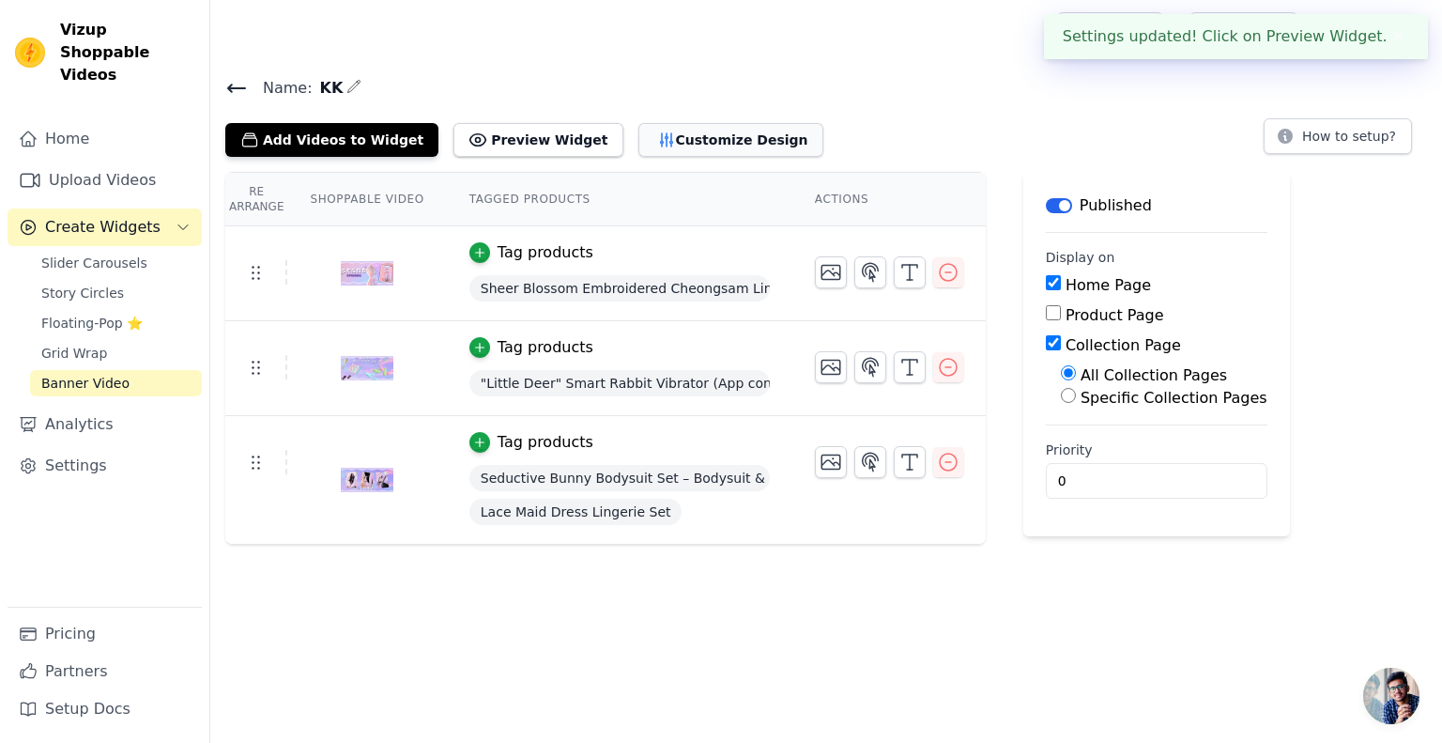
click at [647, 131] on button "Customize Design" at bounding box center [730, 140] width 185 height 34
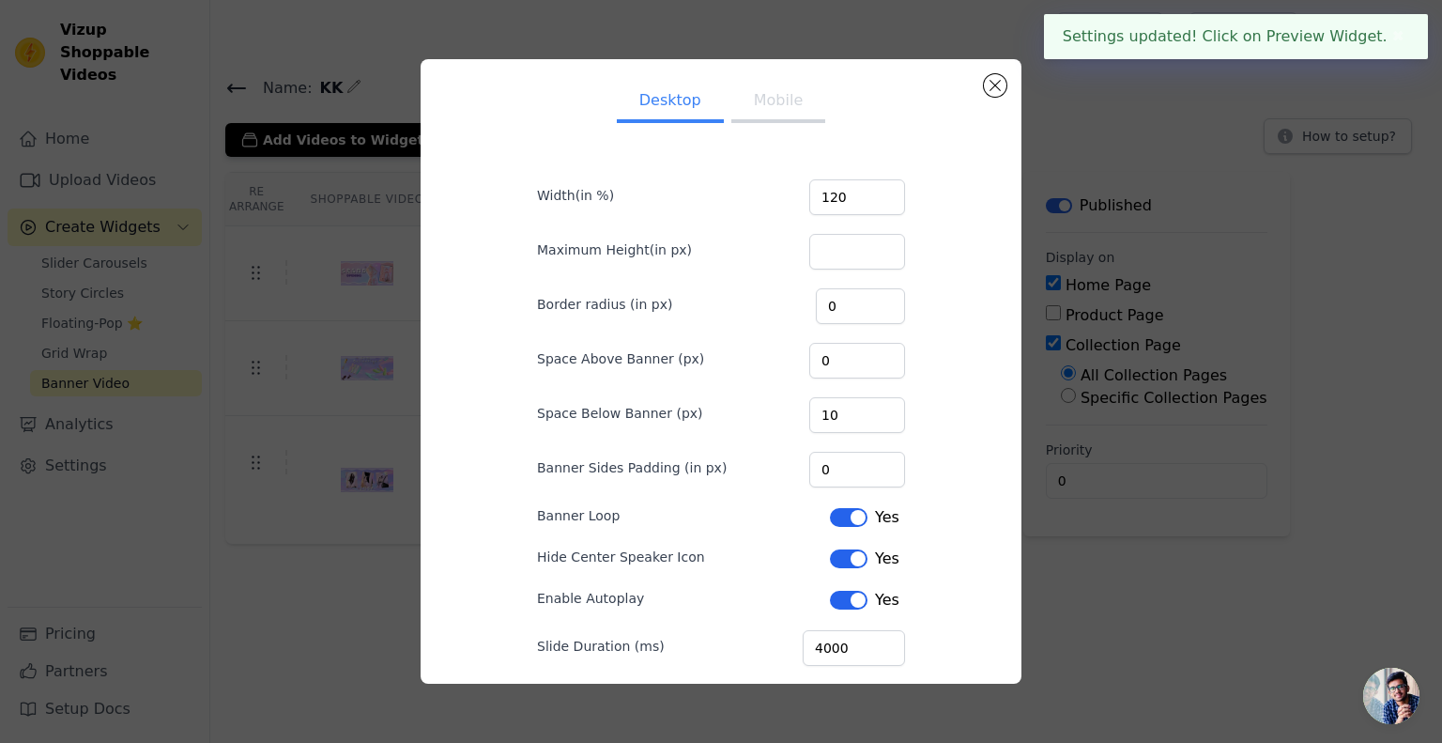
click at [754, 113] on button "Mobile" at bounding box center [778, 102] width 94 height 41
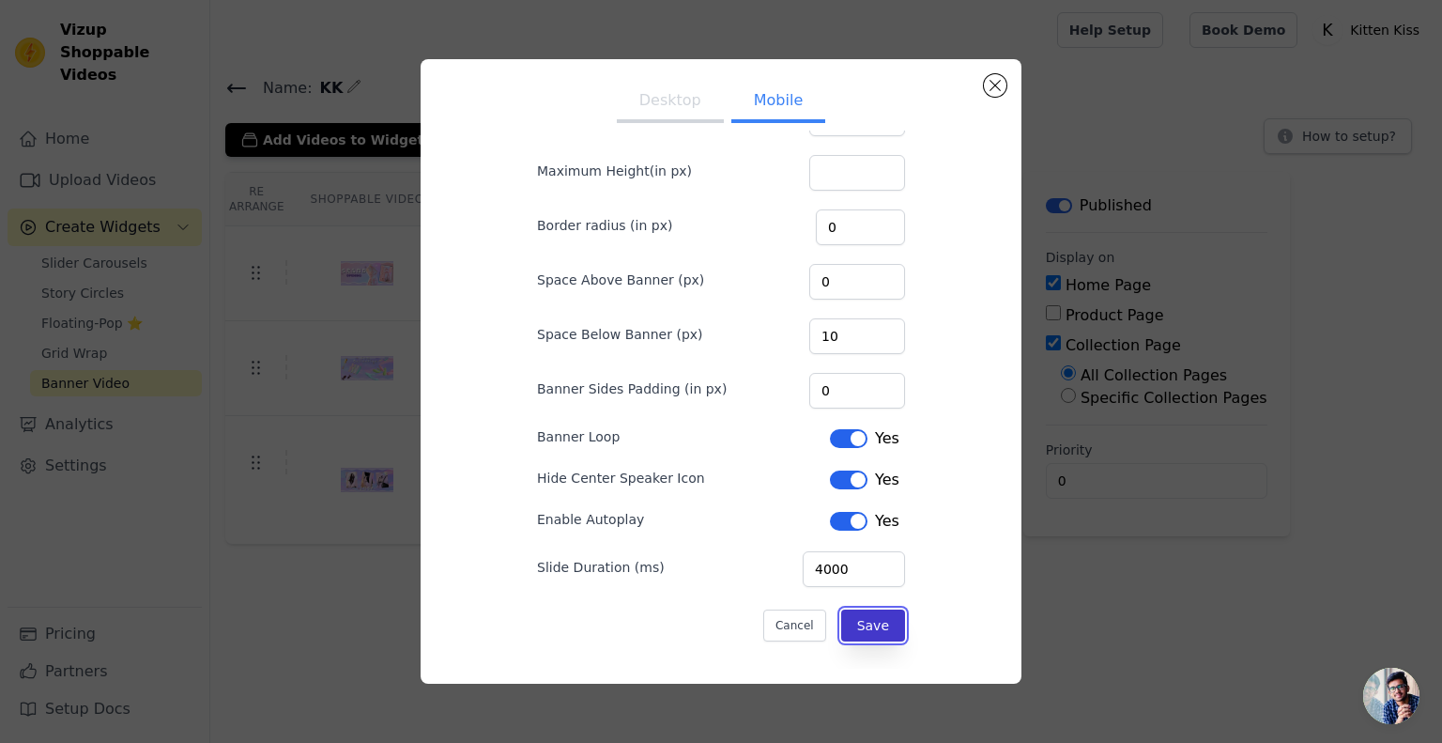
click at [873, 630] on button "Save" at bounding box center [873, 625] width 64 height 32
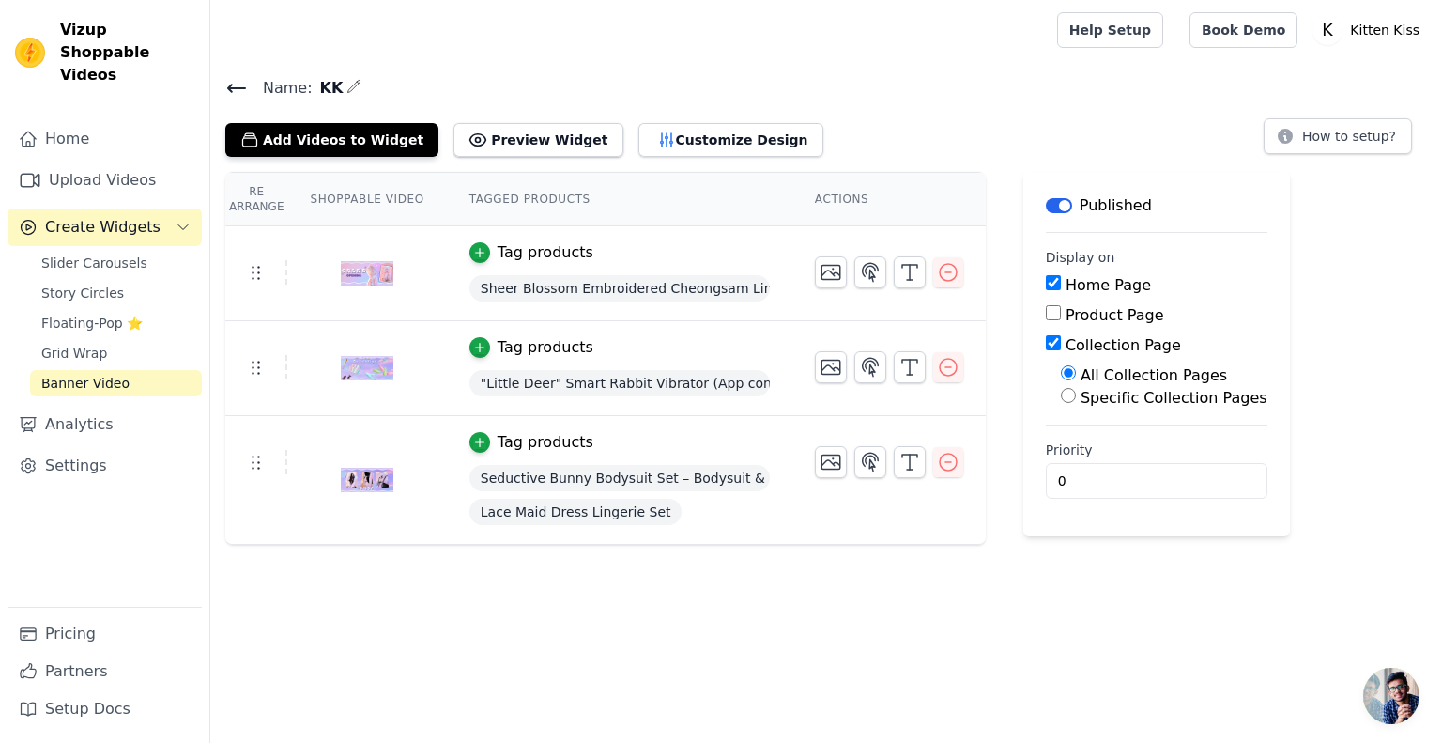
click at [959, 78] on h4 "Name: KK" at bounding box center [826, 87] width 1202 height 25
click at [826, 273] on icon "button" at bounding box center [831, 272] width 23 height 23
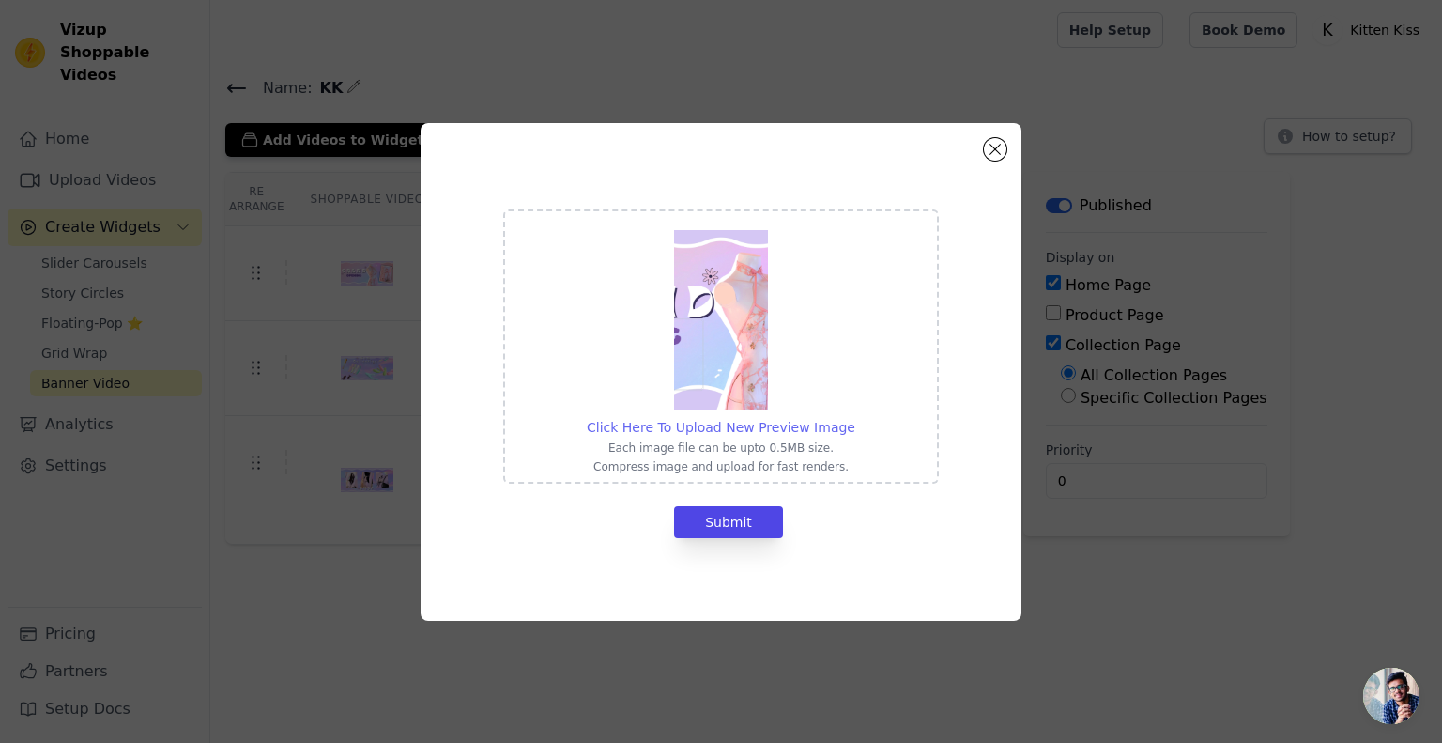
click at [744, 422] on span "Click Here To Upload New Preview Image" at bounding box center [721, 427] width 269 height 15
click at [854, 418] on input "Click Here To Upload New Preview Image Each image file can be upto 0.5MB size. …" at bounding box center [854, 417] width 1 height 1
type input "C:\fakepath\BANNER.jpg"
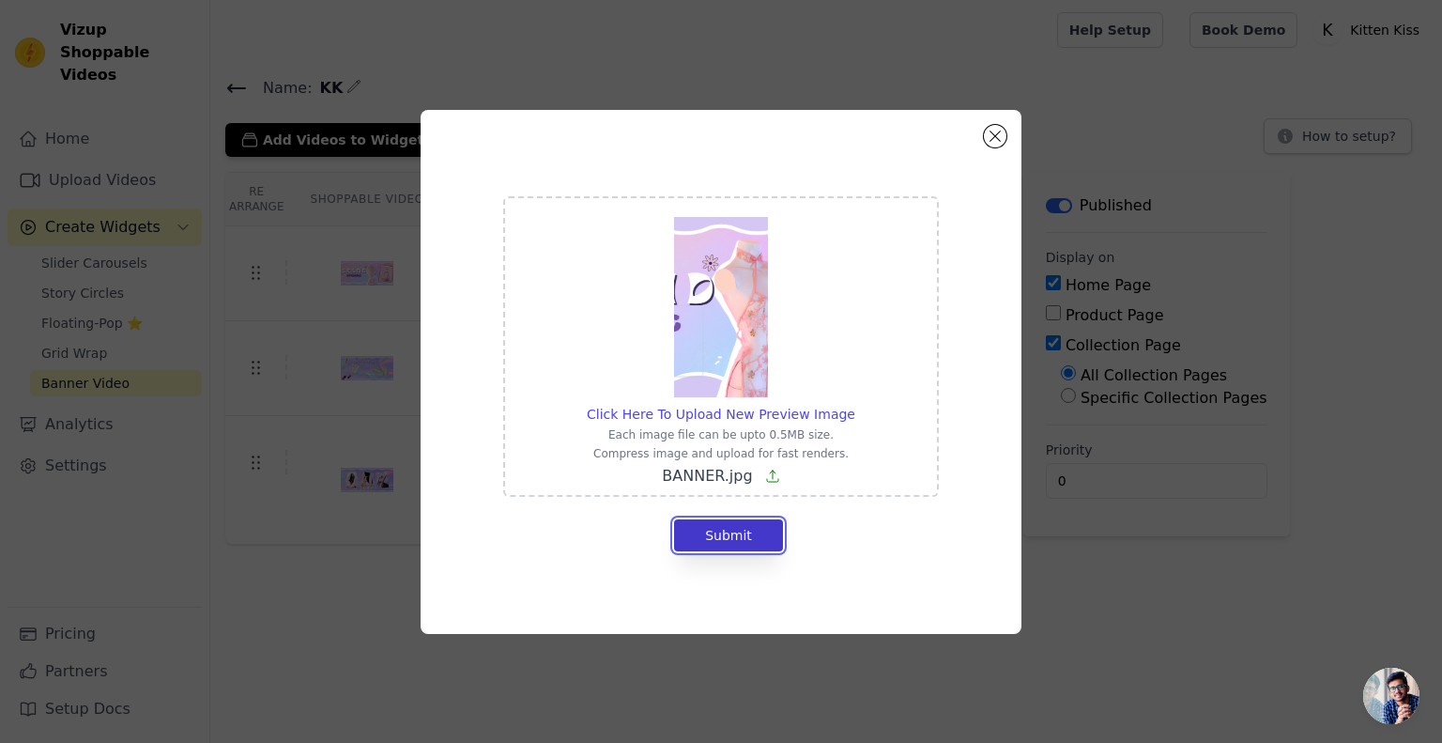
click at [736, 538] on button "Submit" at bounding box center [728, 535] width 109 height 32
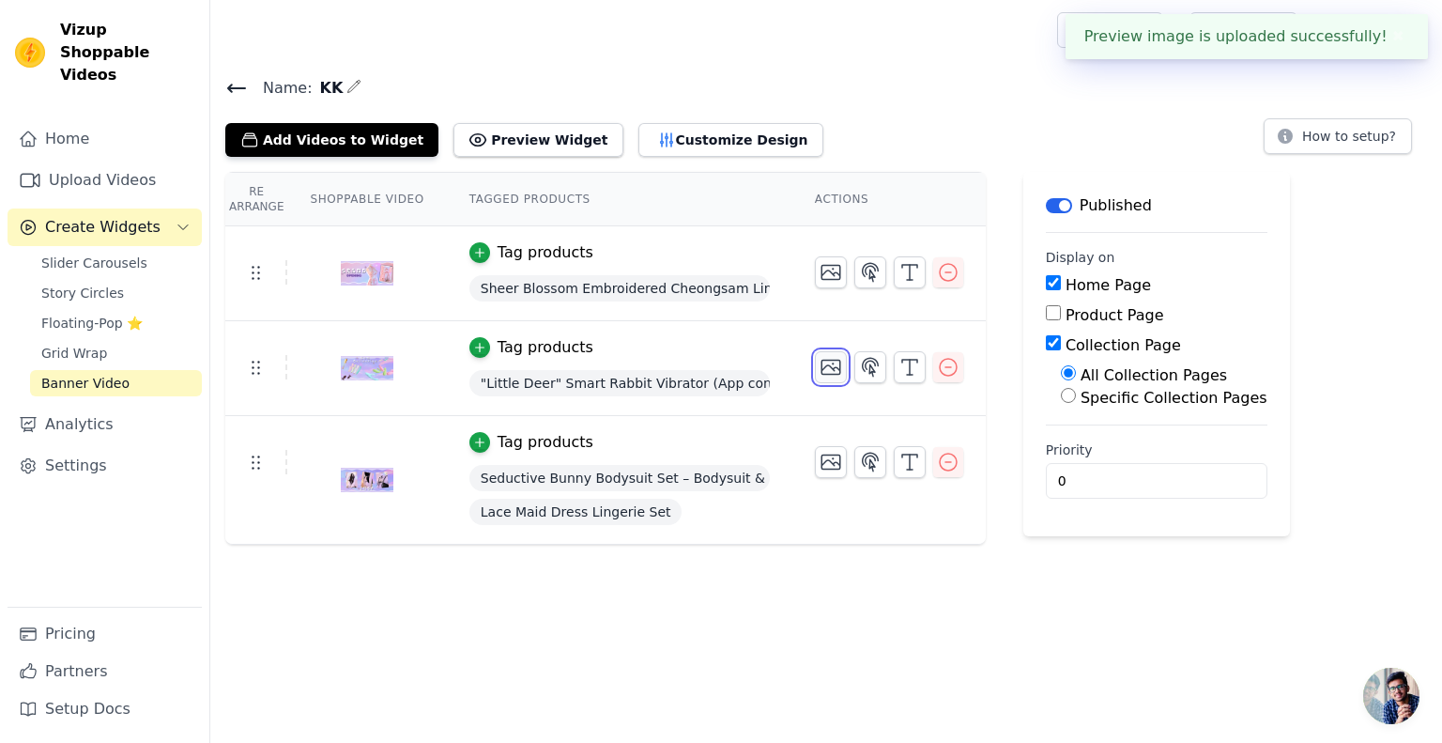
click at [820, 368] on icon "button" at bounding box center [831, 367] width 23 height 23
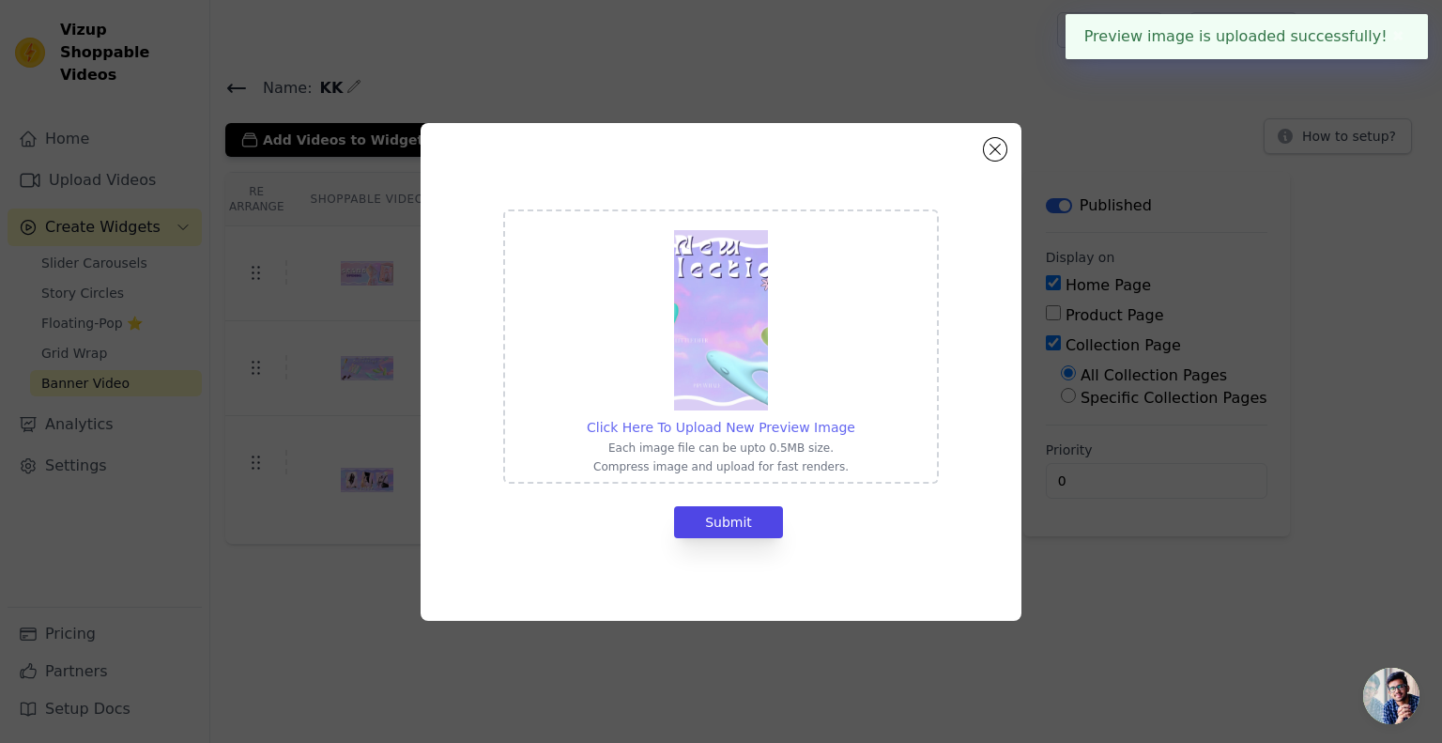
click at [774, 420] on span "Click Here To Upload New Preview Image" at bounding box center [721, 427] width 269 height 15
click at [854, 418] on input "Click Here To Upload New Preview Image Each image file can be upto 0.5MB size. …" at bounding box center [854, 417] width 1 height 1
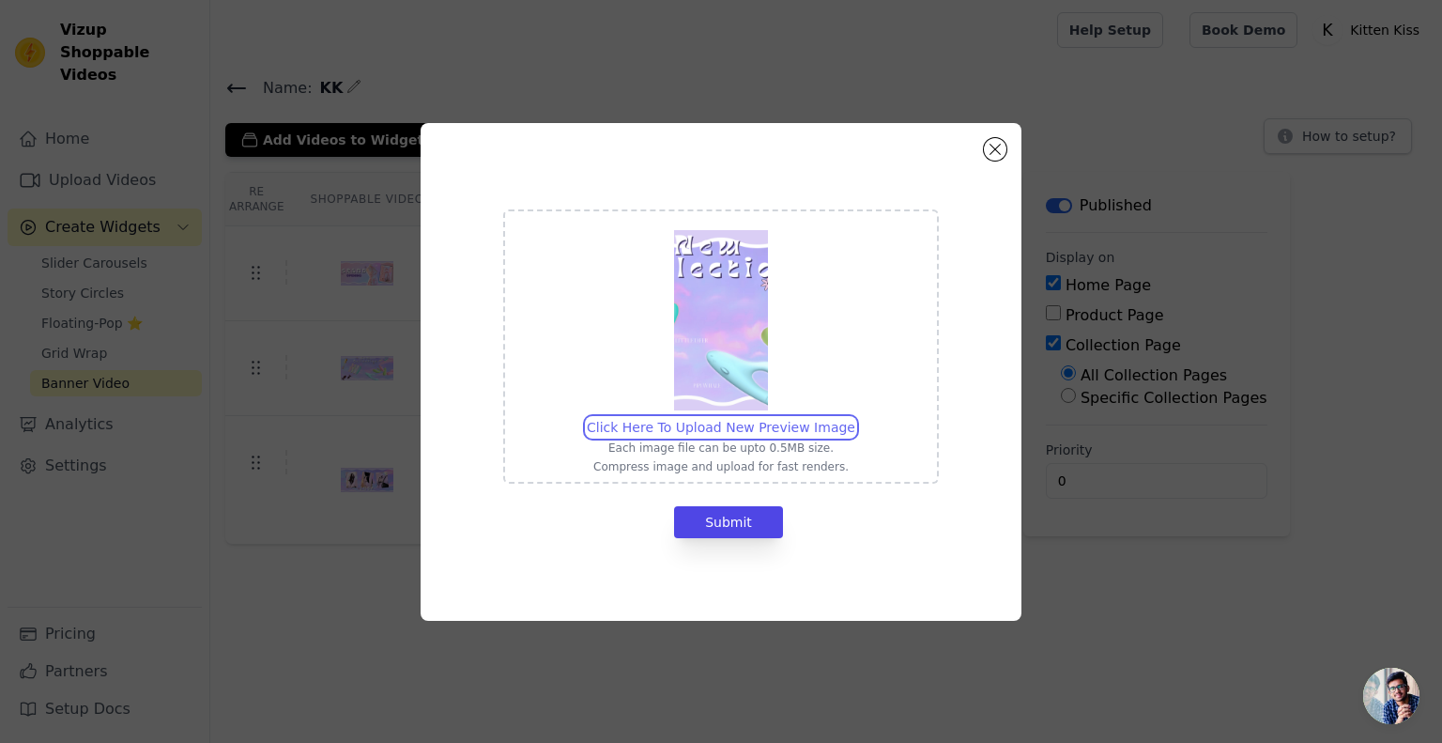
type input "C:\fakepath\3.jpg"
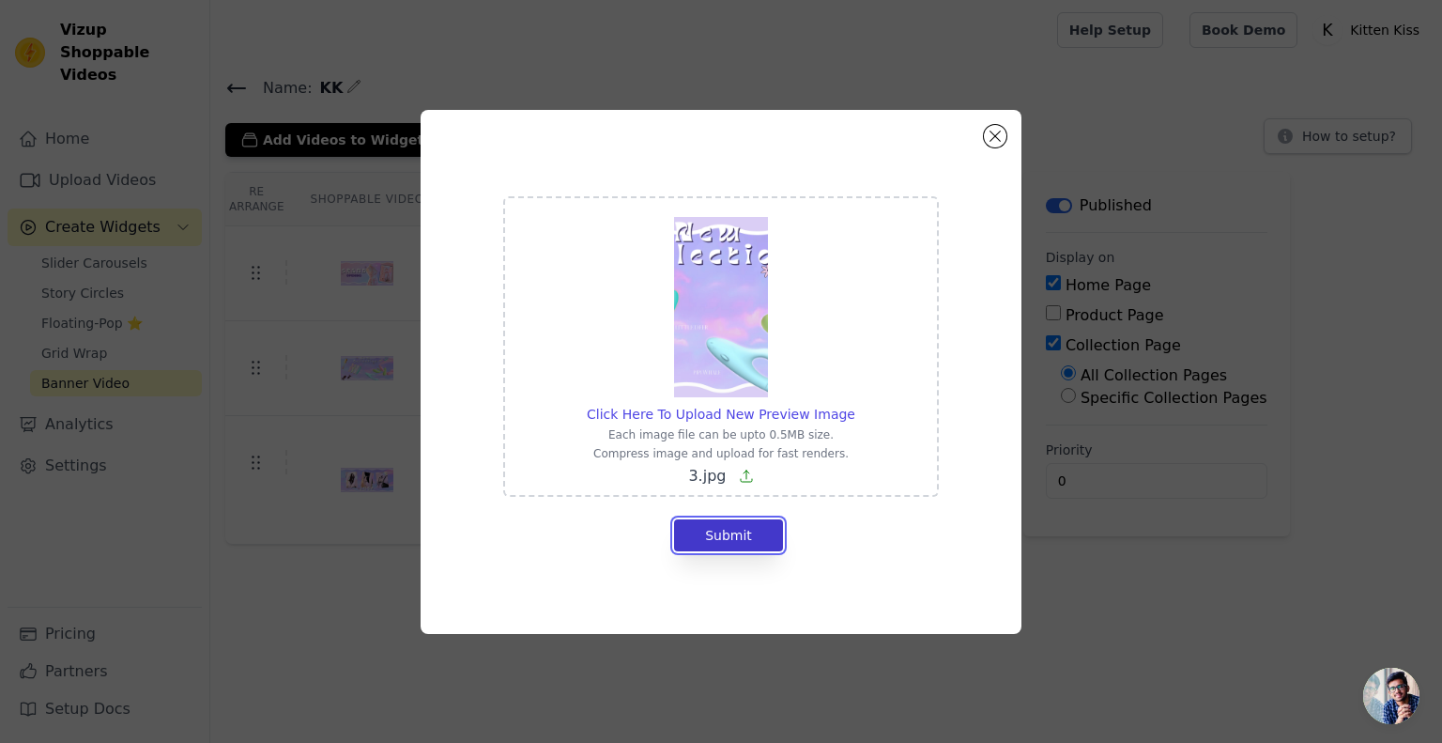
click at [756, 529] on button "Submit" at bounding box center [728, 535] width 109 height 32
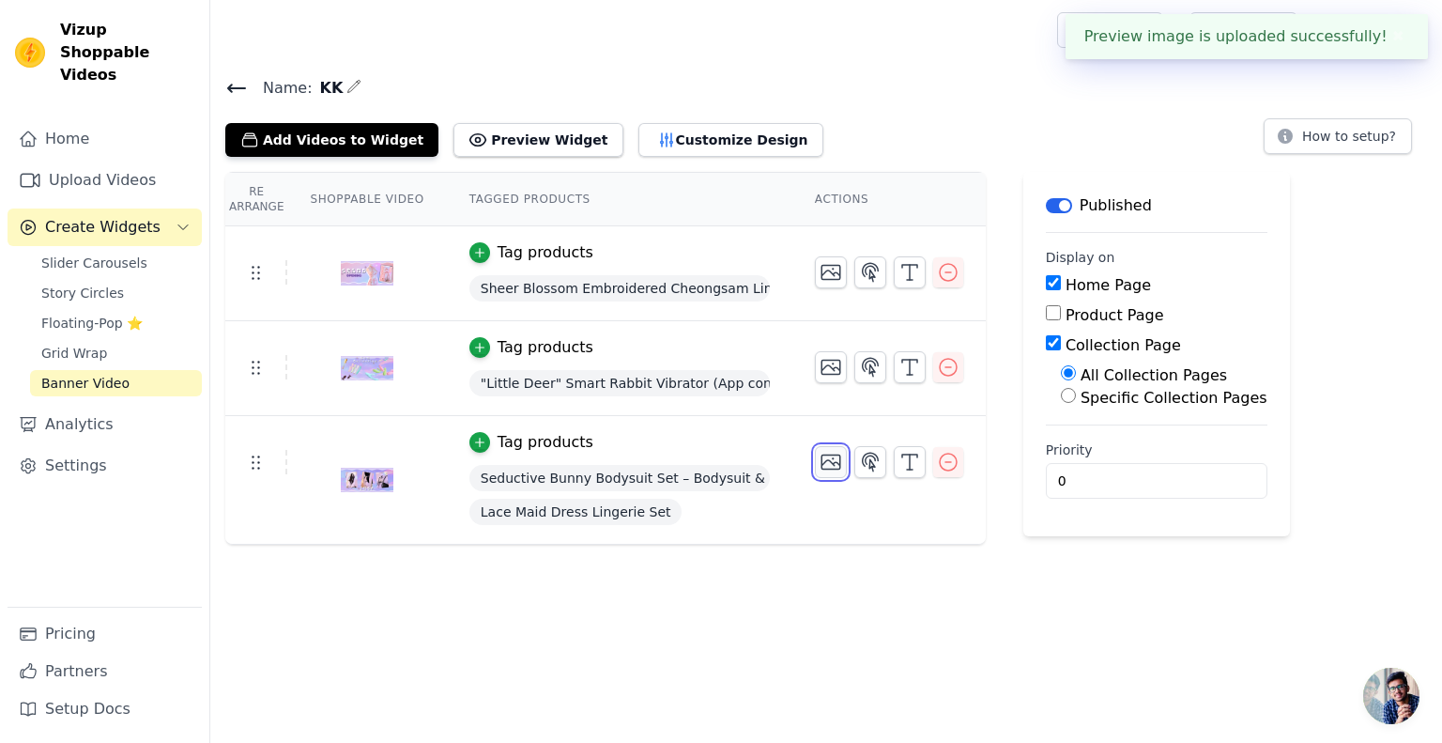
click at [822, 461] on icon "button" at bounding box center [831, 462] width 19 height 14
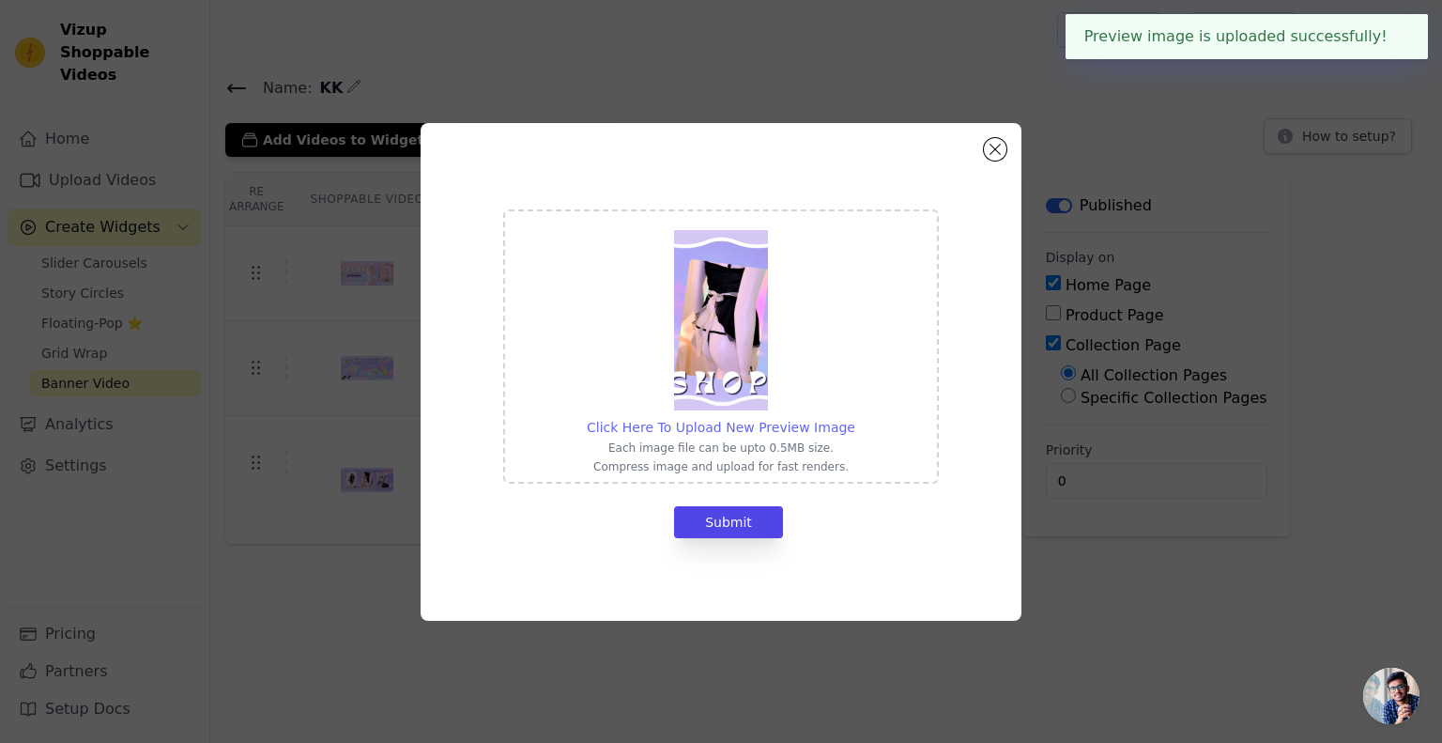
click at [733, 428] on span "Click Here To Upload New Preview Image" at bounding box center [721, 427] width 269 height 15
click at [854, 418] on input "Click Here To Upload New Preview Image Each image file can be upto 0.5MB size. …" at bounding box center [854, 417] width 1 height 1
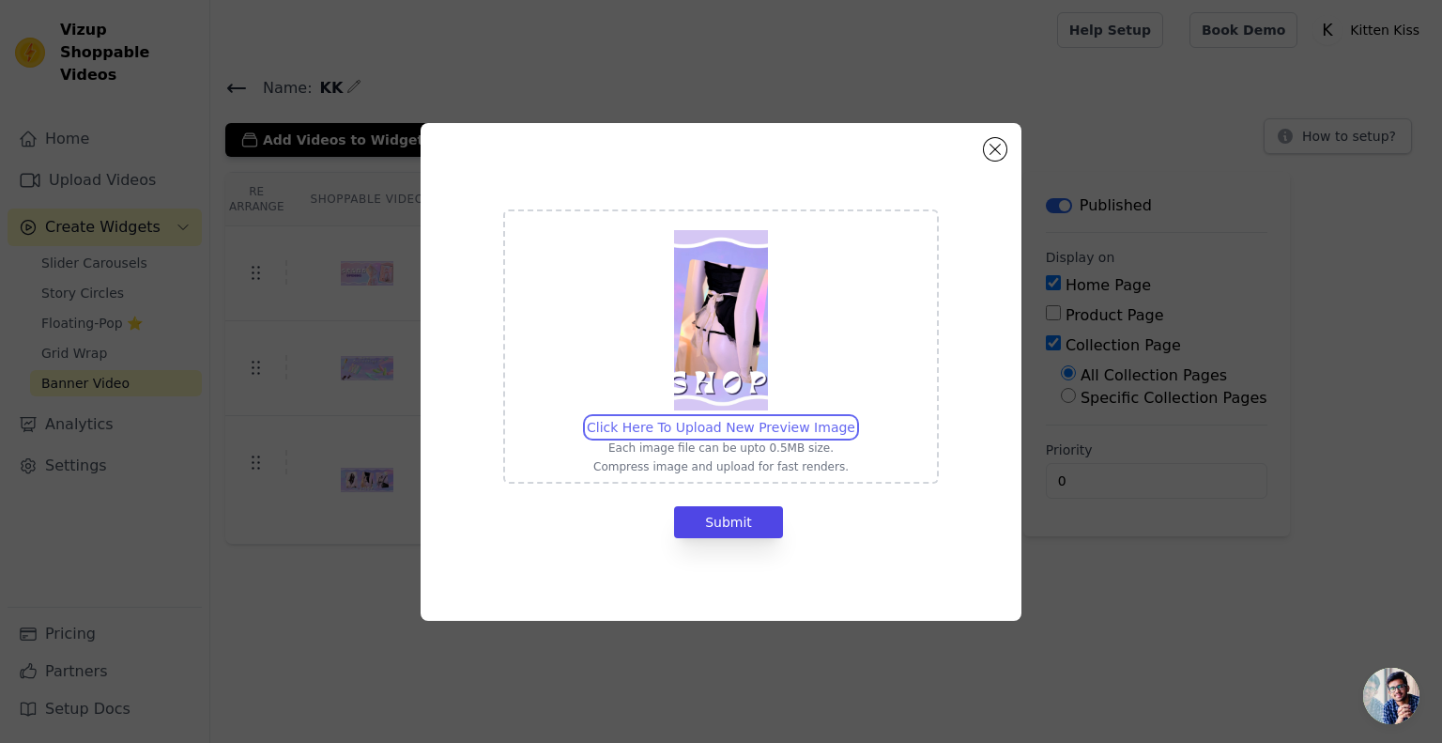
type input "C:\fakepath\2.jpg"
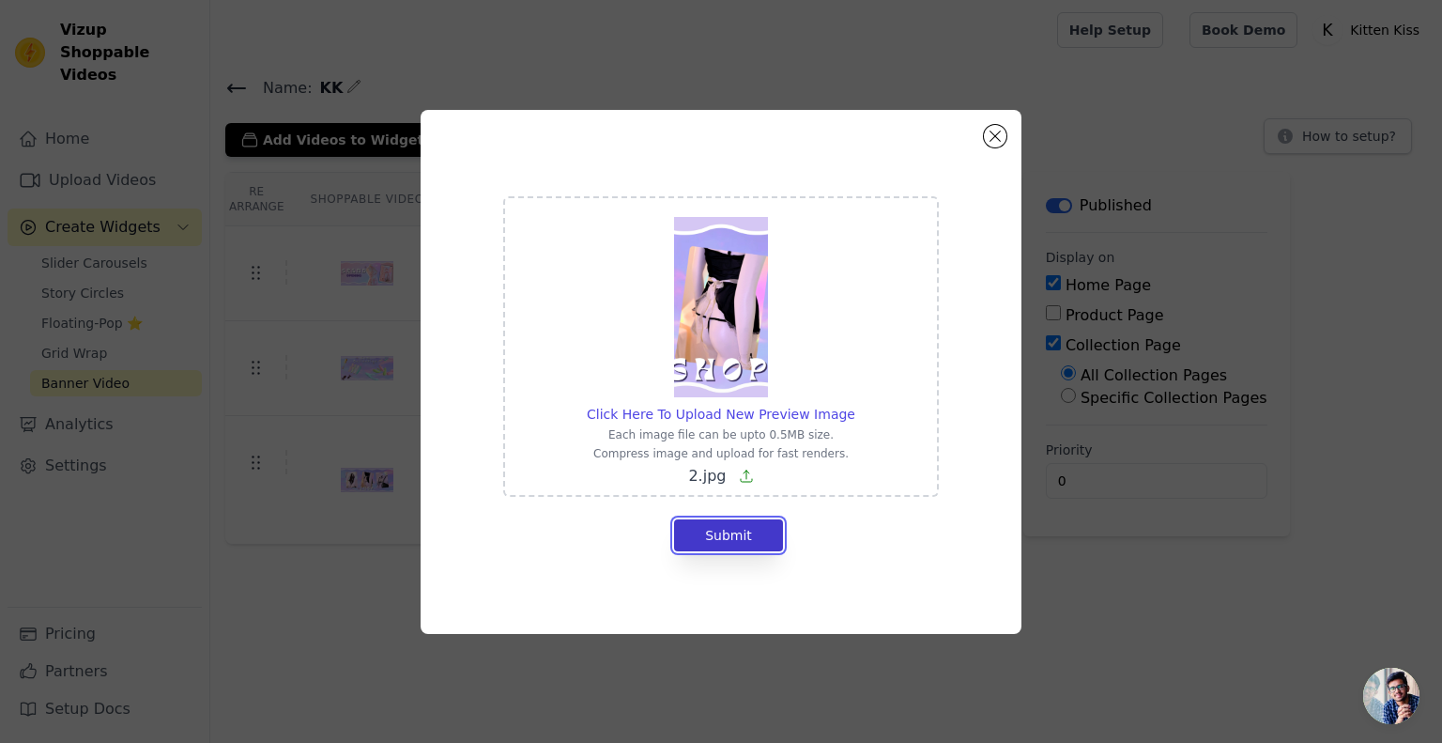
click at [750, 538] on button "Submit" at bounding box center [728, 535] width 109 height 32
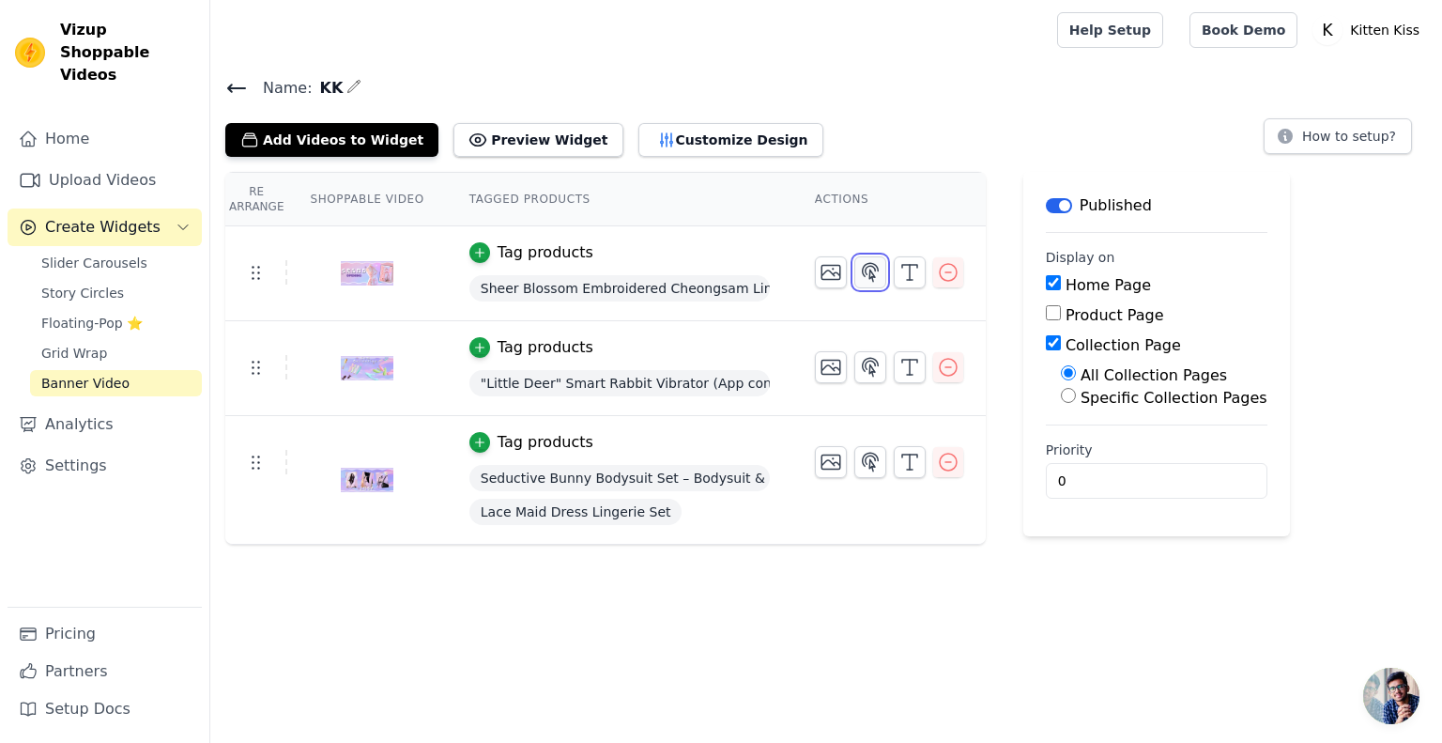
click at [859, 273] on icon "button" at bounding box center [870, 272] width 23 height 23
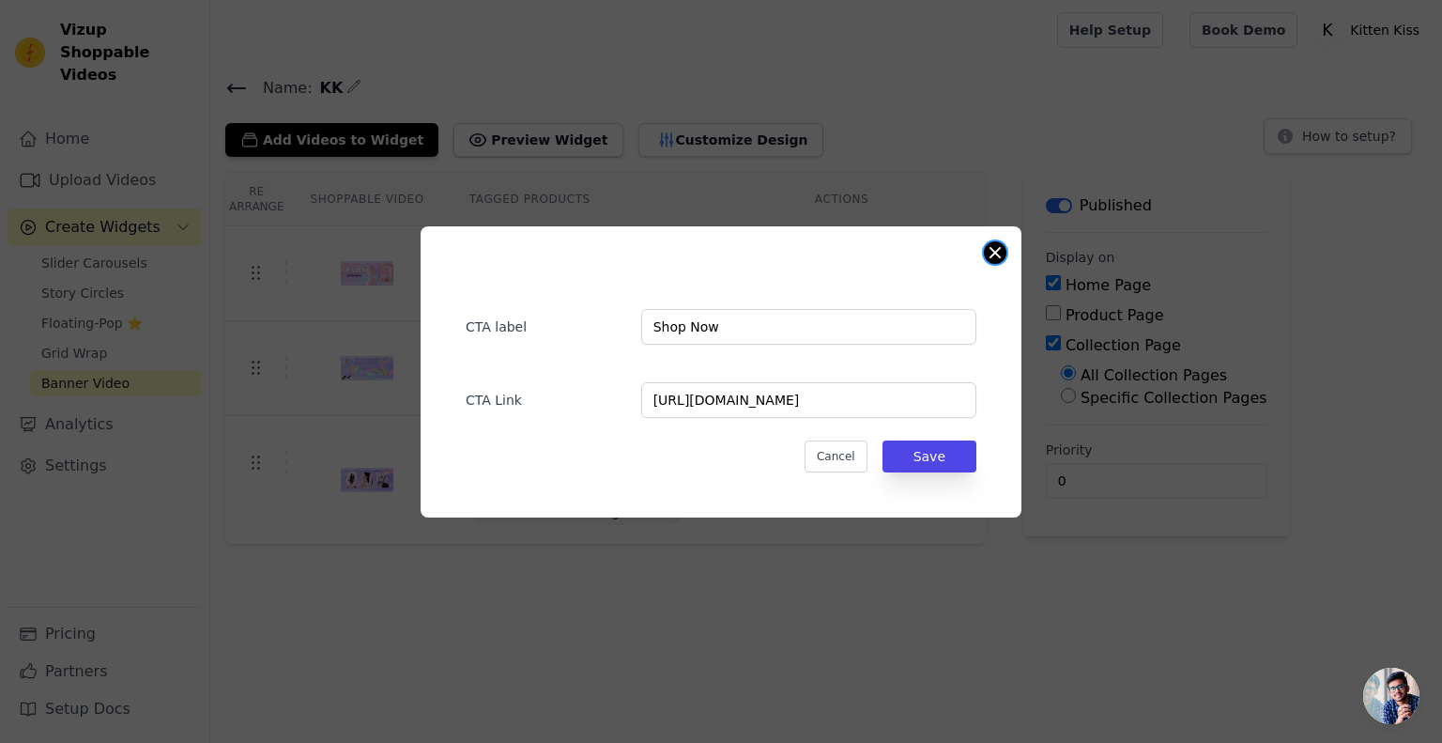
click at [991, 253] on button "Close modal" at bounding box center [995, 252] width 23 height 23
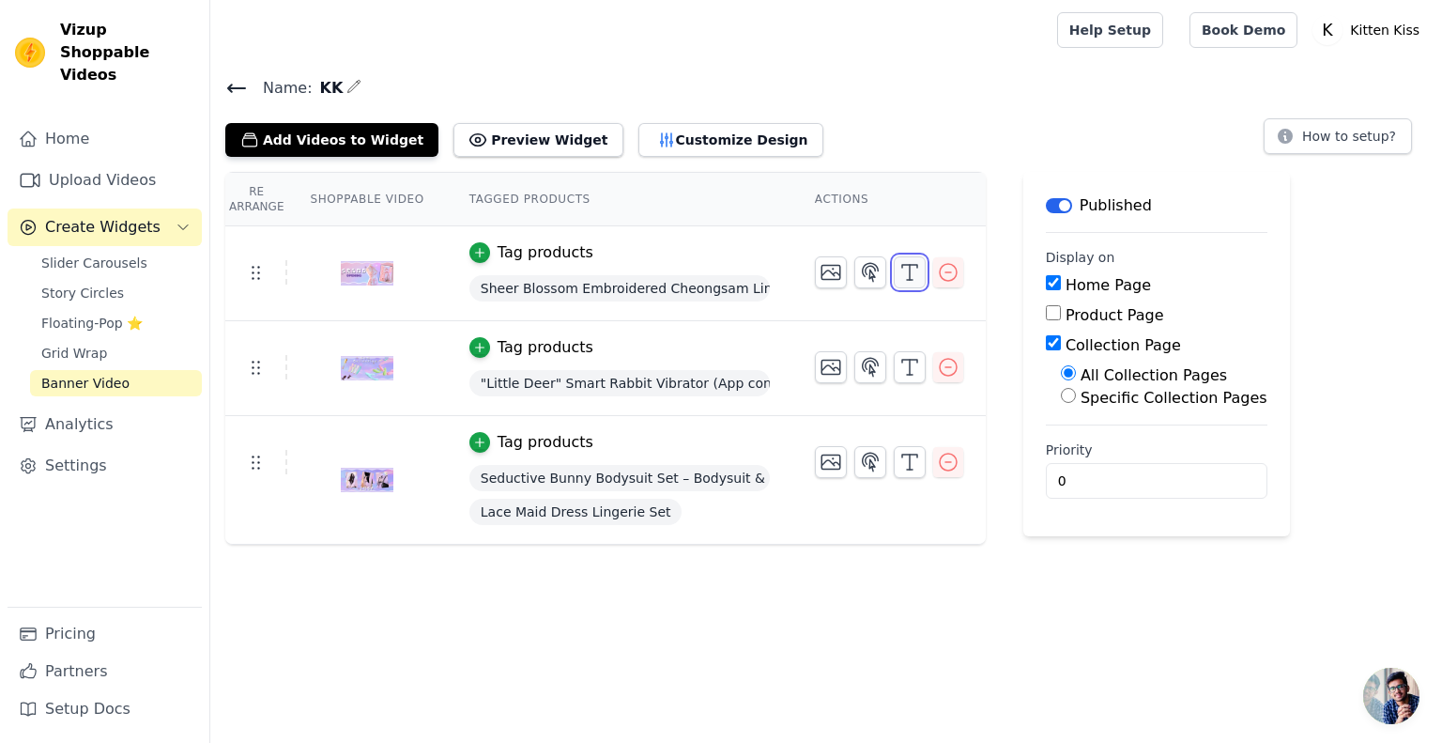
click at [899, 273] on icon "button" at bounding box center [910, 272] width 23 height 23
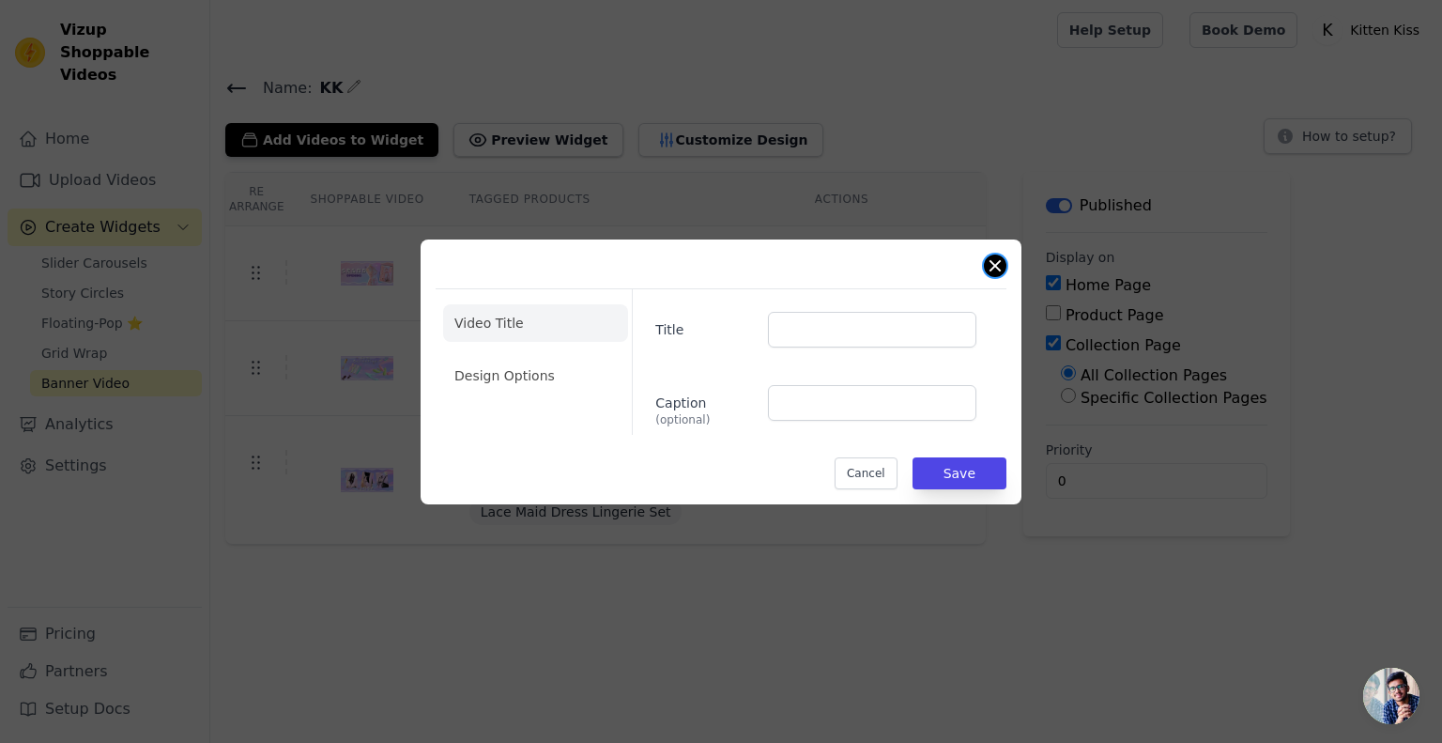
click at [985, 266] on button "Close modal" at bounding box center [995, 265] width 23 height 23
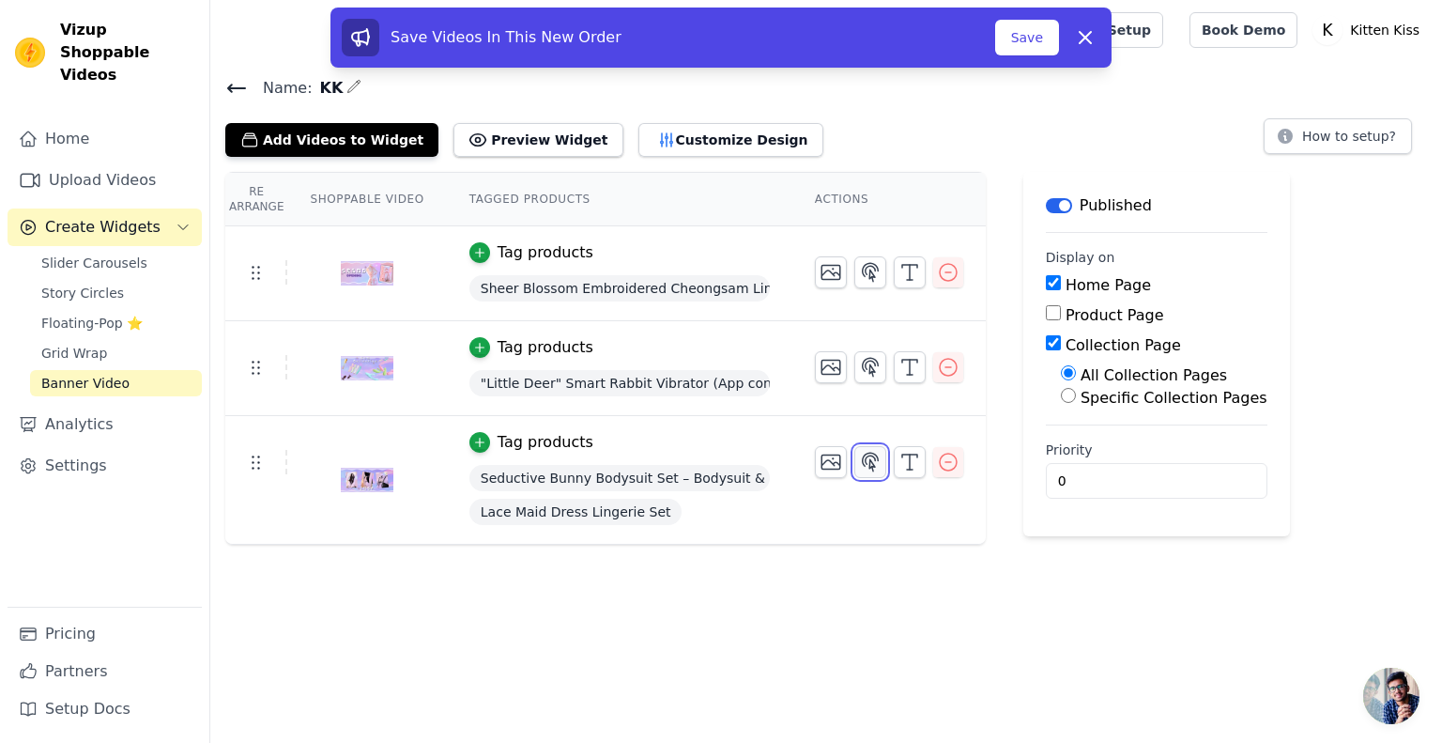
click at [859, 468] on icon "button" at bounding box center [870, 462] width 23 height 23
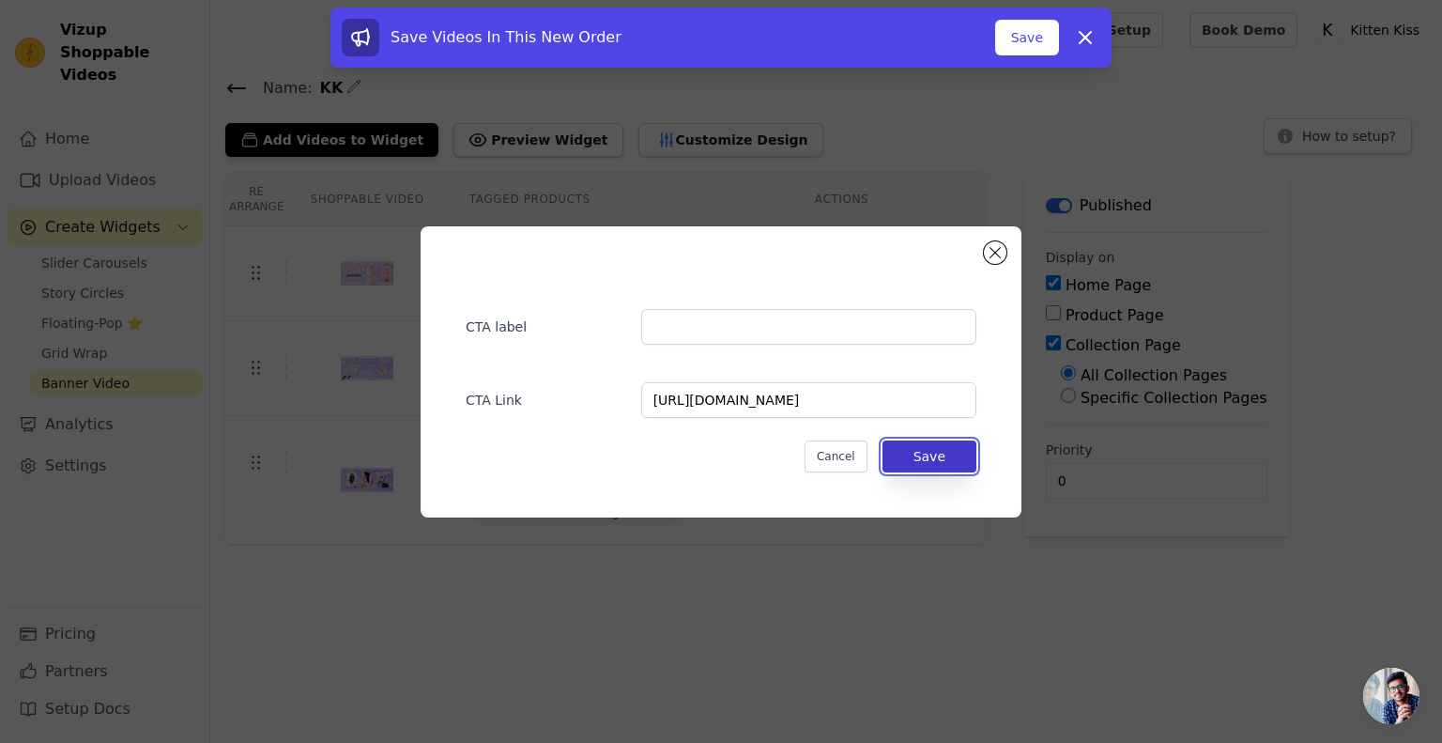
click at [940, 451] on button "Save" at bounding box center [930, 456] width 94 height 32
click at [922, 464] on button "Save" at bounding box center [930, 456] width 94 height 32
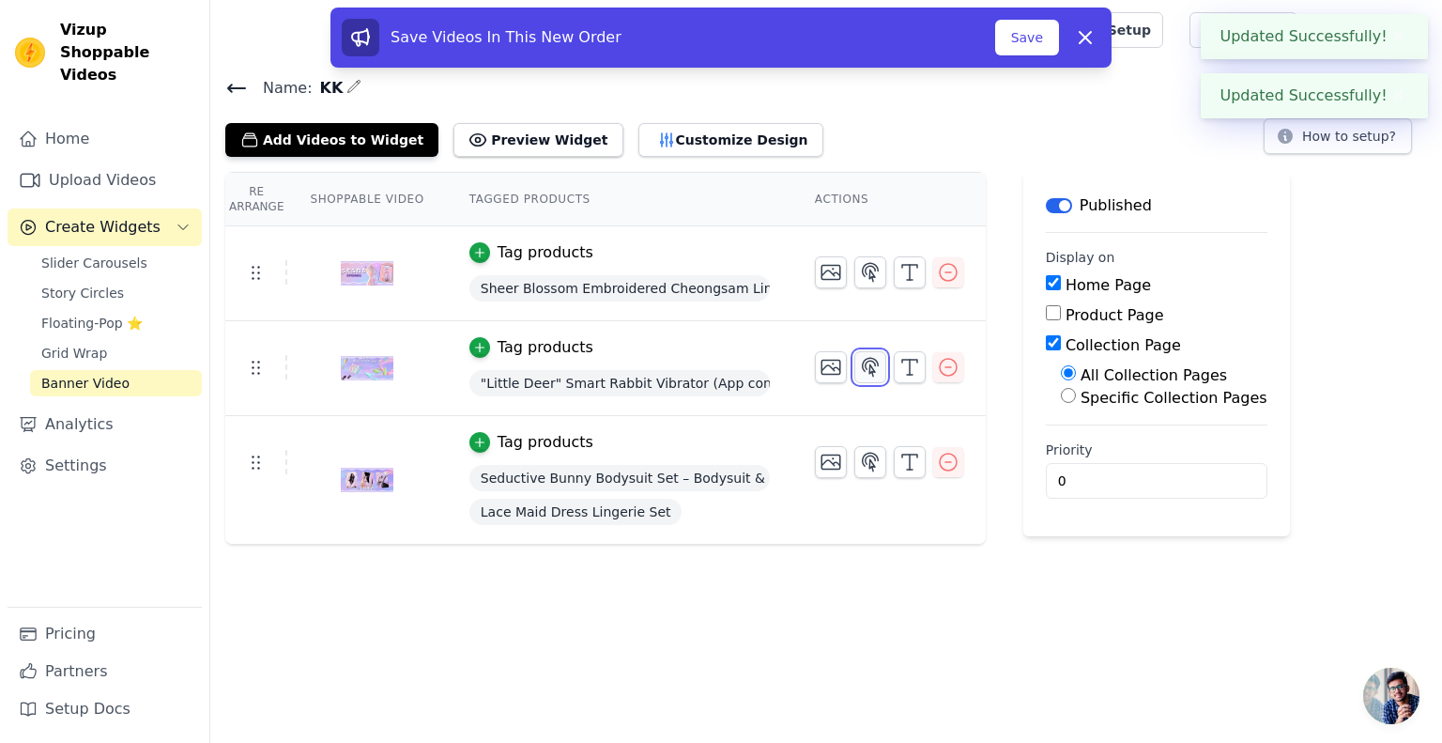
click at [859, 371] on icon "button" at bounding box center [870, 367] width 23 height 23
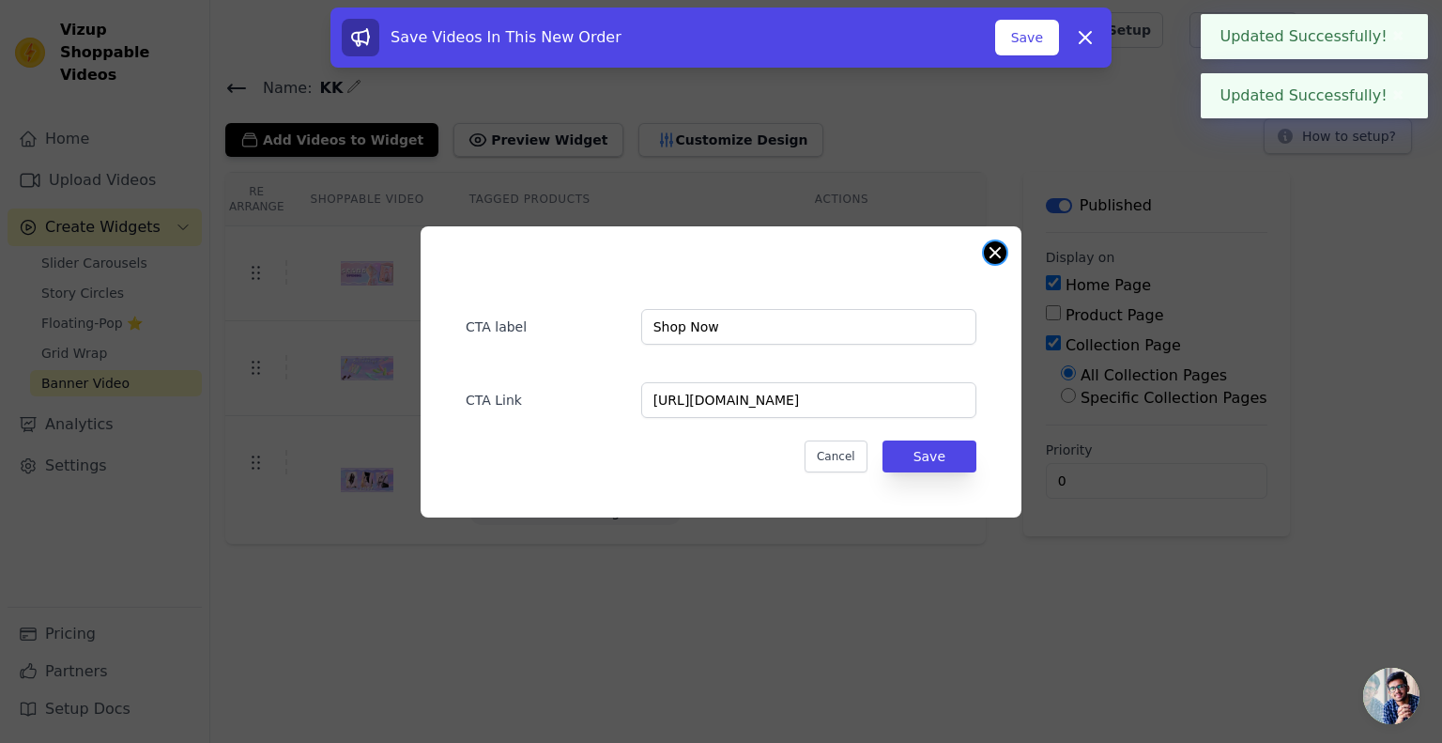
click at [989, 253] on button "Close modal" at bounding box center [995, 252] width 23 height 23
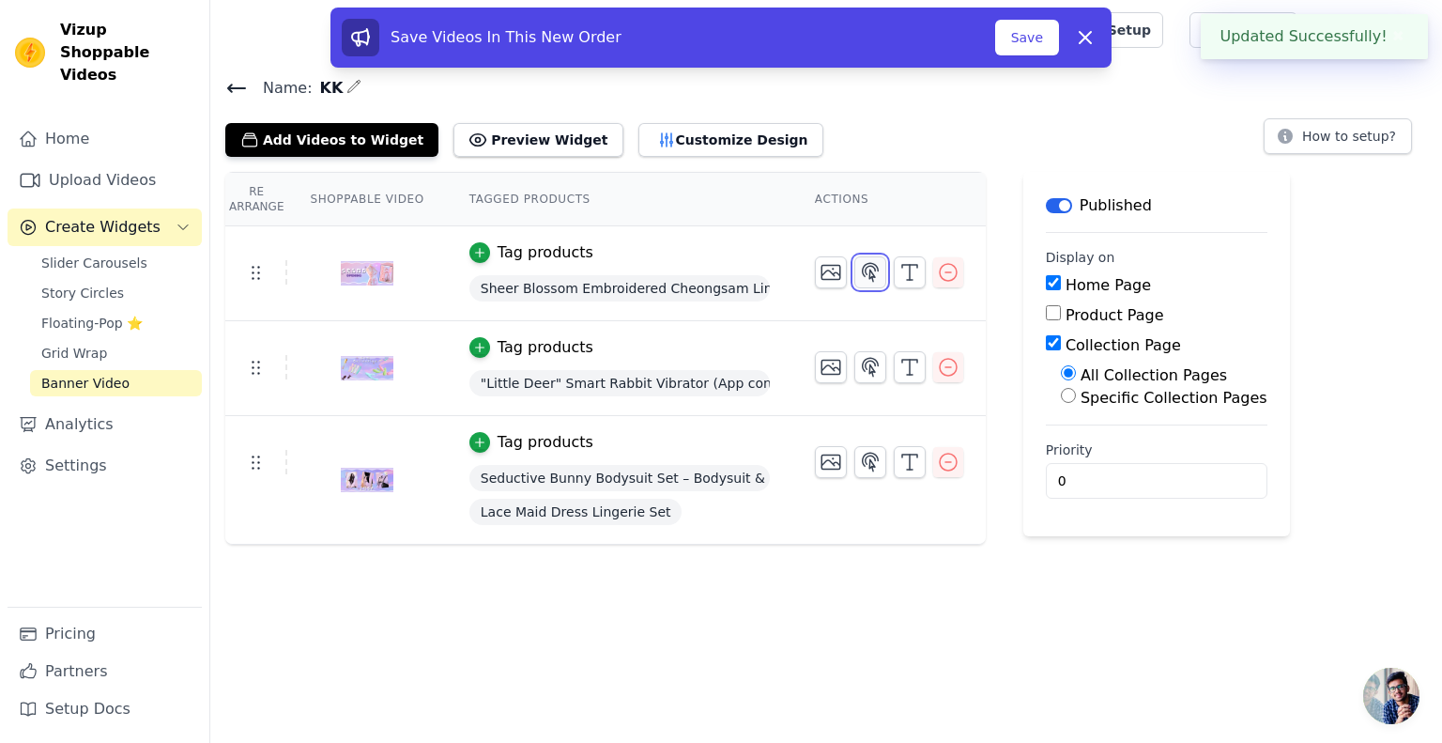
click at [859, 277] on icon "button" at bounding box center [870, 272] width 23 height 23
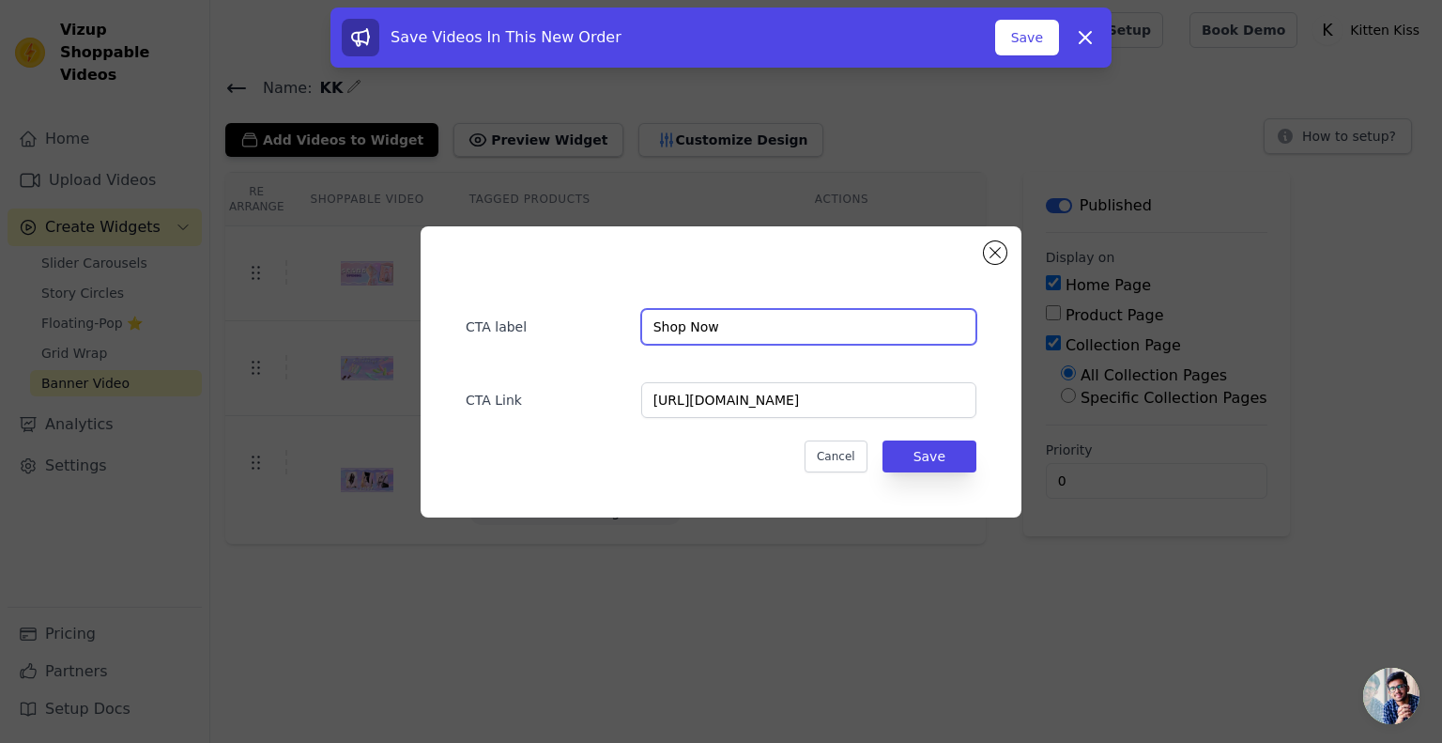
click at [792, 327] on input "Shop Now" at bounding box center [808, 327] width 335 height 36
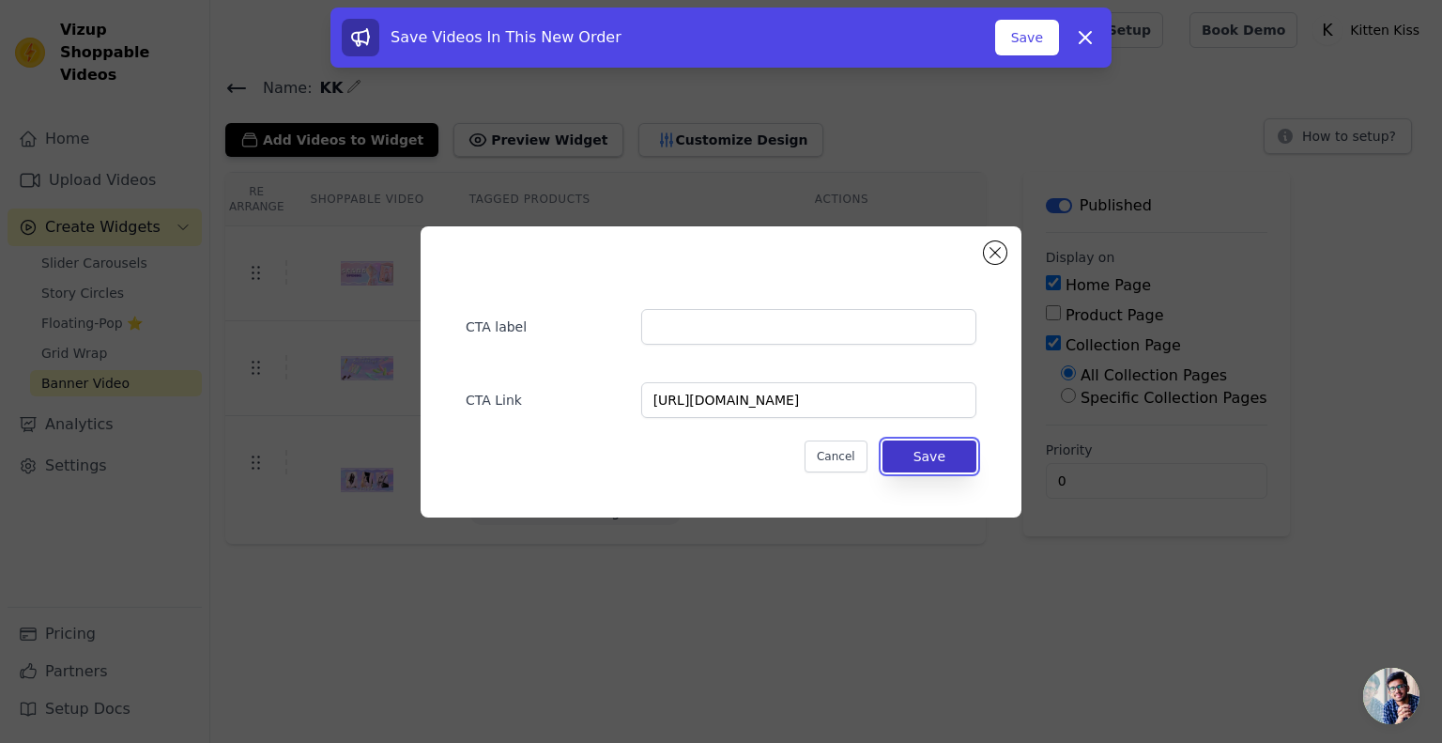
click at [928, 447] on button "Save" at bounding box center [930, 456] width 94 height 32
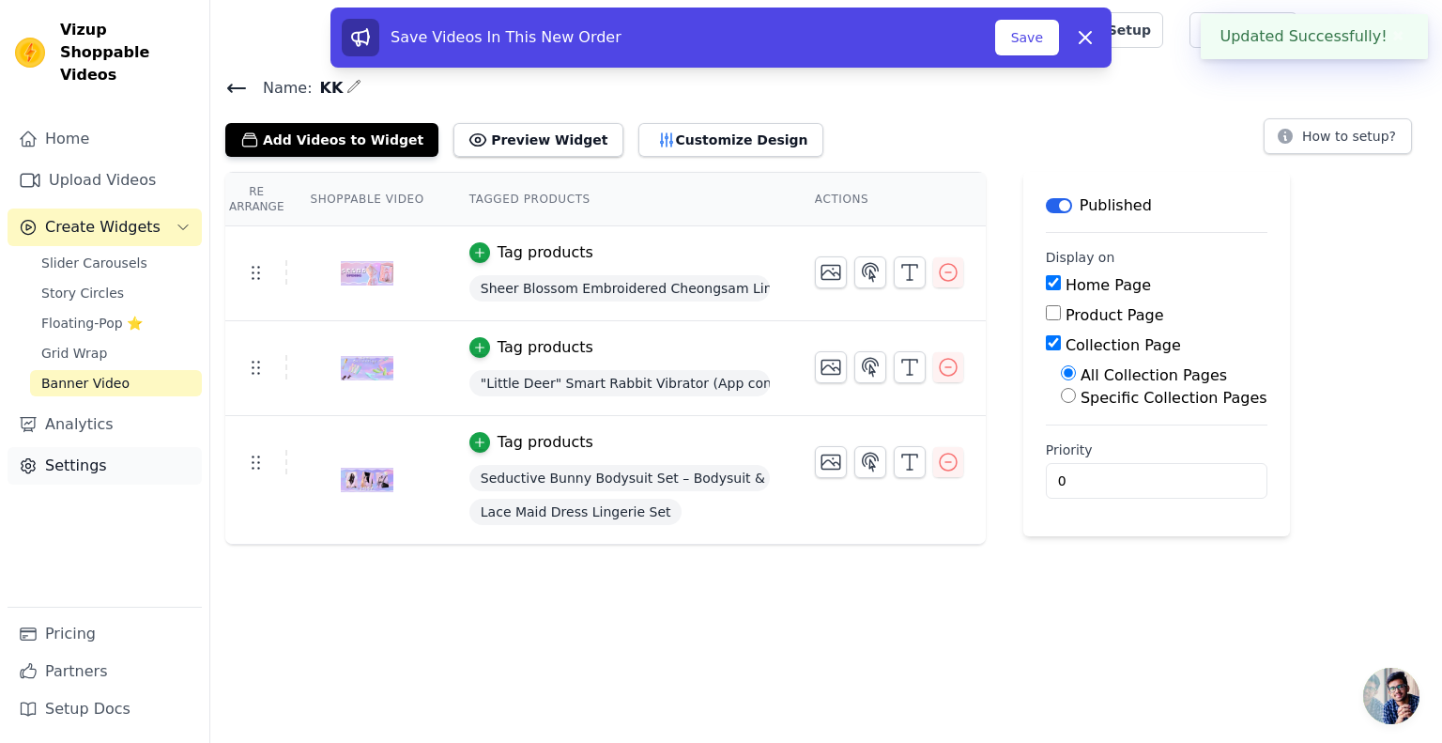
click at [80, 447] on link "Settings" at bounding box center [105, 466] width 194 height 38
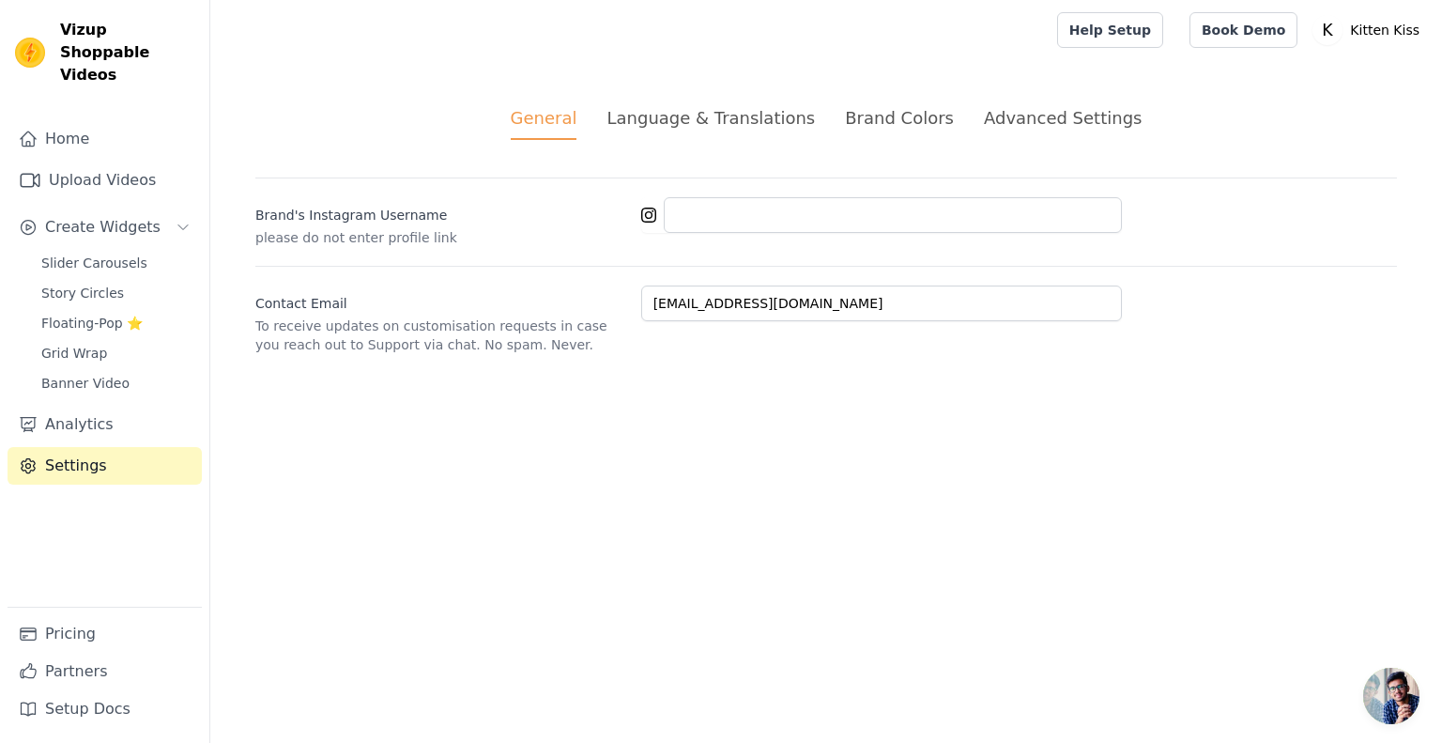
click at [1009, 114] on div "Advanced Settings" at bounding box center [1063, 117] width 158 height 25
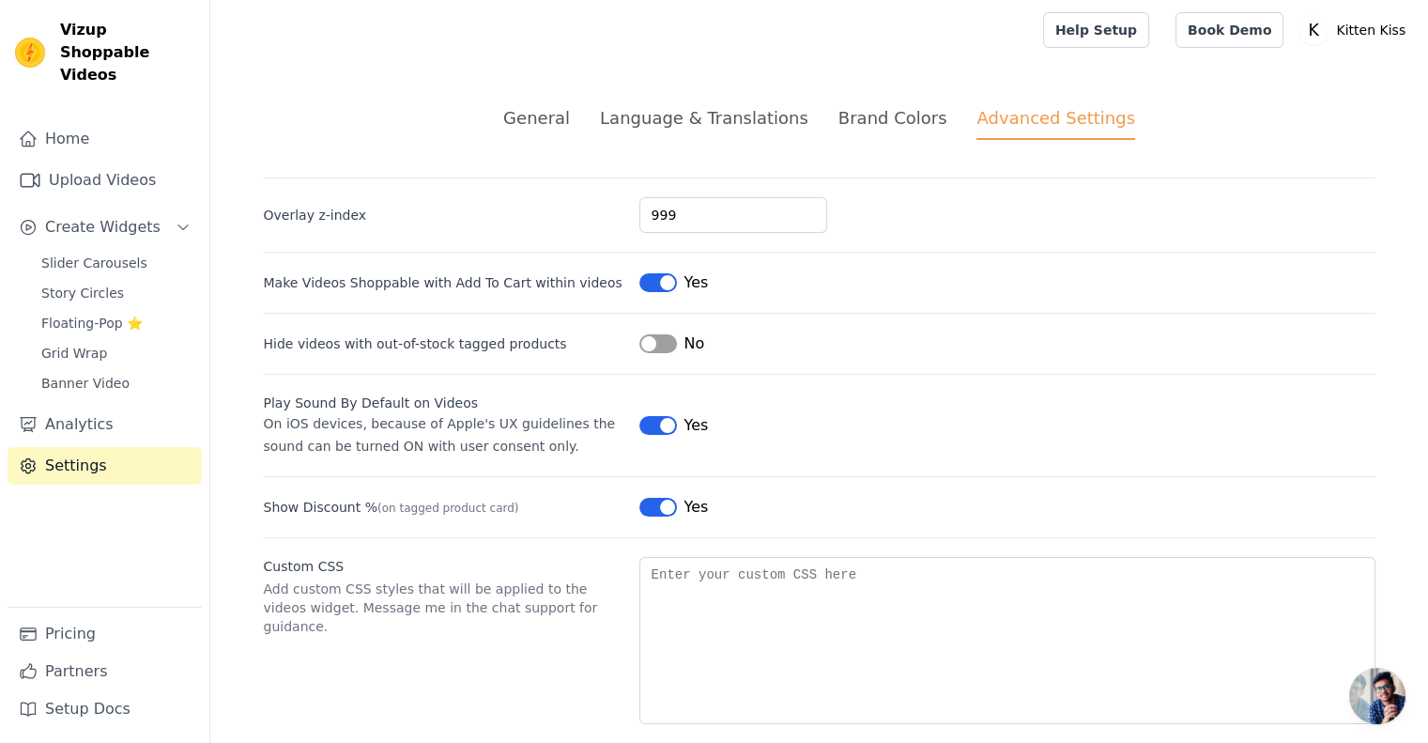
scroll to position [23, 0]
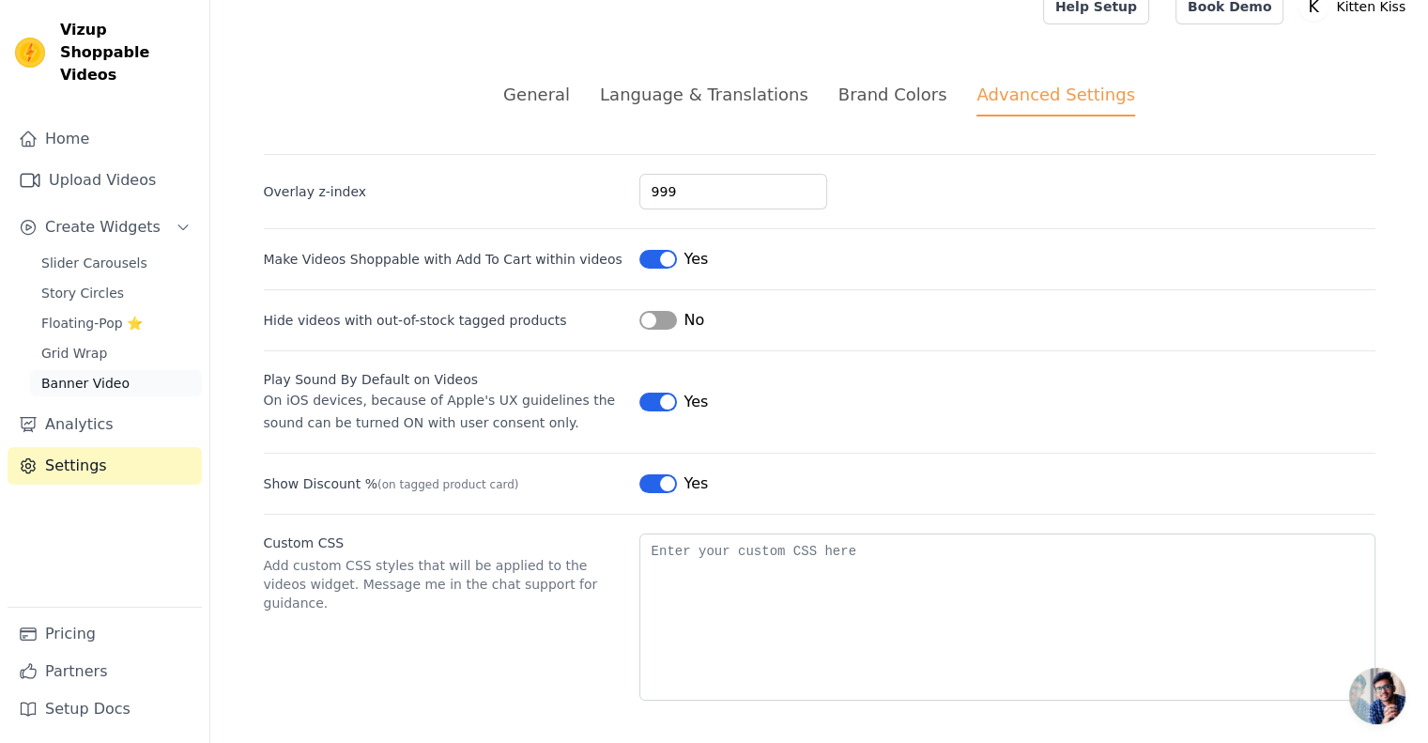
click at [113, 374] on span "Banner Video" at bounding box center [85, 383] width 88 height 19
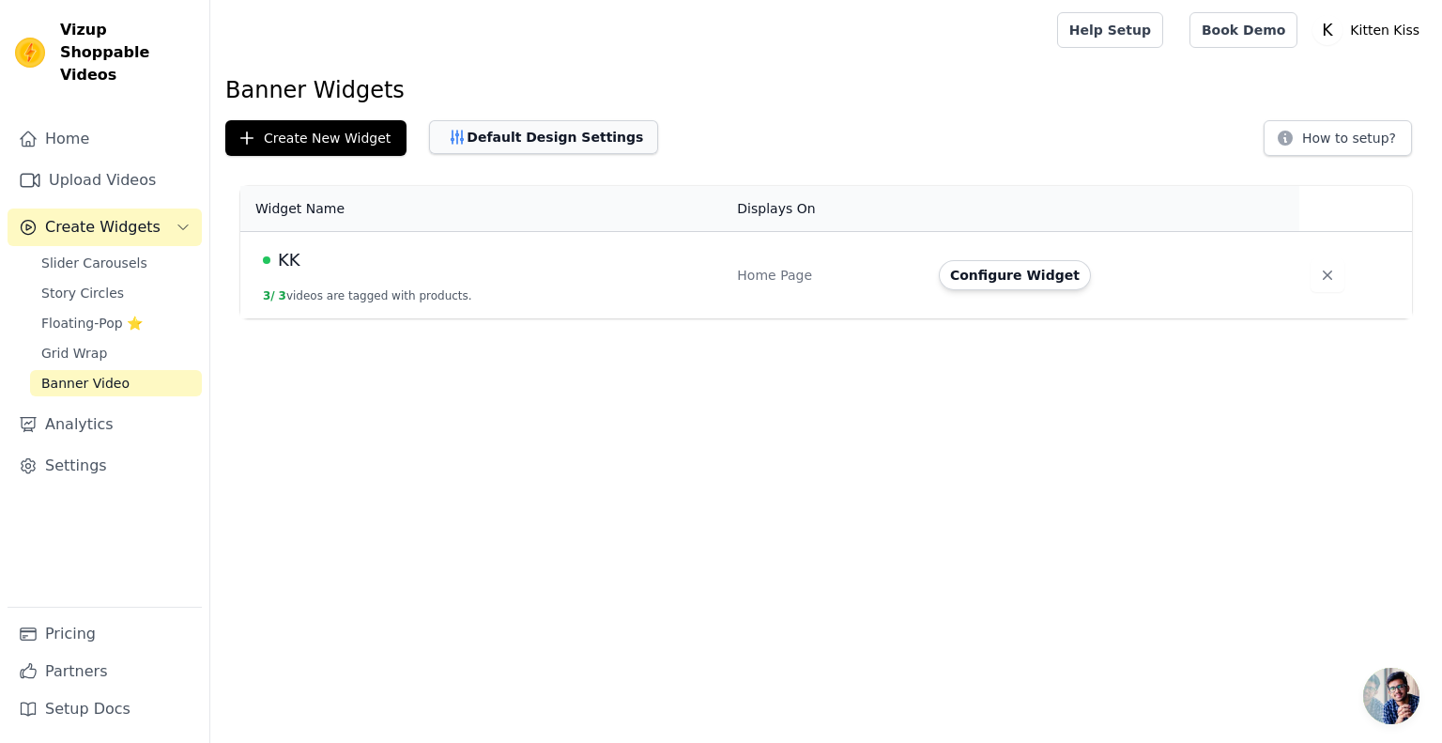
click at [578, 137] on button "Default Design Settings" at bounding box center [543, 137] width 229 height 34
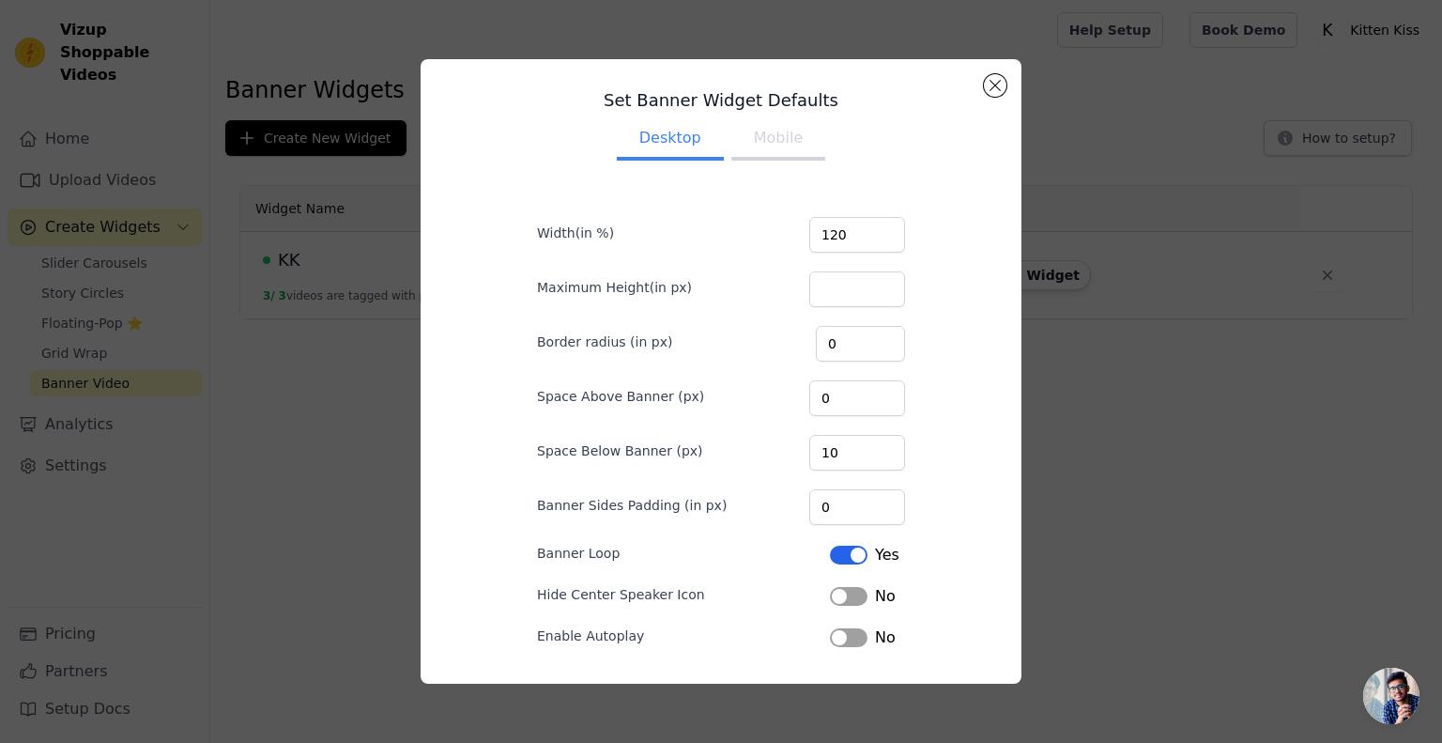
scroll to position [62, 0]
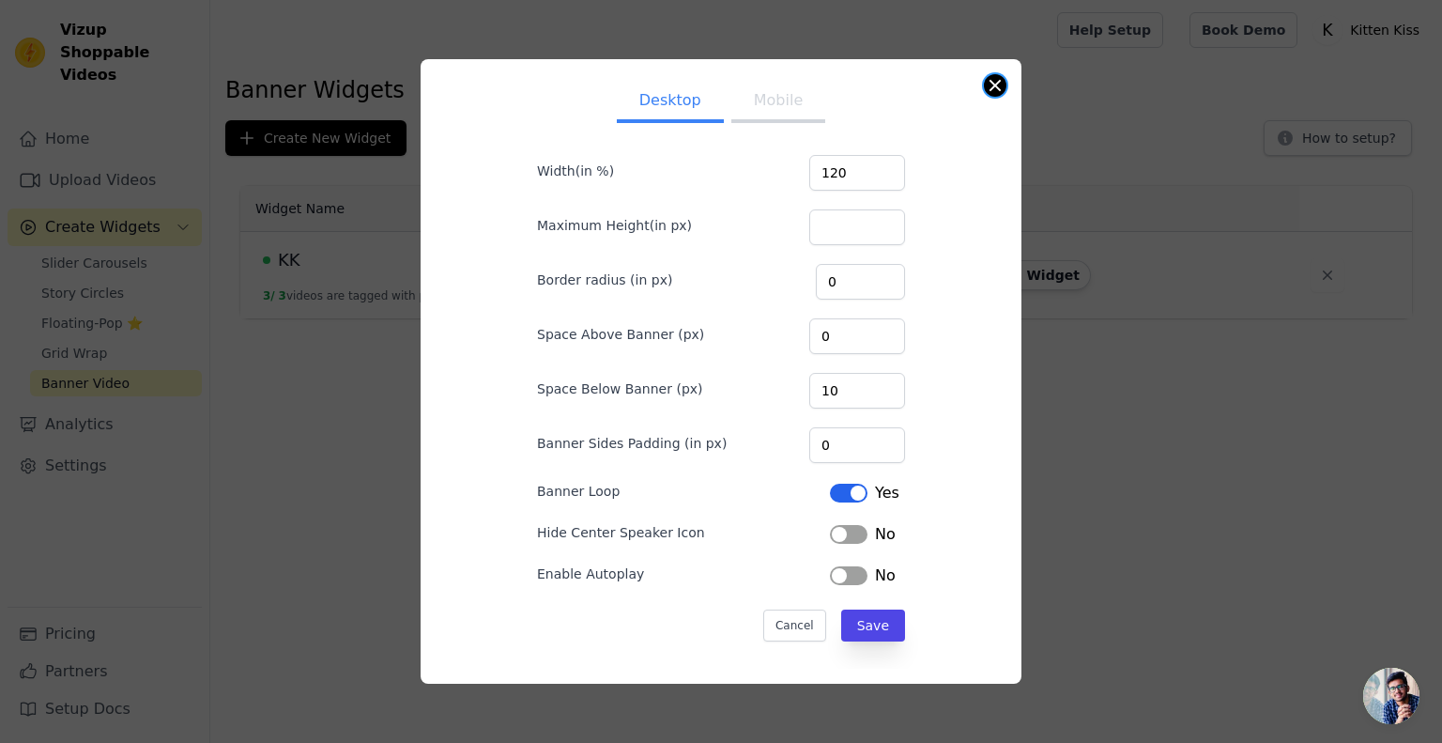
click at [995, 78] on button "Close modal" at bounding box center [995, 85] width 23 height 23
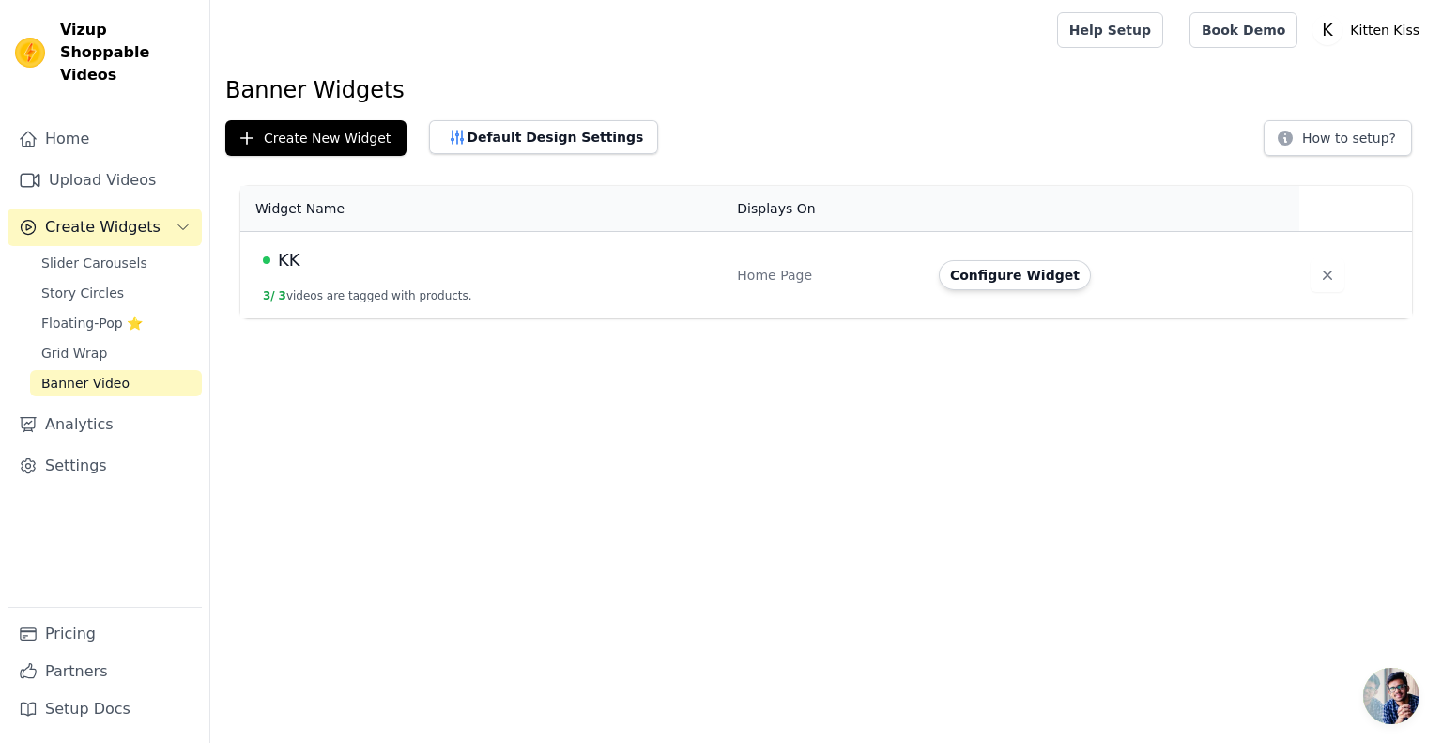
click at [281, 258] on span "KK" at bounding box center [289, 260] width 23 height 26
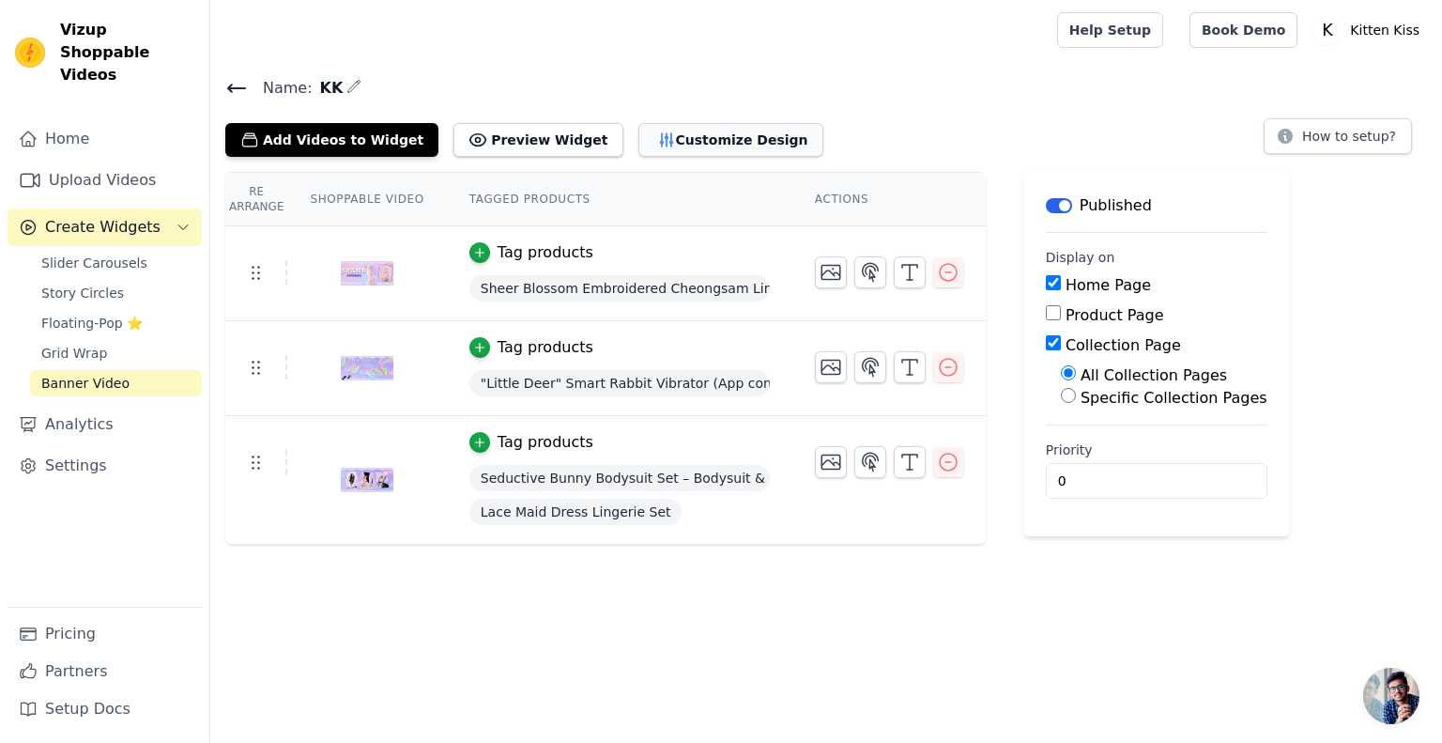
click at [705, 149] on button "Customize Design" at bounding box center [730, 140] width 185 height 34
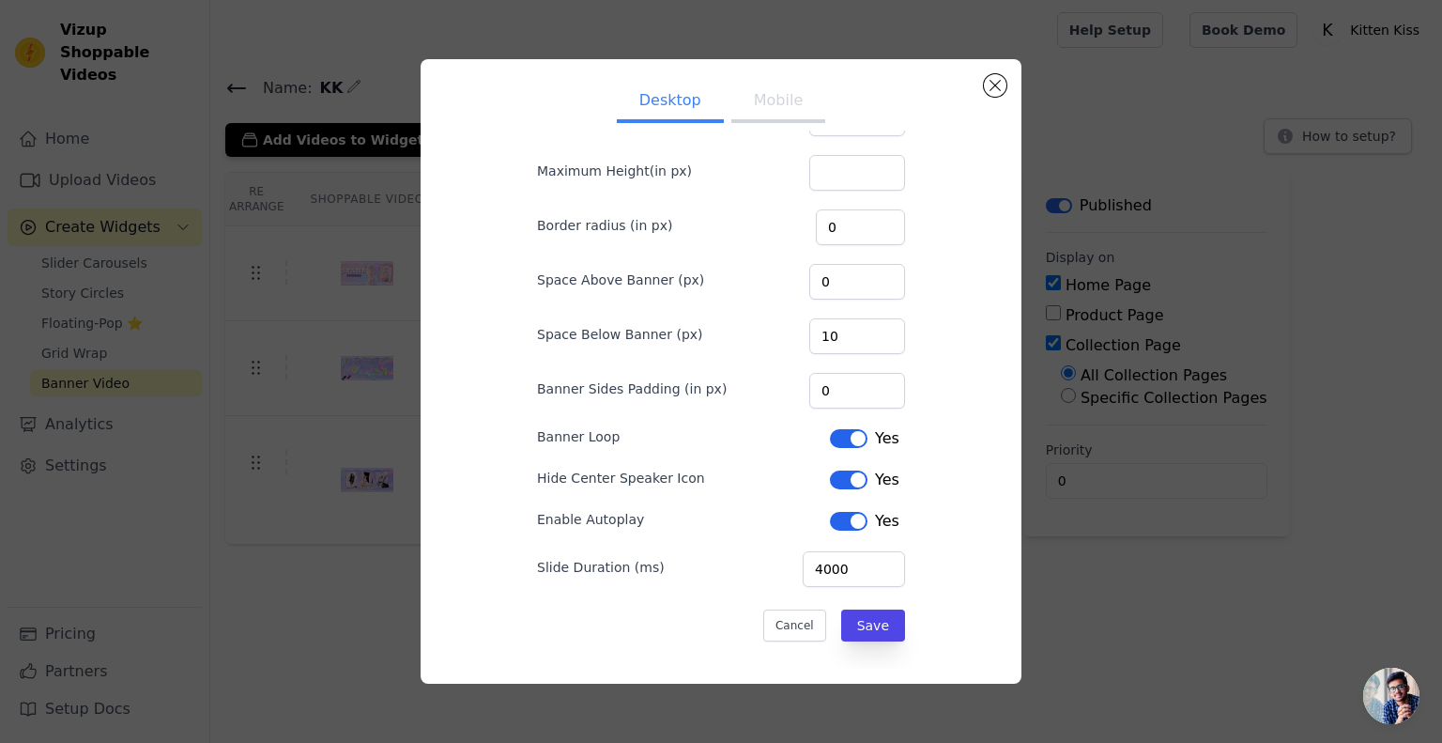
scroll to position [78, 0]
click at [837, 435] on button "Label" at bounding box center [849, 439] width 38 height 19
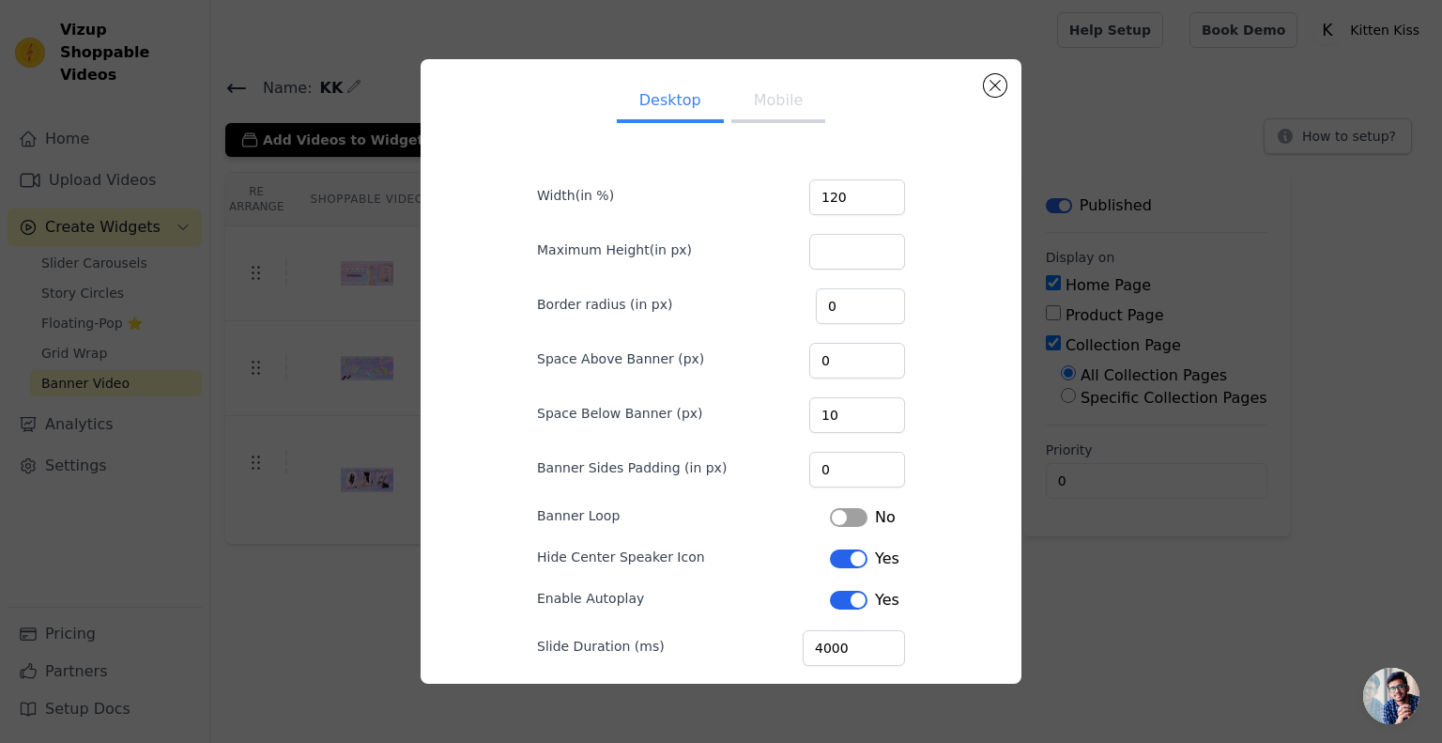
scroll to position [79, 0]
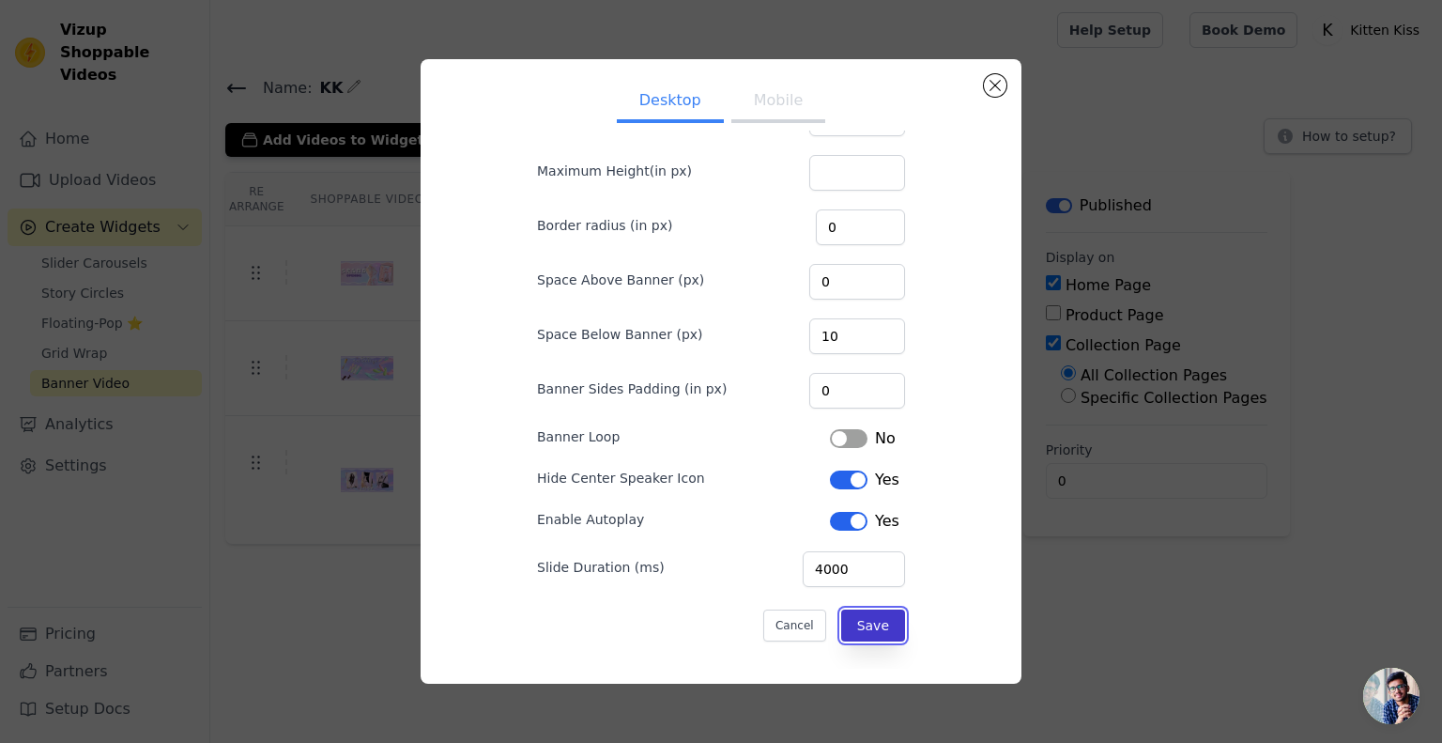
click at [874, 619] on button "Save" at bounding box center [873, 625] width 64 height 32
